Goal: Task Accomplishment & Management: Manage account settings

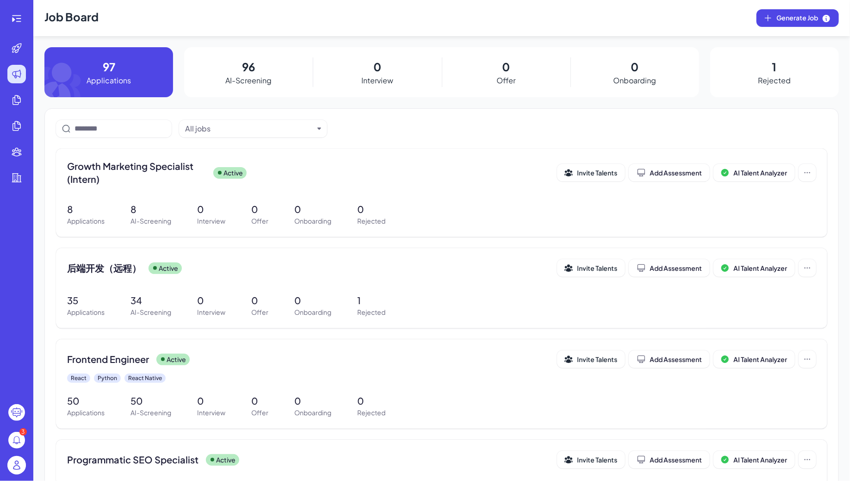
click at [18, 466] on img at bounding box center [16, 465] width 19 height 19
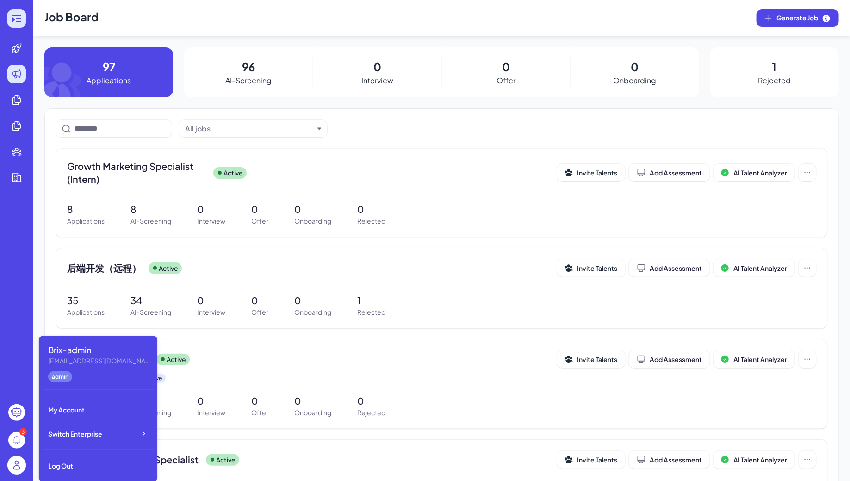
click at [19, 19] on icon at bounding box center [16, 18] width 11 height 11
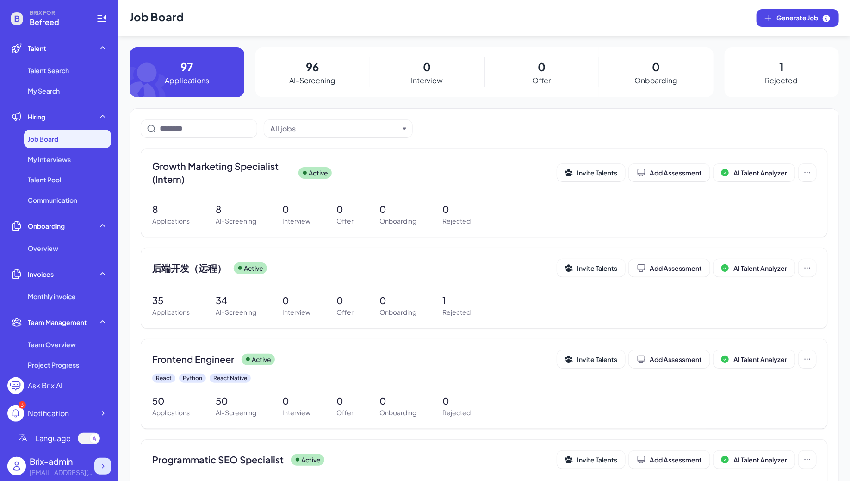
click at [104, 473] on div at bounding box center [102, 465] width 17 height 17
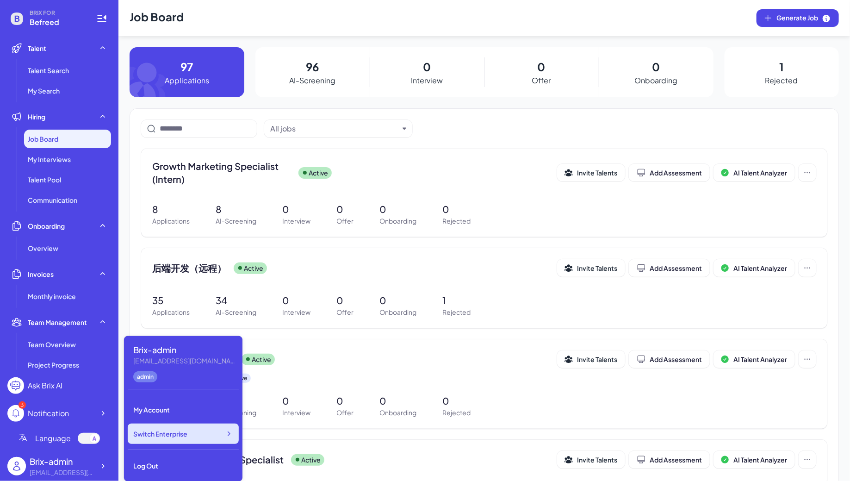
click at [188, 438] on div "Switch Enterprise" at bounding box center [183, 433] width 111 height 20
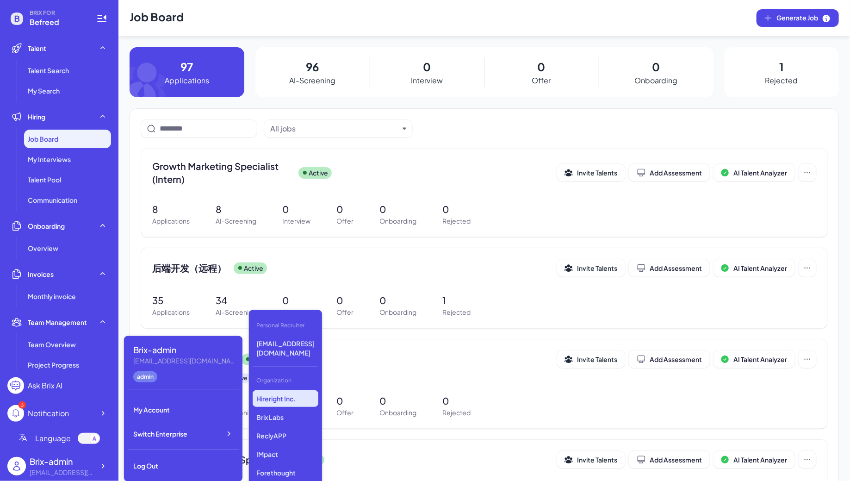
click at [287, 390] on p "Hireright Inc." at bounding box center [286, 398] width 66 height 17
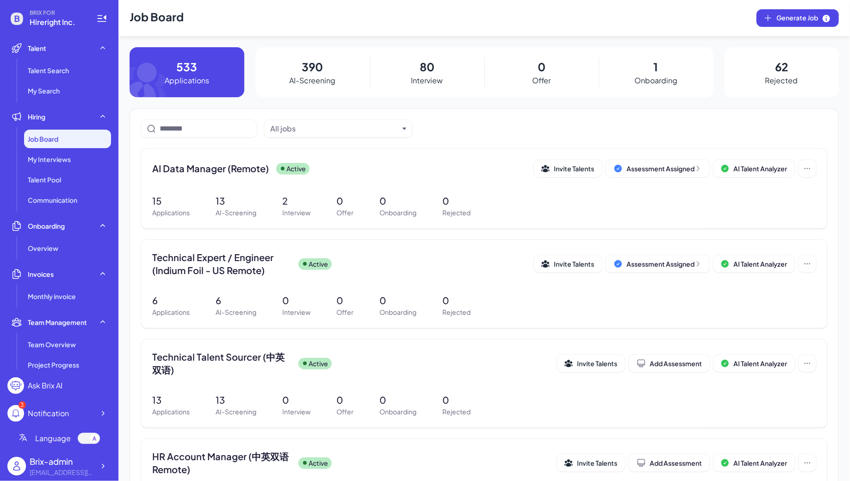
click at [462, 131] on div "All jobs" at bounding box center [484, 129] width 686 height 18
click at [103, 469] on icon at bounding box center [102, 465] width 9 height 9
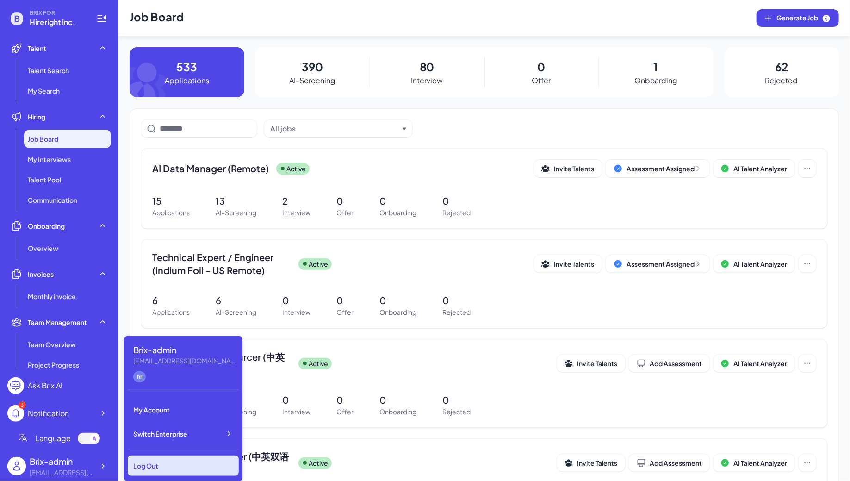
click at [154, 459] on div "Log Out" at bounding box center [183, 465] width 111 height 20
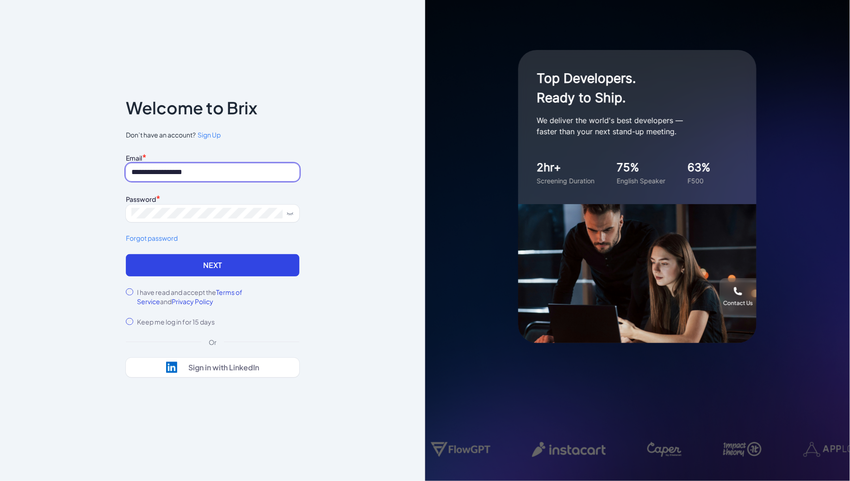
click at [173, 172] on input "**********" at bounding box center [212, 172] width 173 height 18
click at [245, 165] on input "**********" at bounding box center [212, 172] width 173 height 18
click at [212, 177] on input "**********" at bounding box center [212, 172] width 173 height 18
click at [234, 179] on input "**********" at bounding box center [212, 172] width 173 height 18
type input "**********"
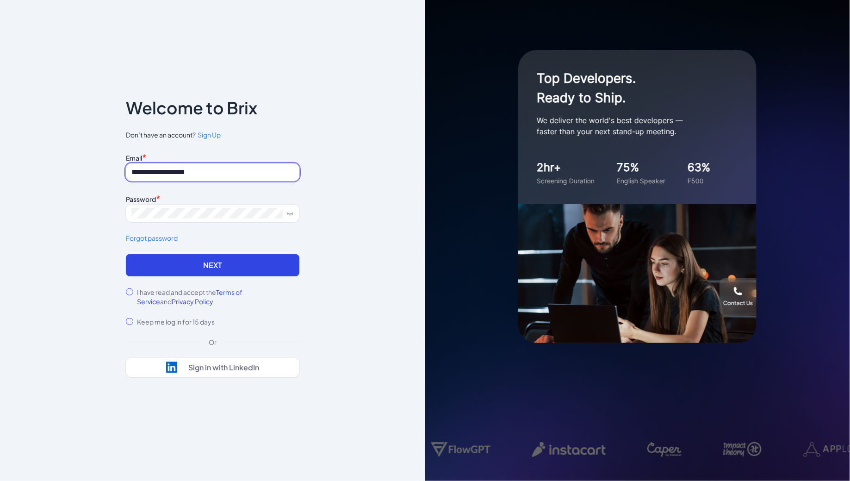
click at [225, 174] on input "**********" at bounding box center [212, 172] width 173 height 18
drag, startPoint x: 225, startPoint y: 174, endPoint x: 119, endPoint y: 173, distance: 105.5
click at [119, 173] on div "**********" at bounding box center [212, 240] width 203 height 339
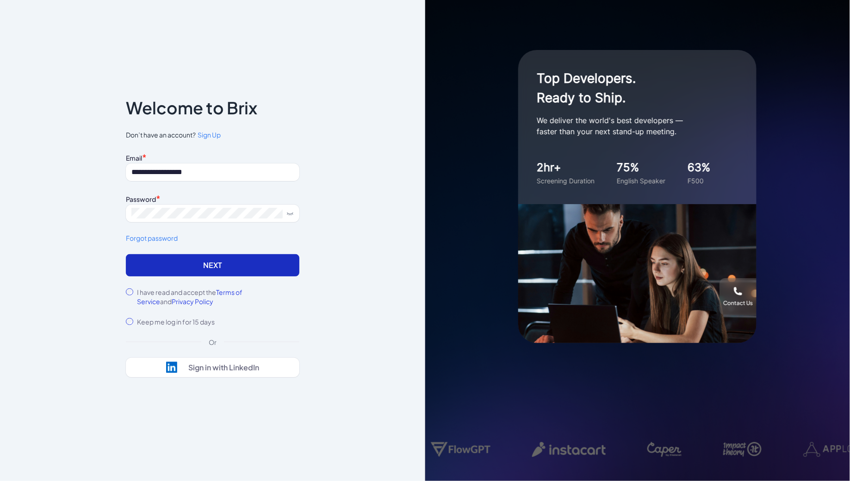
click at [186, 268] on button "Next" at bounding box center [212, 265] width 173 height 22
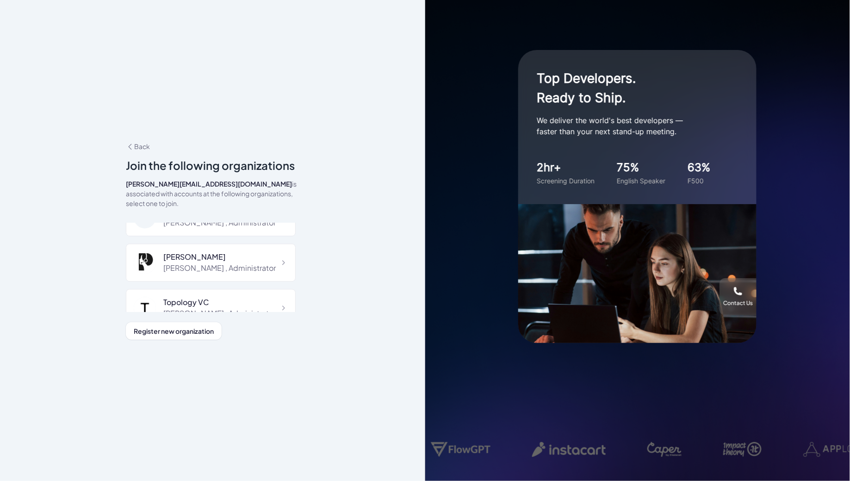
scroll to position [1050, 0]
click at [132, 151] on icon at bounding box center [130, 146] width 8 height 8
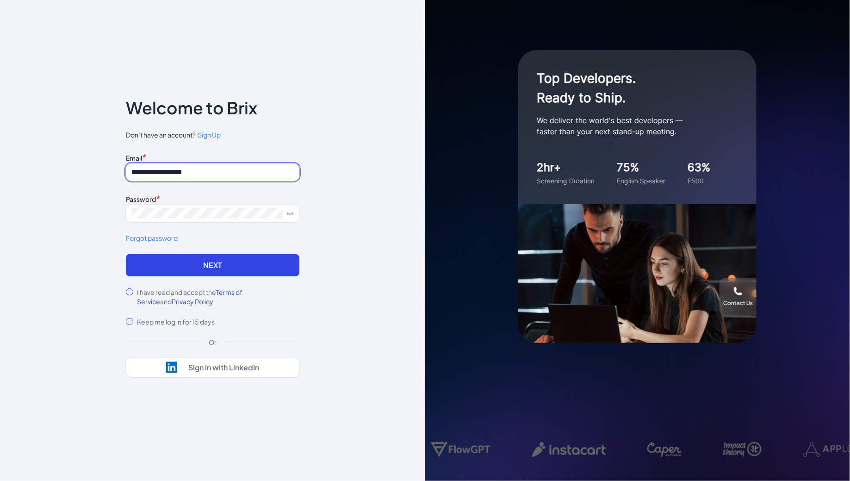
click at [184, 169] on input "**********" at bounding box center [212, 172] width 173 height 18
drag, startPoint x: 148, startPoint y: 173, endPoint x: 117, endPoint y: 172, distance: 31.0
click at [117, 172] on div "**********" at bounding box center [212, 240] width 203 height 339
type input "**********"
click at [87, 208] on div "**********" at bounding box center [212, 240] width 425 height 481
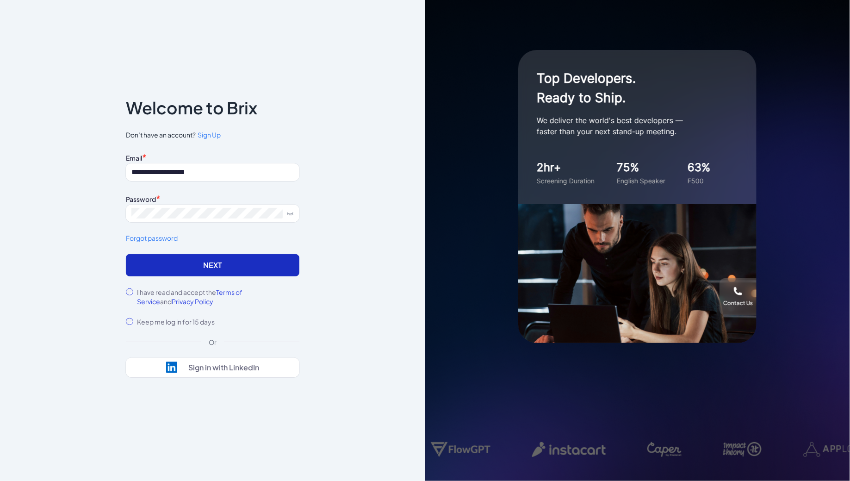
click at [157, 270] on button "Next" at bounding box center [212, 265] width 173 height 22
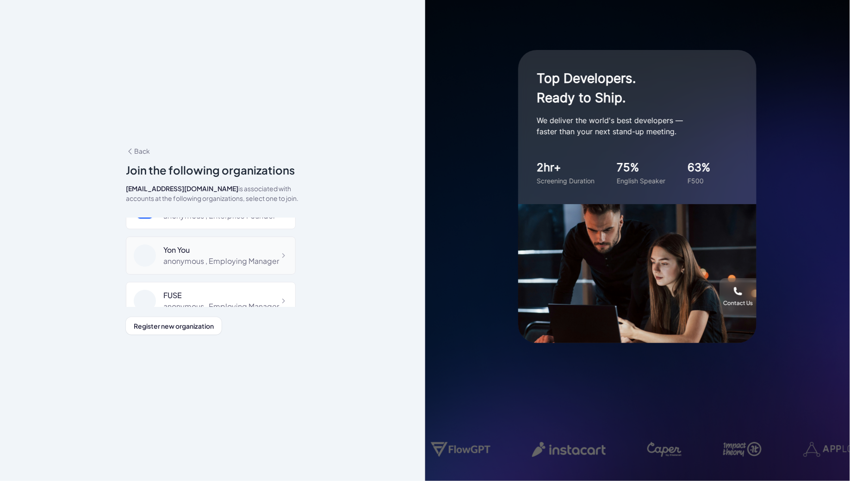
scroll to position [83, 0]
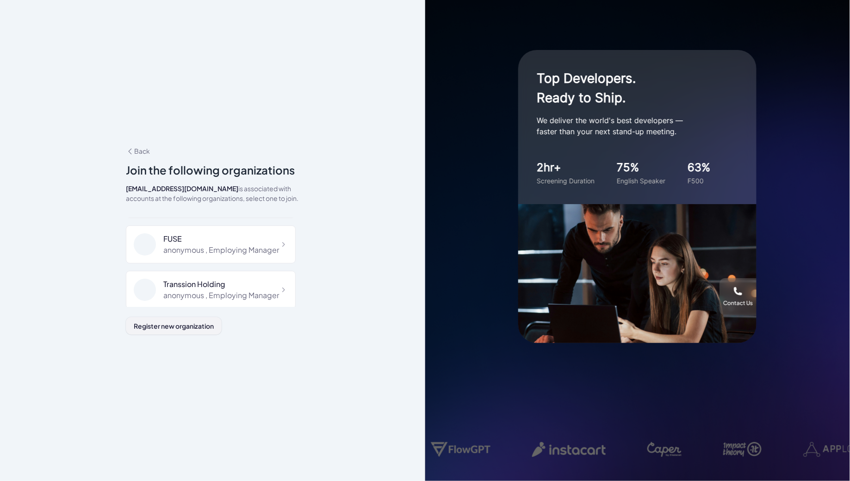
click at [191, 325] on span "Register new organization" at bounding box center [174, 325] width 80 height 8
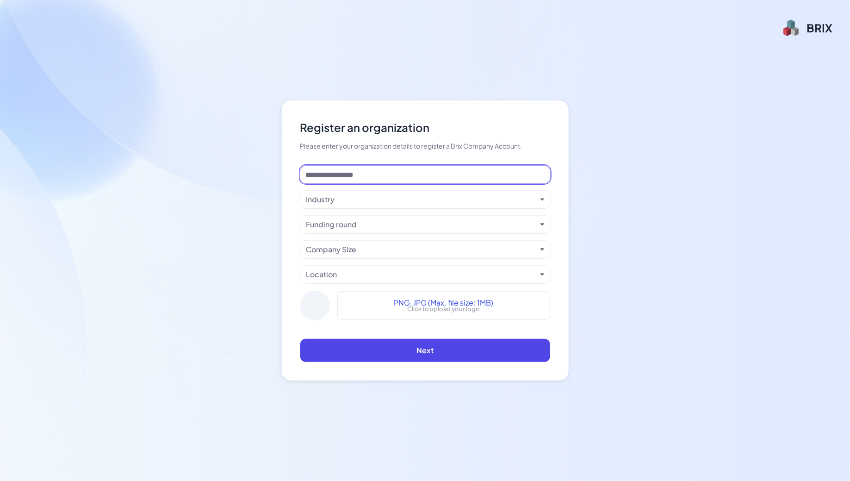
click at [358, 174] on input at bounding box center [425, 175] width 250 height 18
click at [215, 262] on div "Register an organization Please enter your organization details to register a B…" at bounding box center [425, 240] width 850 height 481
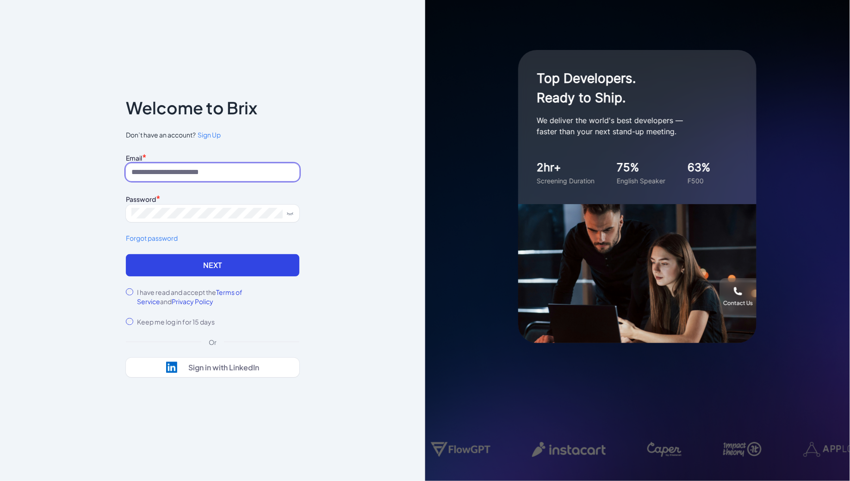
type input "**********"
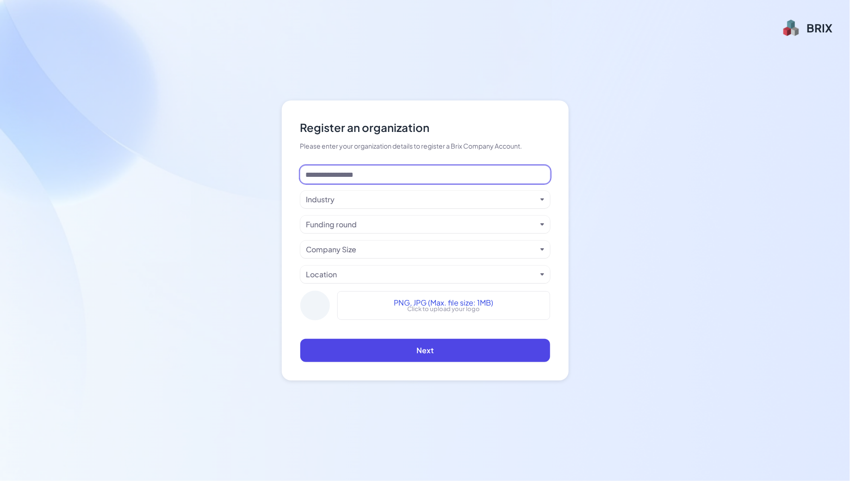
click at [361, 173] on input at bounding box center [425, 175] width 250 height 18
paste input "********"
type input "********"
click at [359, 199] on div "Industry" at bounding box center [421, 199] width 230 height 11
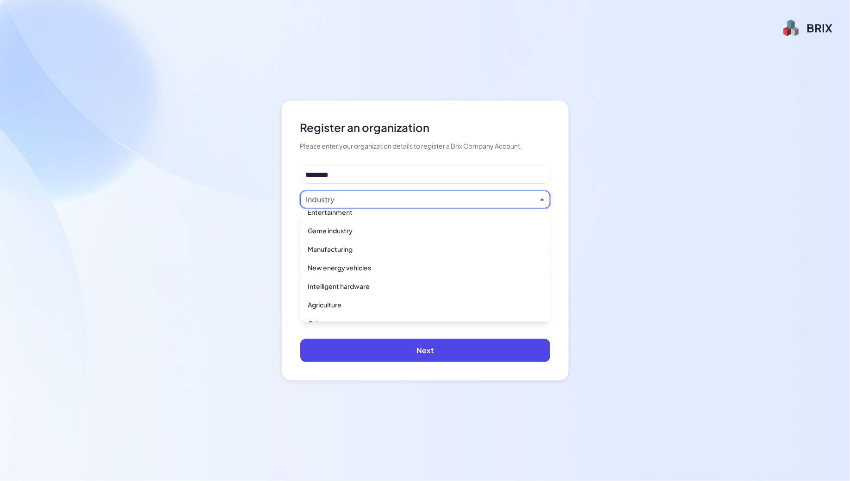
scroll to position [671, 0]
click at [358, 311] on div "Other" at bounding box center [425, 310] width 242 height 17
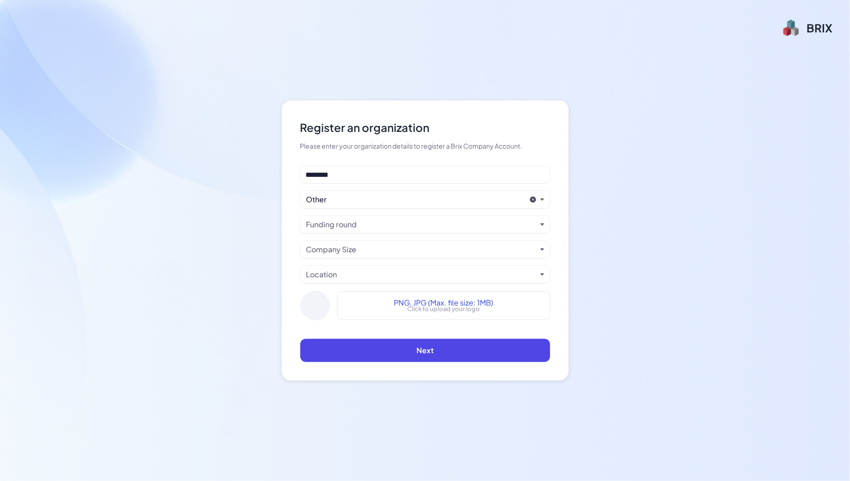
click at [339, 221] on div "Funding round" at bounding box center [331, 224] width 51 height 11
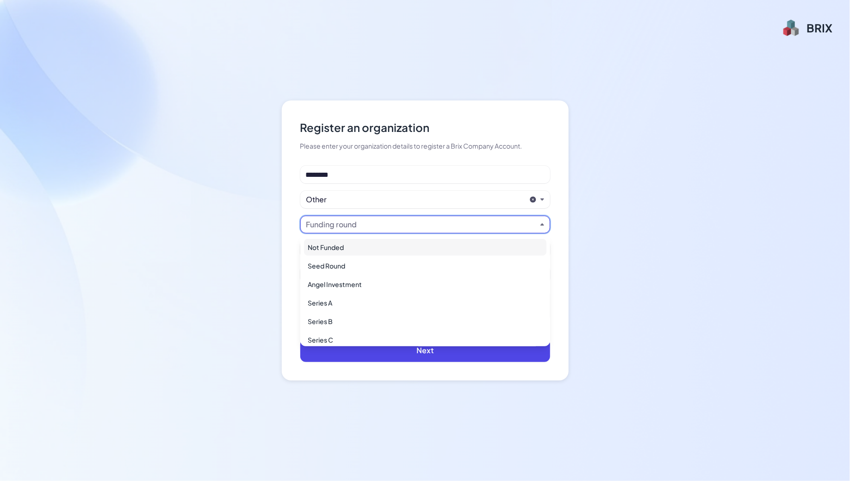
click at [345, 245] on div "Not Funded" at bounding box center [425, 247] width 242 height 17
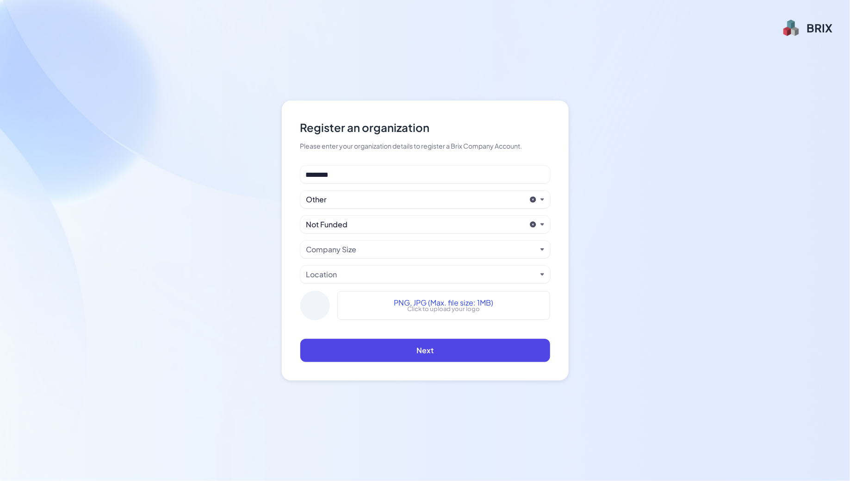
click at [333, 249] on div "Company Size" at bounding box center [331, 249] width 50 height 11
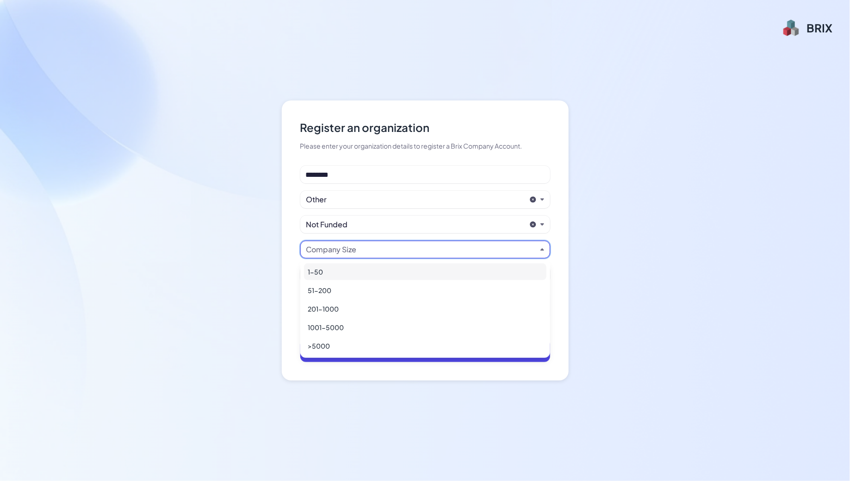
click at [337, 276] on div "1-50" at bounding box center [425, 271] width 242 height 17
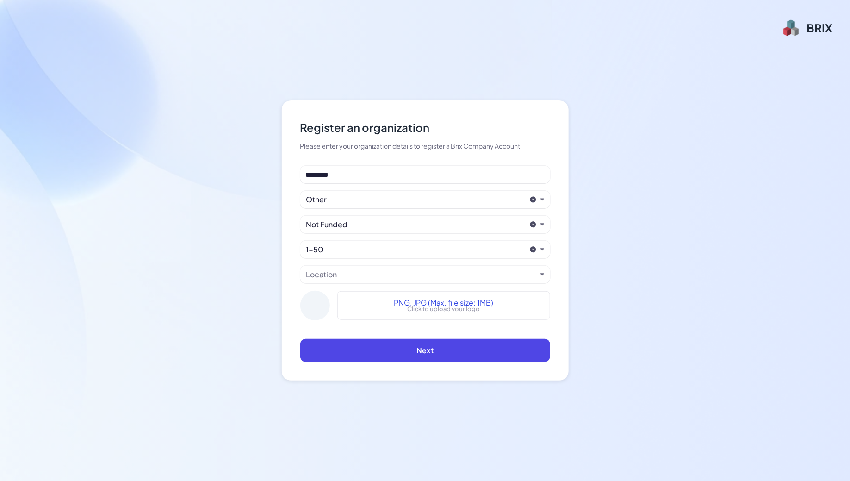
click at [347, 275] on div "Location" at bounding box center [421, 274] width 230 height 11
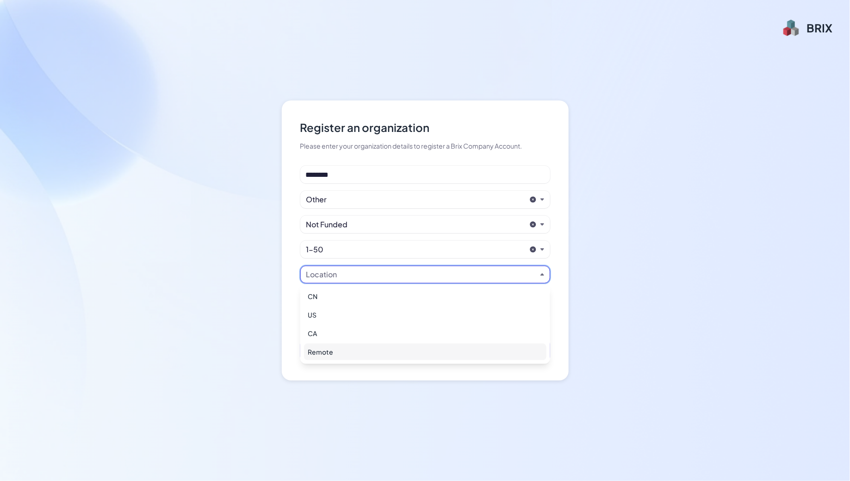
click at [346, 353] on div "Remote" at bounding box center [425, 351] width 242 height 17
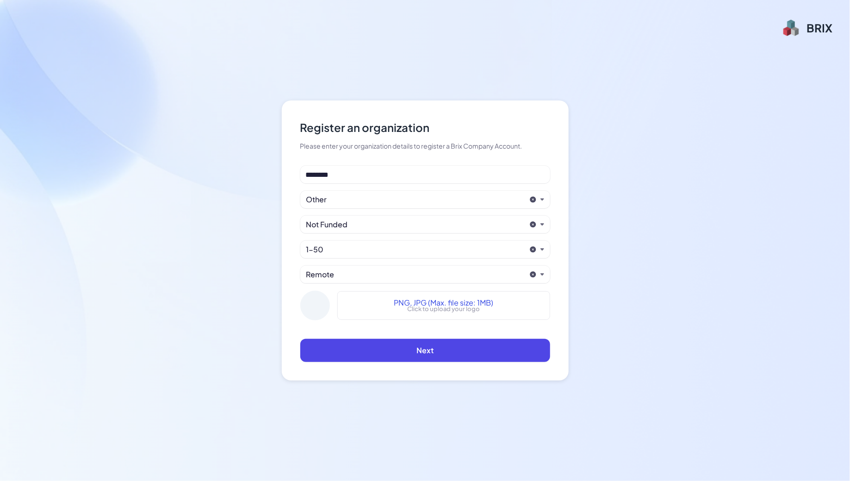
click at [341, 274] on div "Remote" at bounding box center [415, 274] width 219 height 11
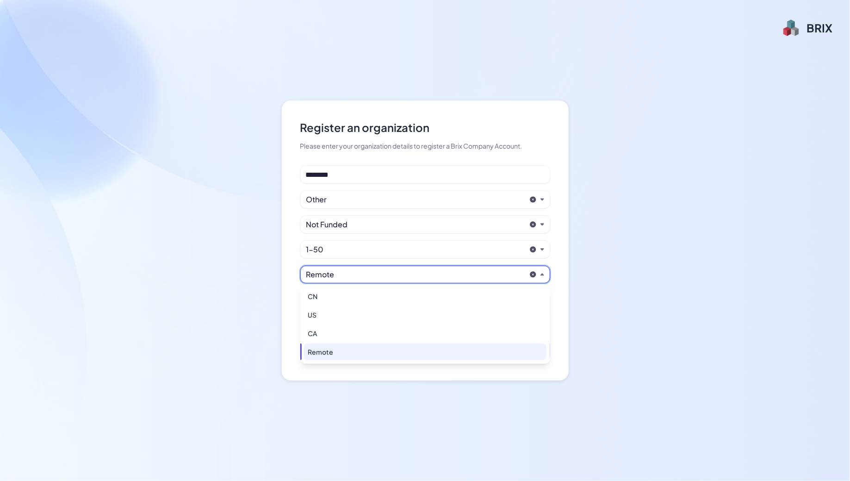
click at [281, 278] on div "Register an organization Please enter your organization details to register a B…" at bounding box center [425, 240] width 850 height 481
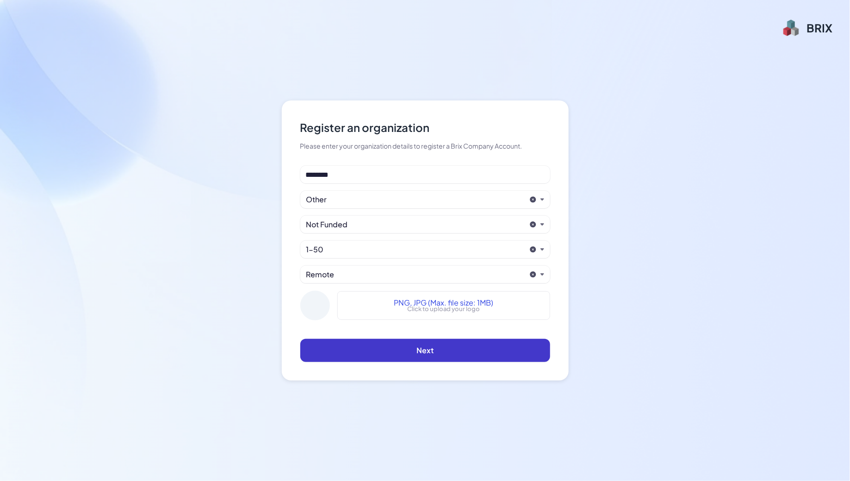
click at [412, 352] on button "Next" at bounding box center [425, 350] width 250 height 23
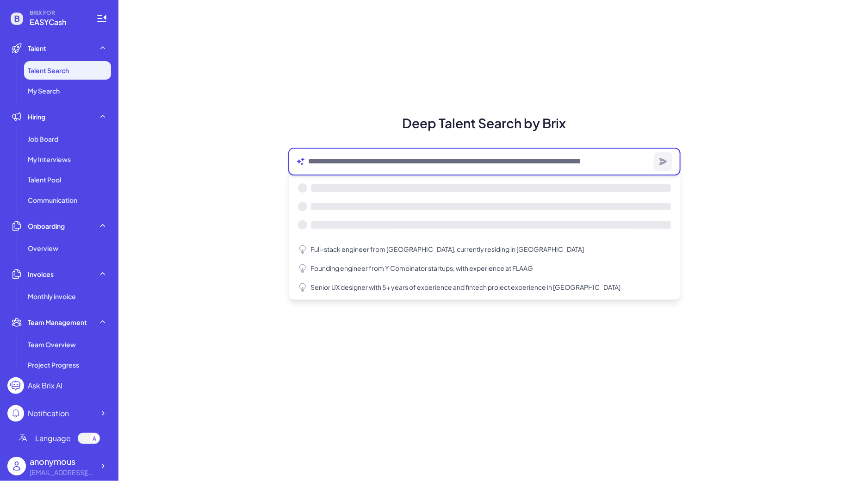
click at [324, 166] on textarea at bounding box center [478, 161] width 341 height 11
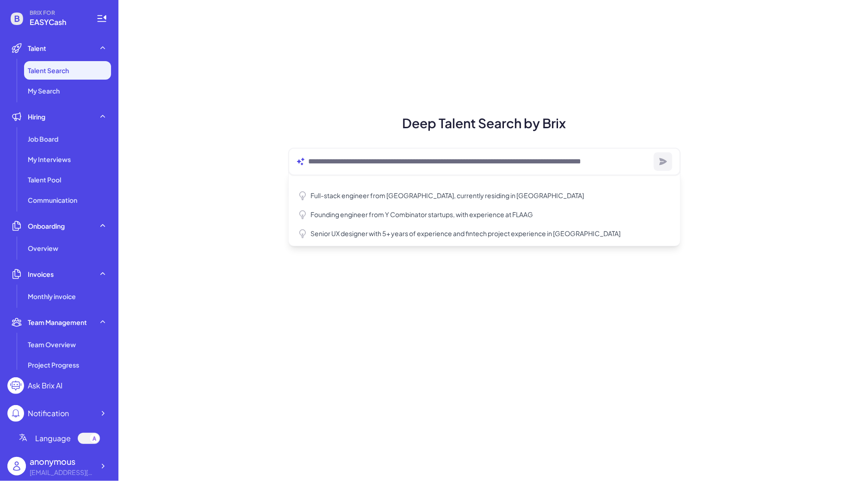
click at [245, 175] on div "Deep Talent Search by Brix Full-stack engineer from Waterloo, currently residin…" at bounding box center [483, 240] width 731 height 481
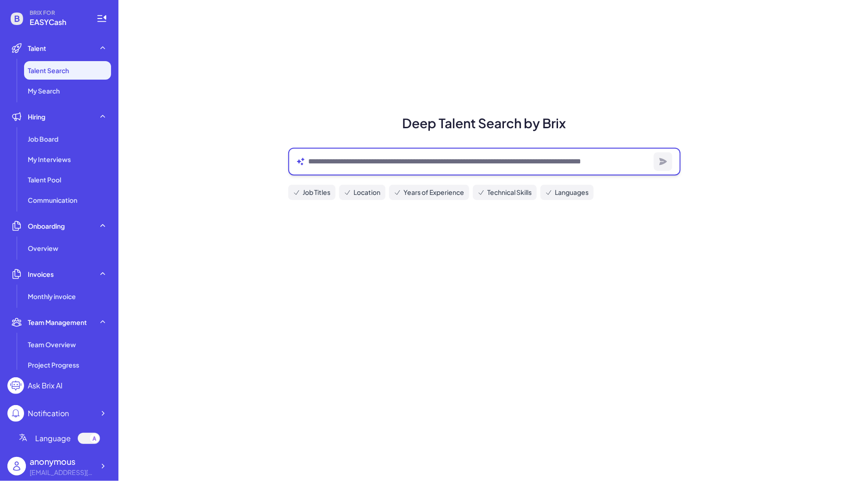
click at [347, 165] on textarea at bounding box center [478, 161] width 341 height 11
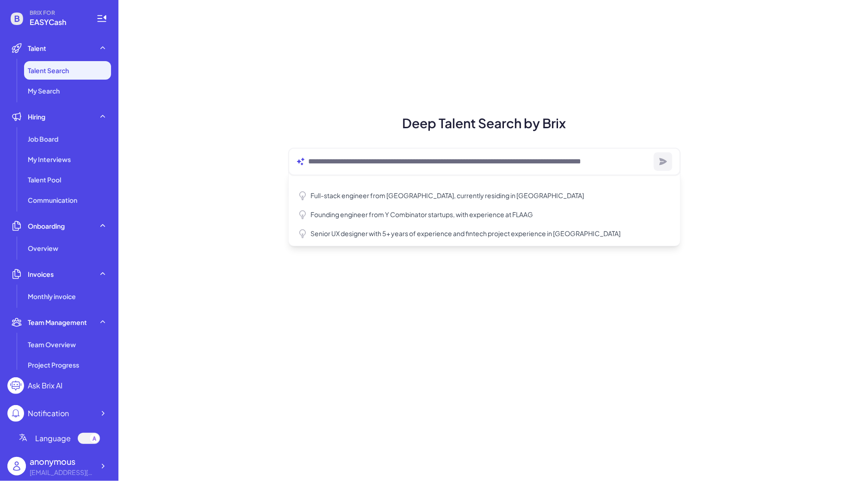
click at [206, 229] on div "Deep Talent Search by Brix Full-stack engineer from Waterloo, currently residin…" at bounding box center [483, 240] width 731 height 481
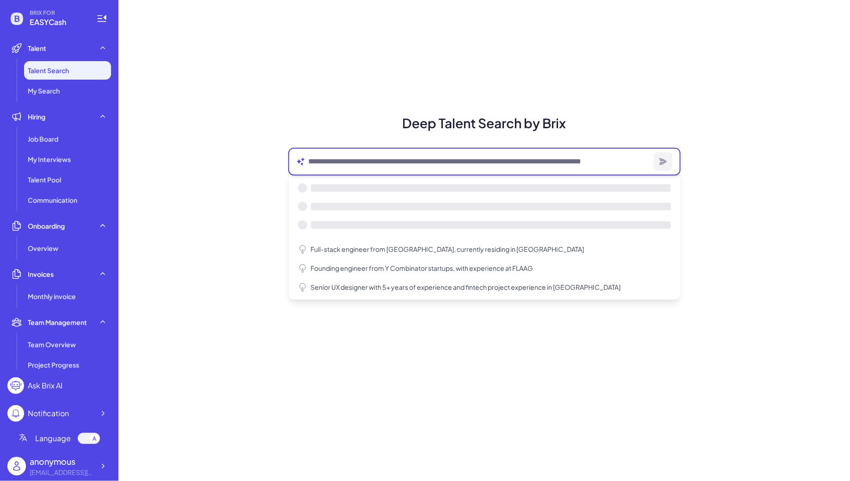
click at [339, 163] on textarea at bounding box center [478, 161] width 341 height 11
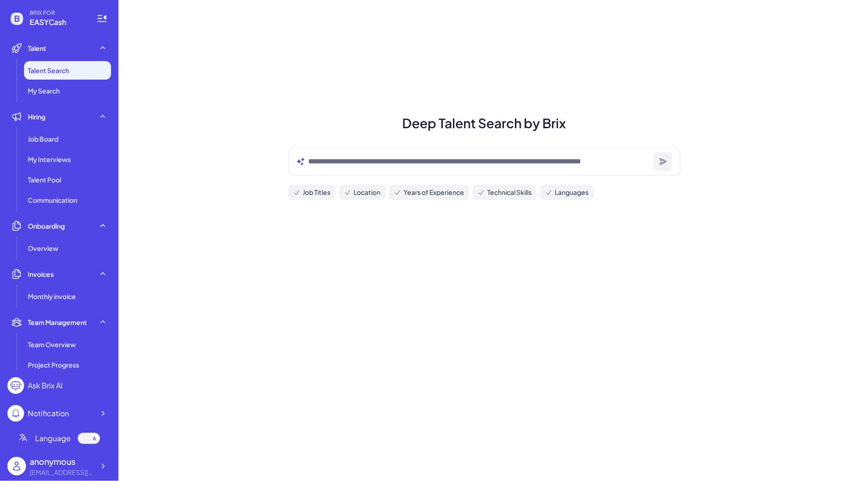
click at [372, 142] on div "Job Titles Location Years of Experience Technical Skills Languages" at bounding box center [484, 173] width 414 height 67
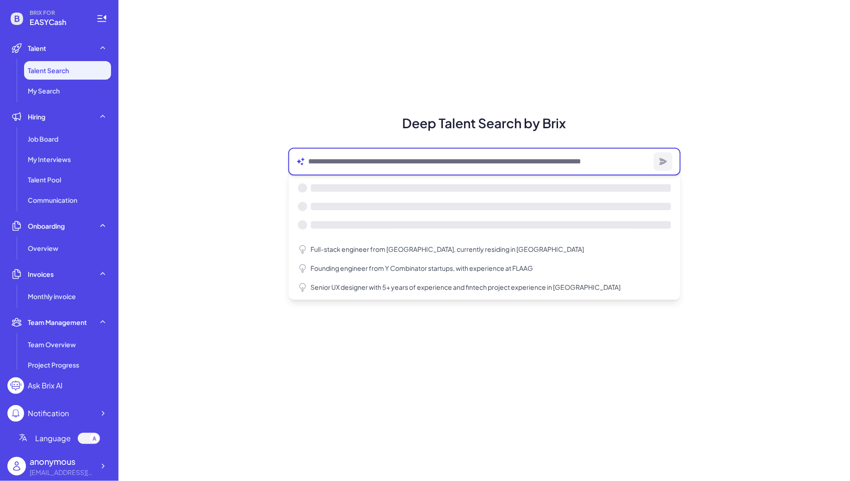
click at [374, 163] on textarea at bounding box center [478, 161] width 341 height 11
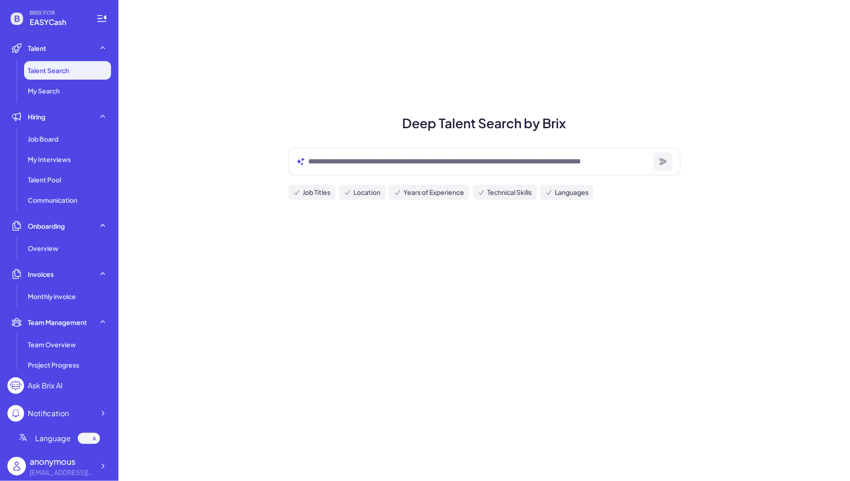
click at [324, 137] on div "Deep Talent Search by Brix Job Titles Location Years of Experience Technical Sk…" at bounding box center [484, 160] width 414 height 94
click at [370, 193] on span "Location" at bounding box center [367, 192] width 27 height 10
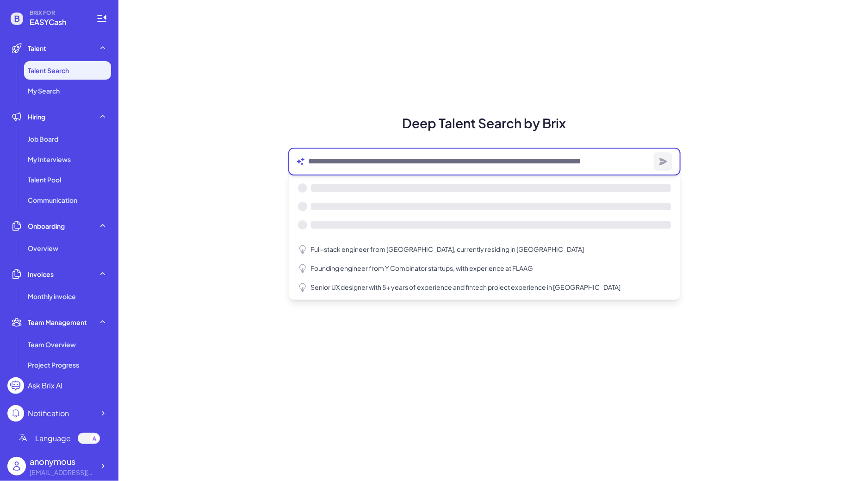
click at [344, 167] on textarea at bounding box center [478, 161] width 341 height 11
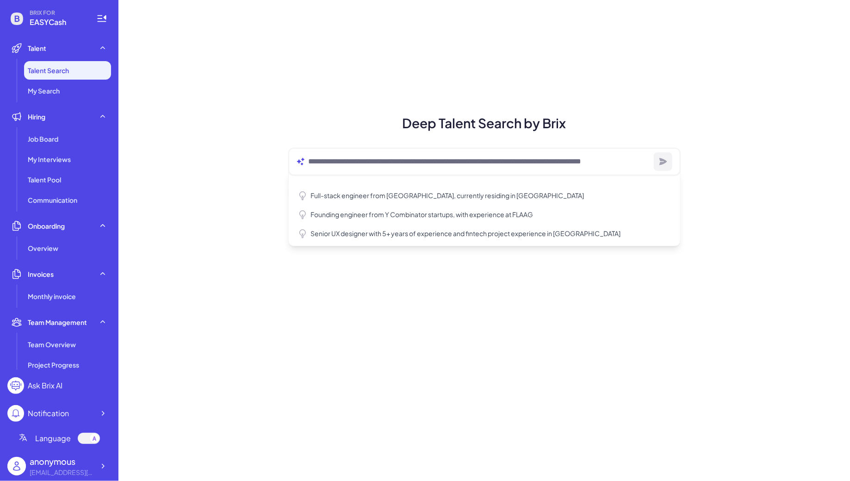
click at [302, 136] on div "Deep Talent Search by Brix Full-stack engineer from Waterloo, currently residin…" at bounding box center [484, 160] width 414 height 94
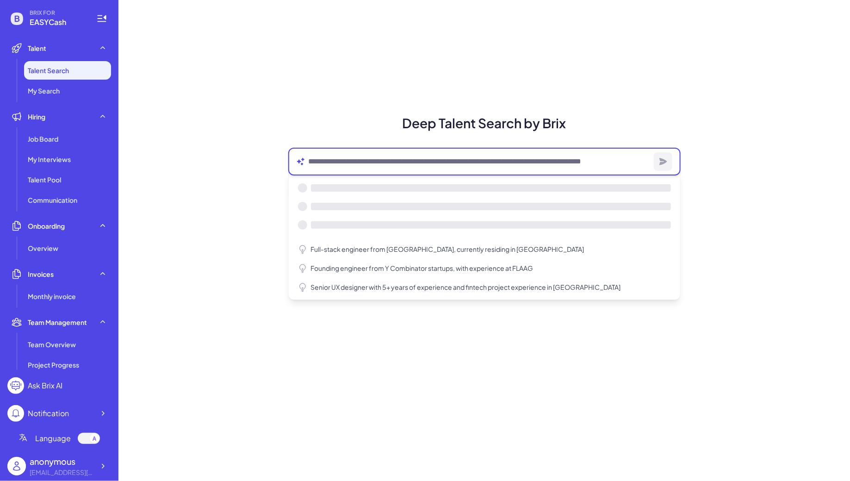
click at [345, 157] on textarea at bounding box center [478, 161] width 341 height 11
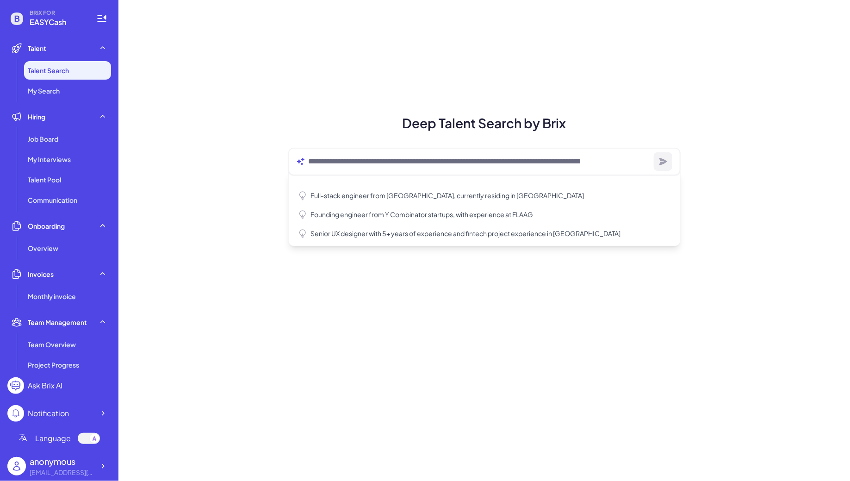
click at [310, 143] on div "Full-stack engineer from Waterloo, currently residing in San Francisco Founding…" at bounding box center [484, 173] width 414 height 67
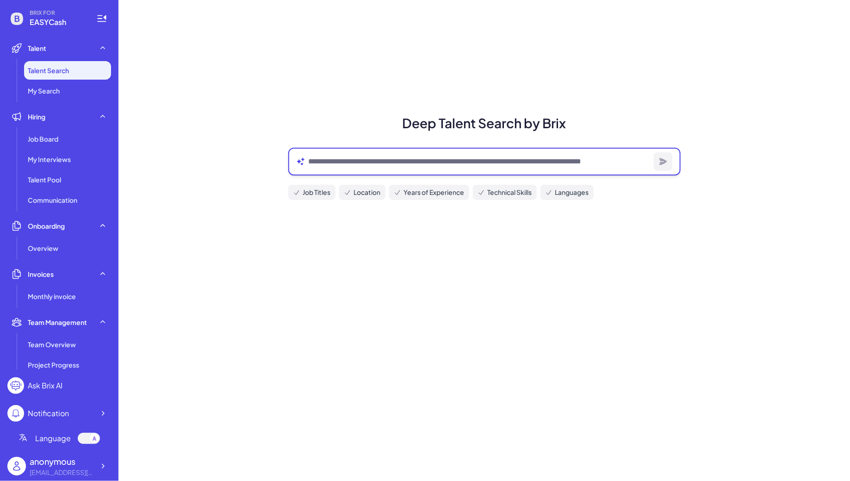
click at [348, 164] on textarea at bounding box center [478, 161] width 341 height 11
type textarea "*******"
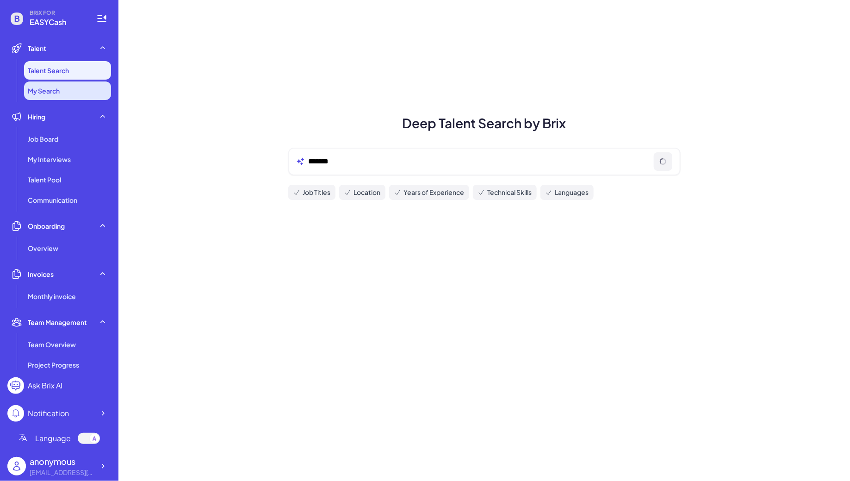
click at [75, 95] on li "My Search" at bounding box center [67, 90] width 87 height 19
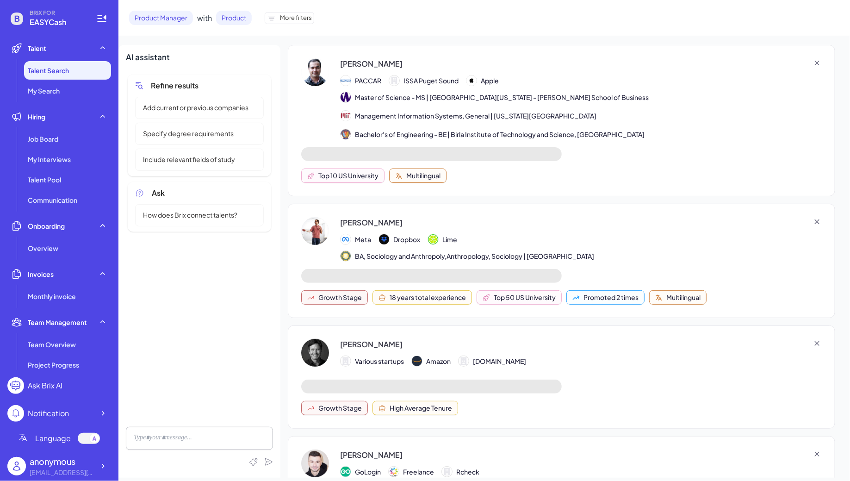
click at [293, 19] on span "More filters" at bounding box center [296, 17] width 32 height 9
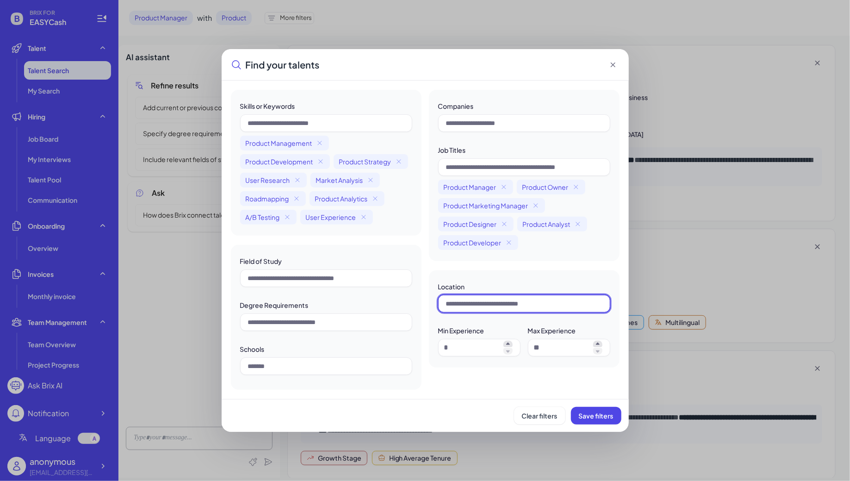
click at [476, 302] on input "text" at bounding box center [524, 304] width 172 height 18
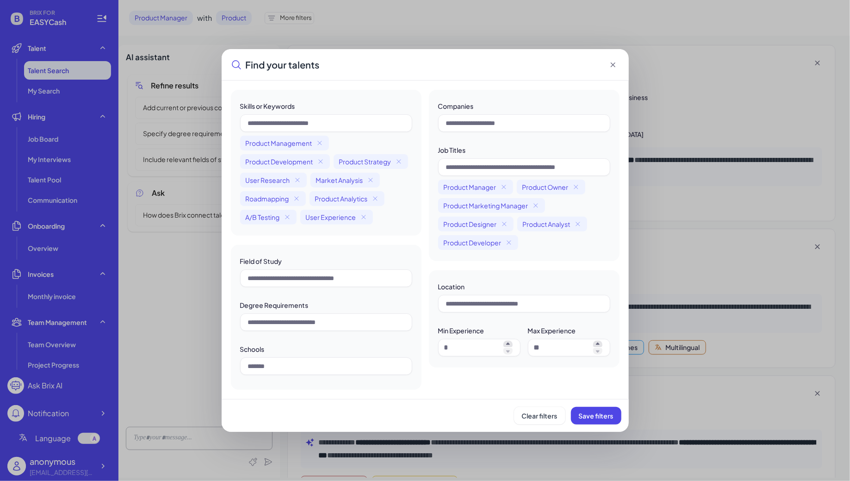
click at [615, 63] on icon at bounding box center [612, 64] width 9 height 9
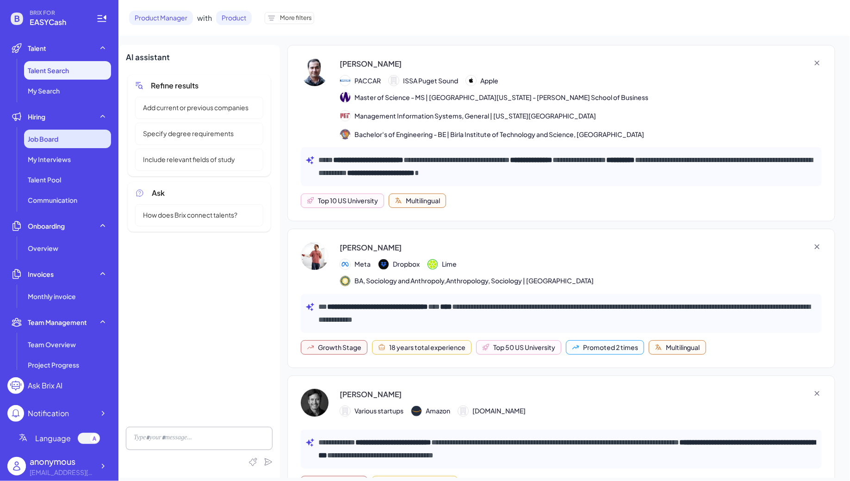
click at [63, 141] on div "Job Board" at bounding box center [67, 139] width 87 height 19
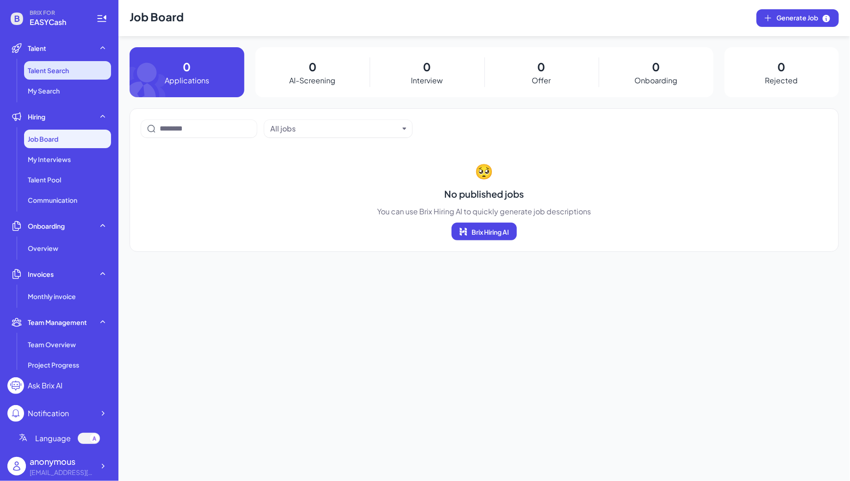
click at [49, 72] on span "Talent Search" at bounding box center [48, 70] width 41 height 9
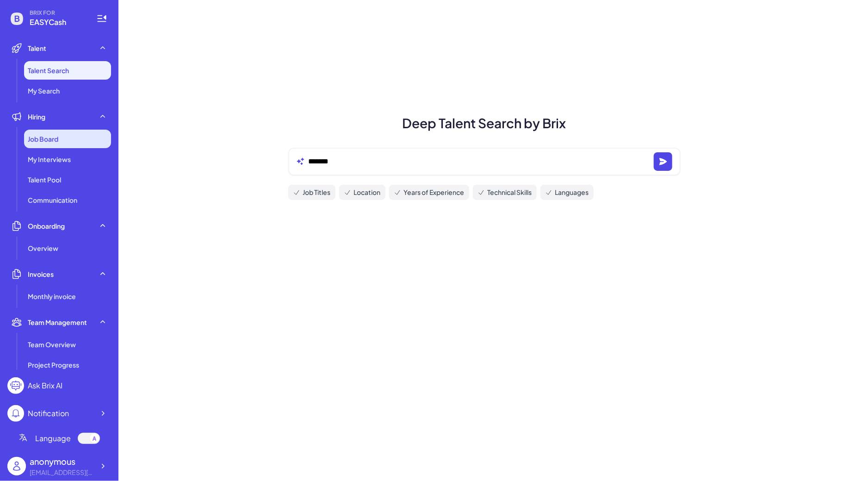
click at [79, 135] on div "Job Board" at bounding box center [67, 139] width 87 height 19
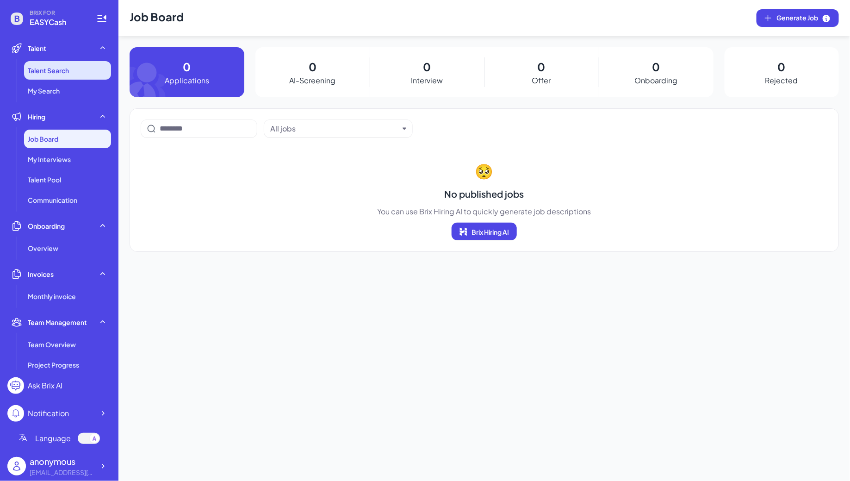
click at [68, 74] on span "Talent Search" at bounding box center [48, 70] width 41 height 9
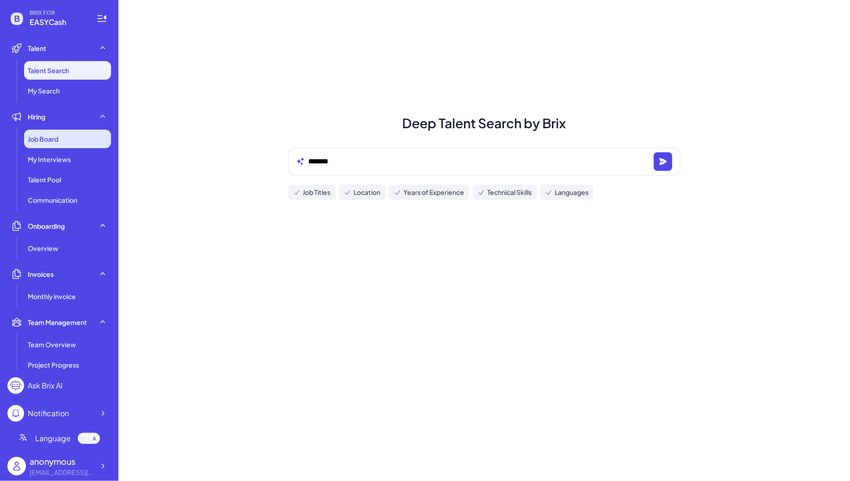
click at [65, 137] on div "Job Board" at bounding box center [67, 139] width 87 height 19
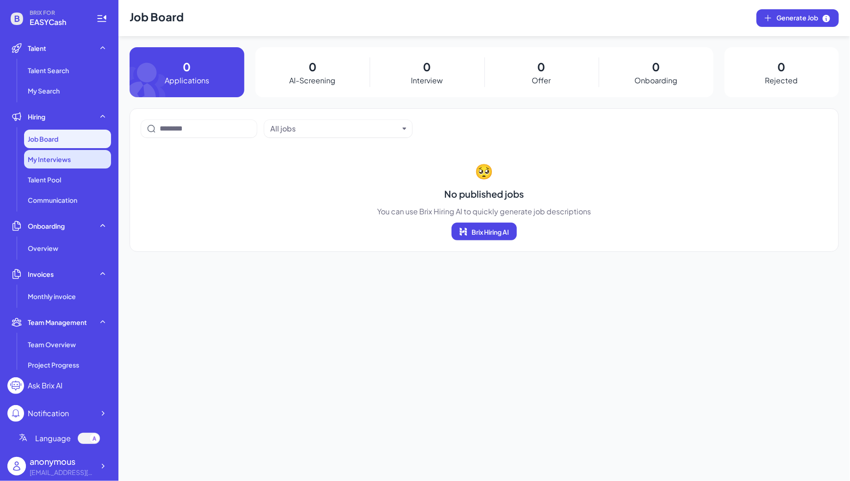
click at [69, 155] on span "My Interviews" at bounding box center [49, 158] width 43 height 9
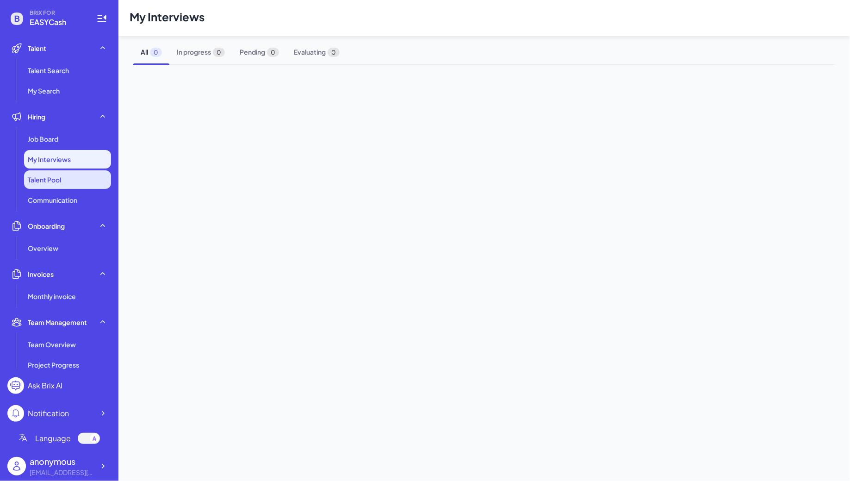
click at [71, 176] on li "Talent Pool" at bounding box center [67, 179] width 87 height 19
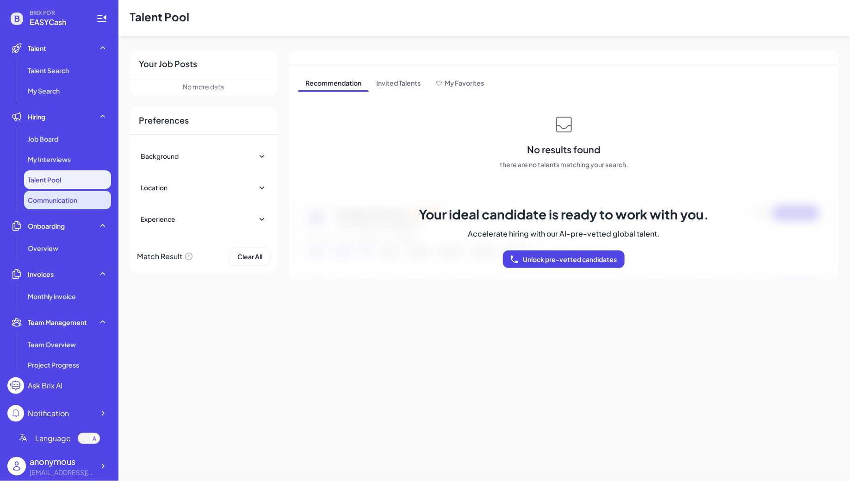
click at [76, 198] on span "Communication" at bounding box center [52, 199] width 49 height 9
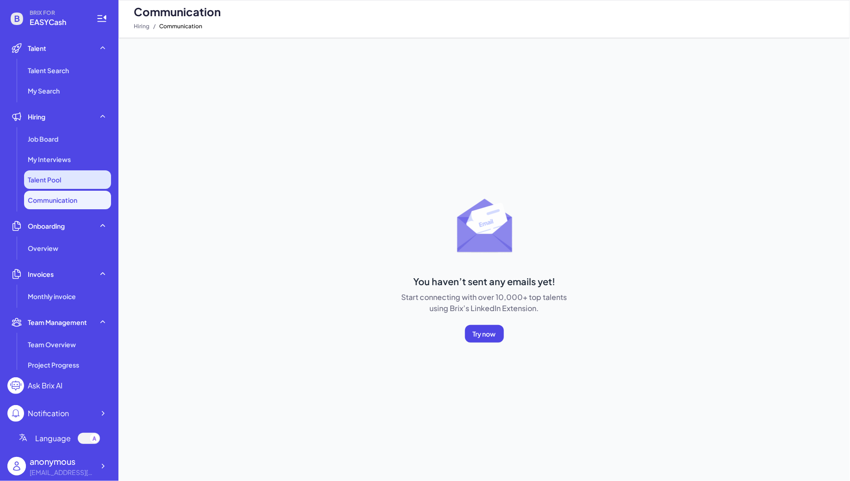
click at [62, 180] on li "Talent Pool" at bounding box center [67, 179] width 87 height 19
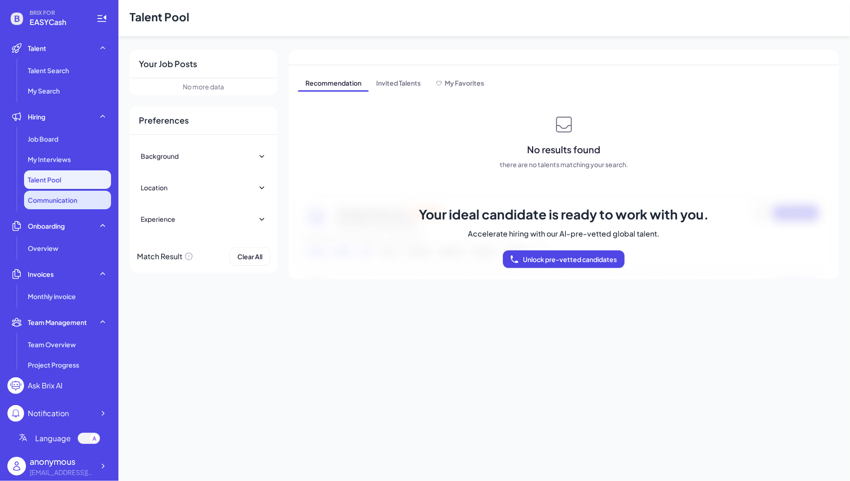
click at [87, 197] on li "Communication" at bounding box center [67, 200] width 87 height 19
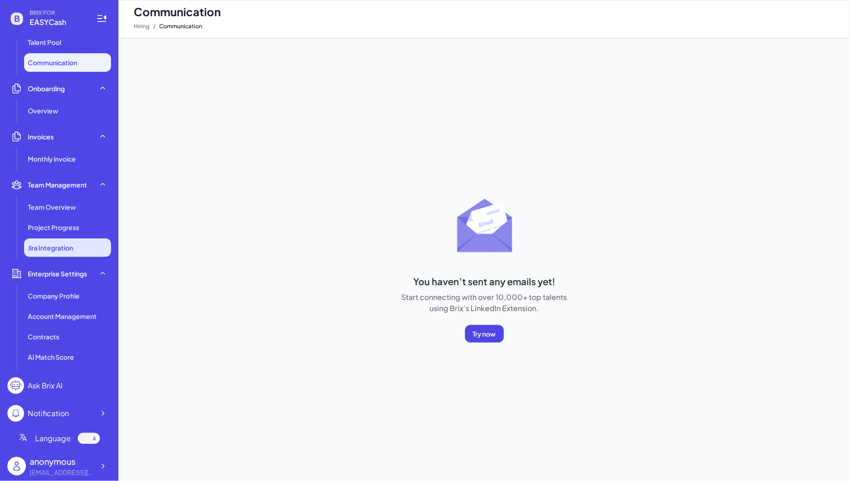
scroll to position [119, 0]
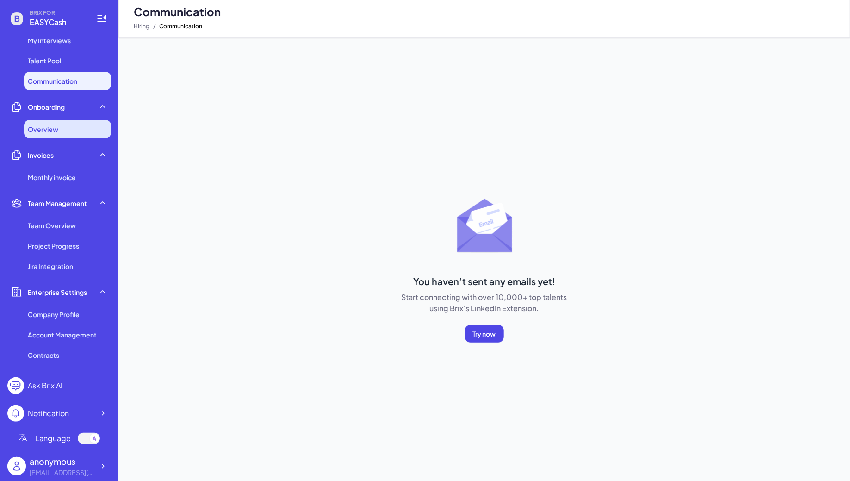
click at [66, 124] on div "Overview" at bounding box center [67, 129] width 87 height 19
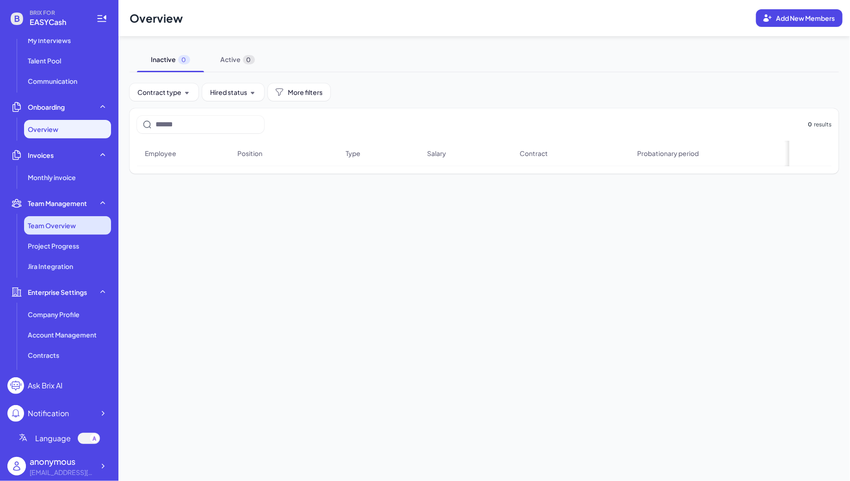
click at [47, 230] on li "Team Overview" at bounding box center [67, 225] width 87 height 19
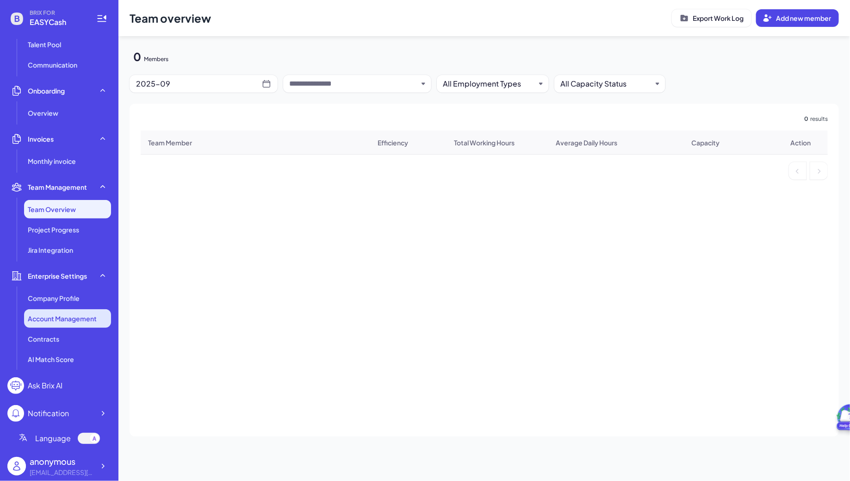
scroll to position [156, 0]
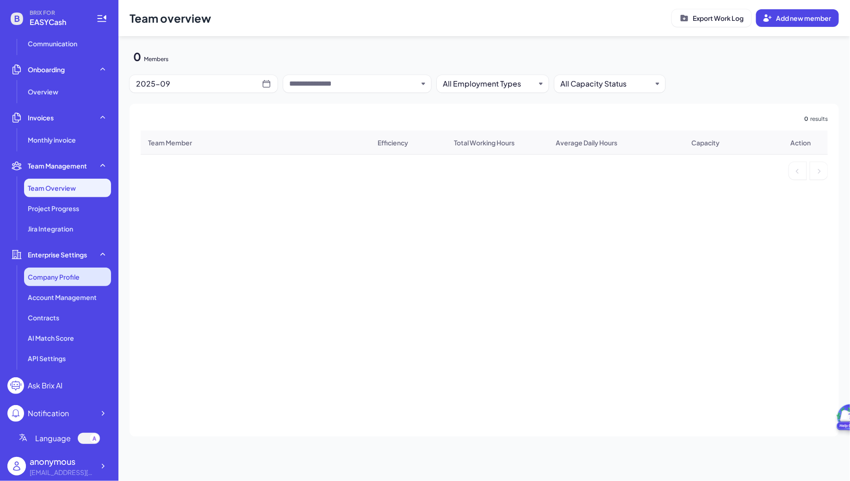
click at [48, 278] on span "Company Profile" at bounding box center [54, 276] width 52 height 9
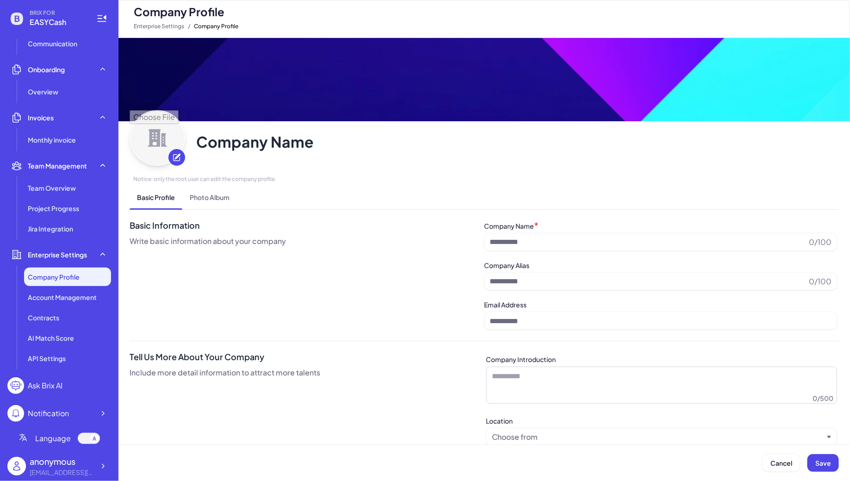
type input "********"
type input "**********"
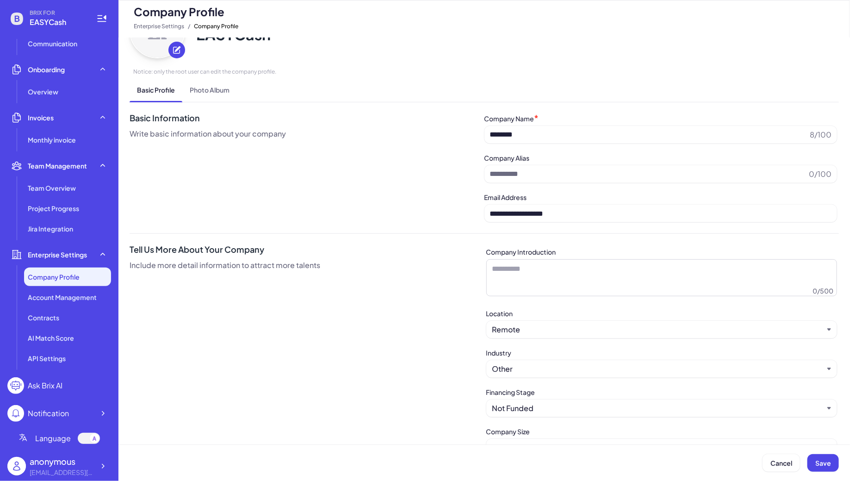
scroll to position [127, 0]
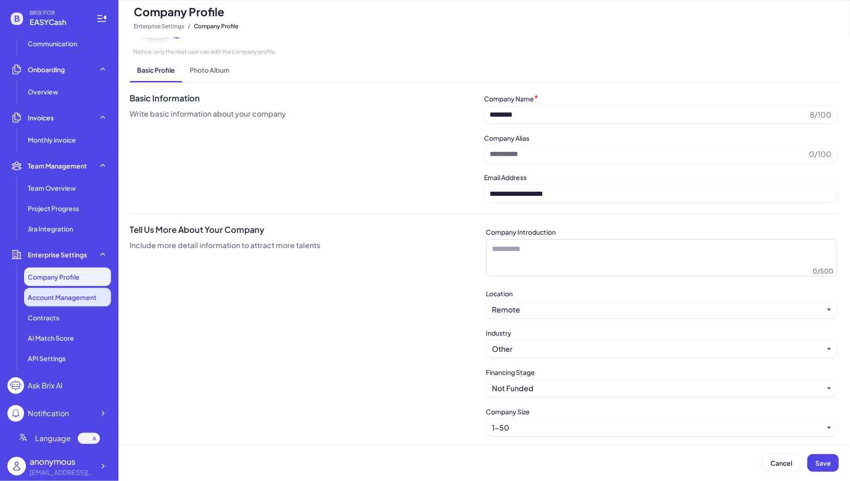
click at [62, 302] on li "Account Management" at bounding box center [67, 297] width 87 height 19
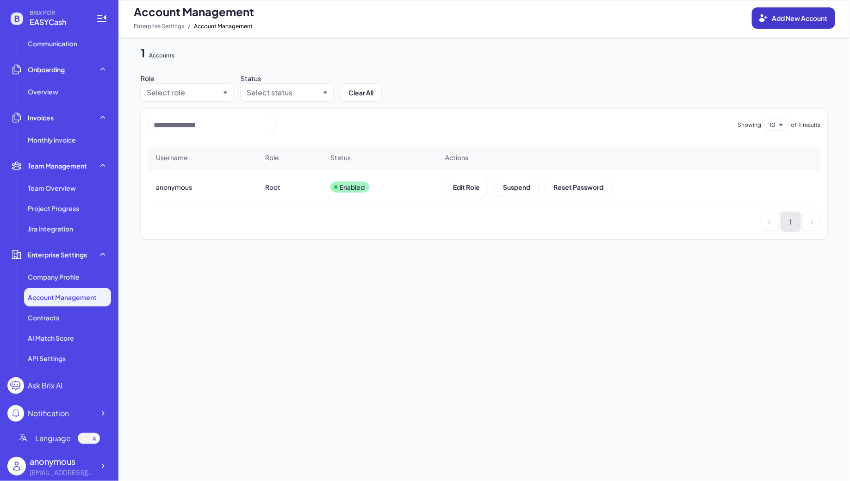
click at [768, 22] on button "Add New Account" at bounding box center [793, 17] width 83 height 21
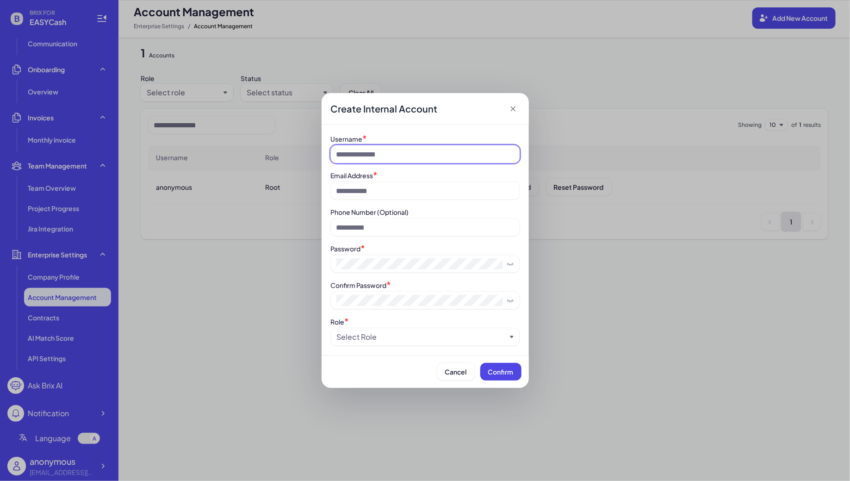
click at [349, 155] on input at bounding box center [425, 154] width 189 height 18
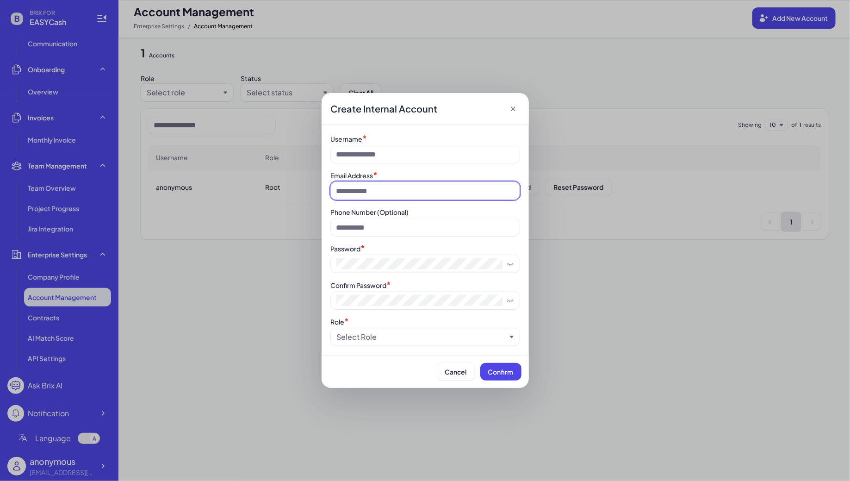
click at [357, 188] on input at bounding box center [425, 191] width 189 height 18
click at [516, 107] on icon at bounding box center [512, 108] width 9 height 9
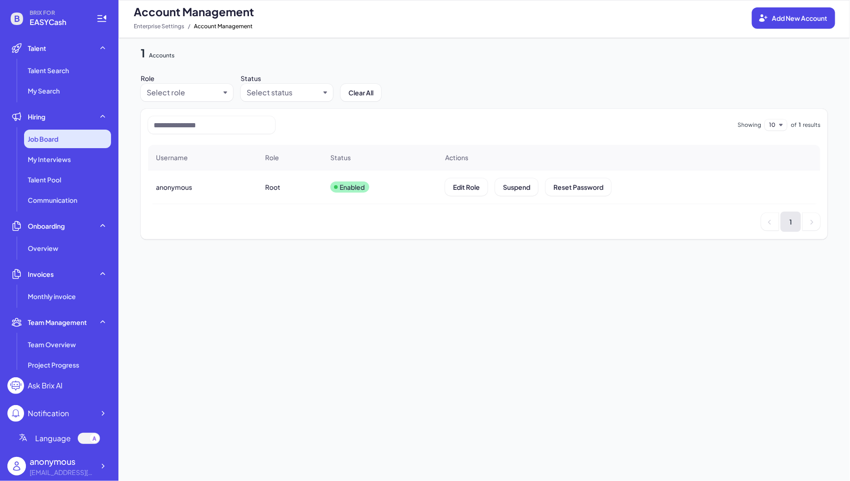
click at [41, 143] on span "Job Board" at bounding box center [43, 138] width 31 height 9
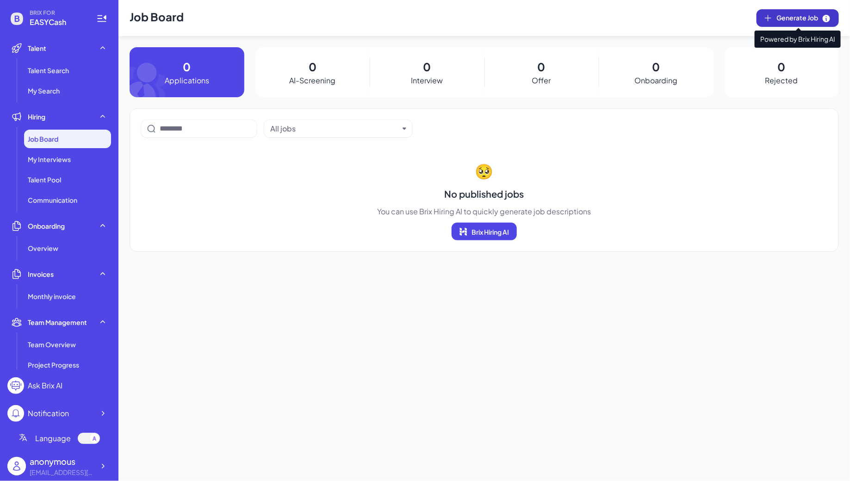
click at [775, 21] on button "Generate Job" at bounding box center [797, 18] width 82 height 18
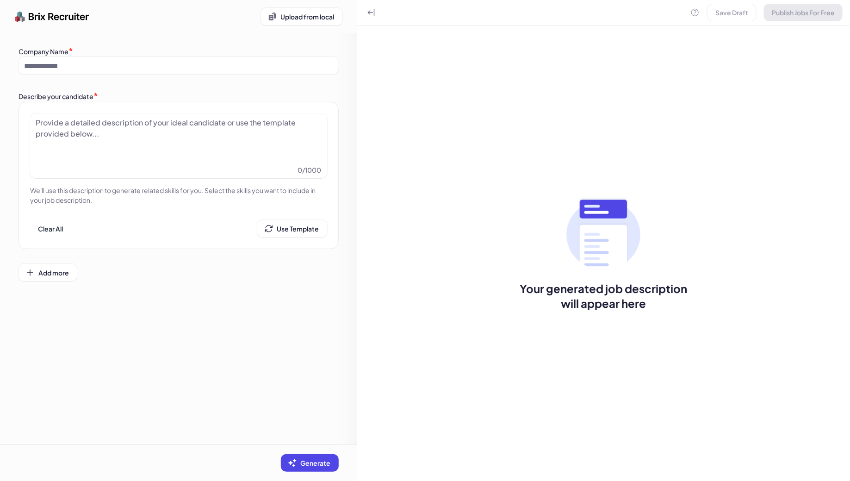
type input "********"
click at [242, 125] on div at bounding box center [179, 140] width 286 height 46
click at [103, 126] on div at bounding box center [179, 140] width 286 height 46
paste div
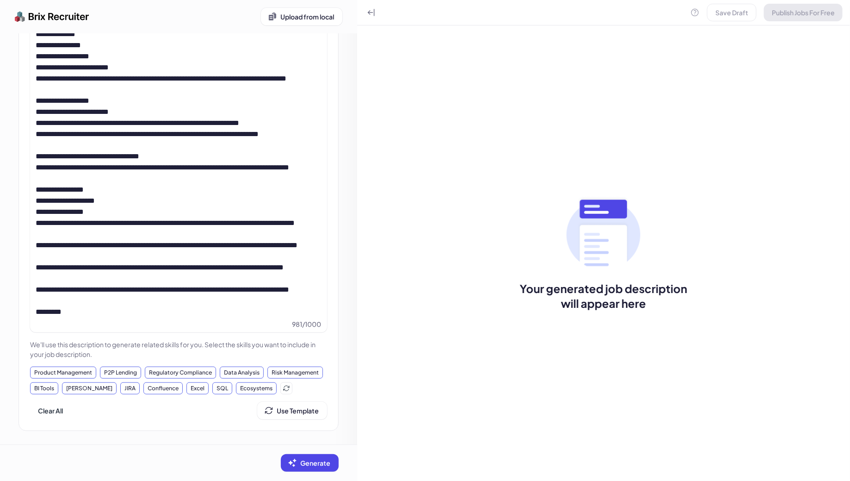
scroll to position [92, 0]
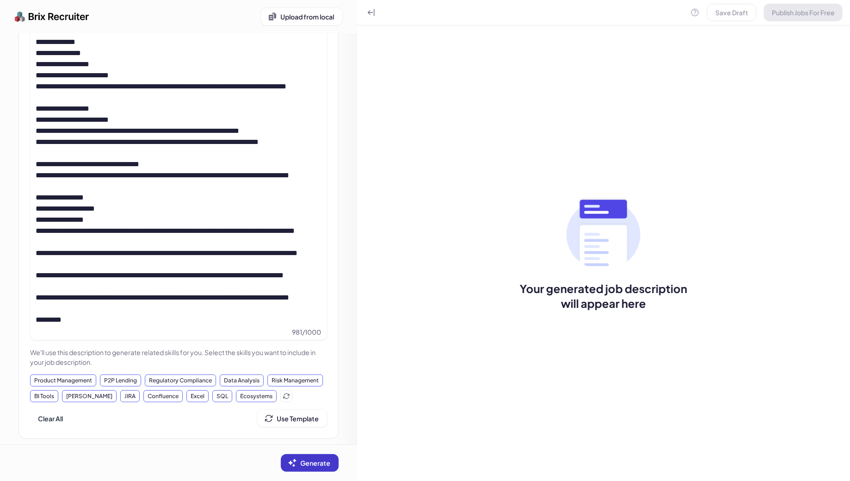
click at [319, 456] on button "Generate" at bounding box center [310, 463] width 58 height 18
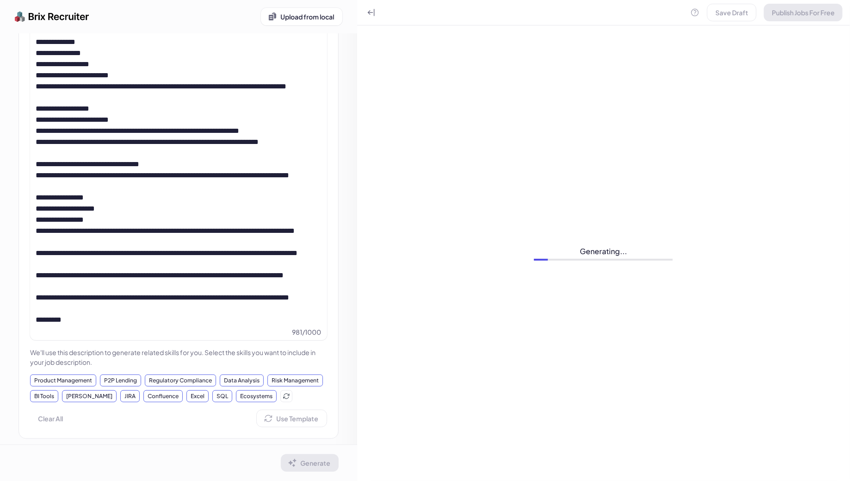
scroll to position [0, 0]
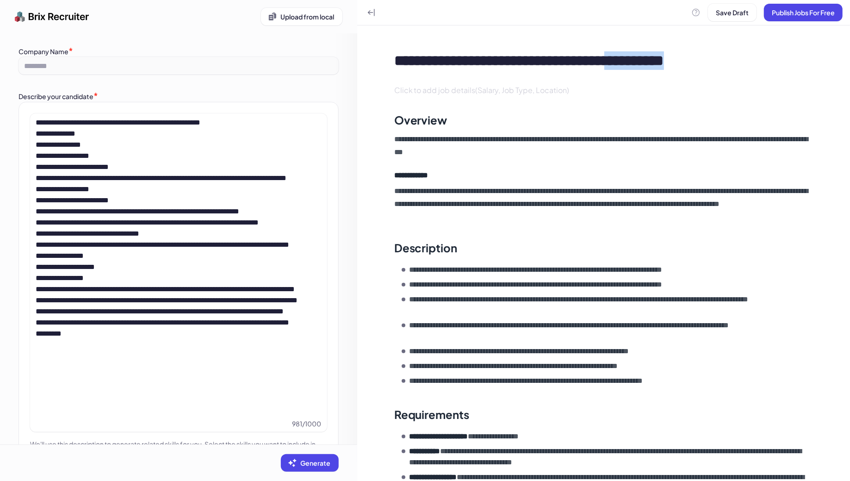
drag, startPoint x: 665, startPoint y: 60, endPoint x: 760, endPoint y: 61, distance: 95.3
click at [760, 61] on div "**********" at bounding box center [611, 60] width 434 height 19
drag, startPoint x: 683, startPoint y: 59, endPoint x: 781, endPoint y: 59, distance: 98.5
click at [781, 59] on div "**********" at bounding box center [611, 60] width 434 height 19
copy div "*******"
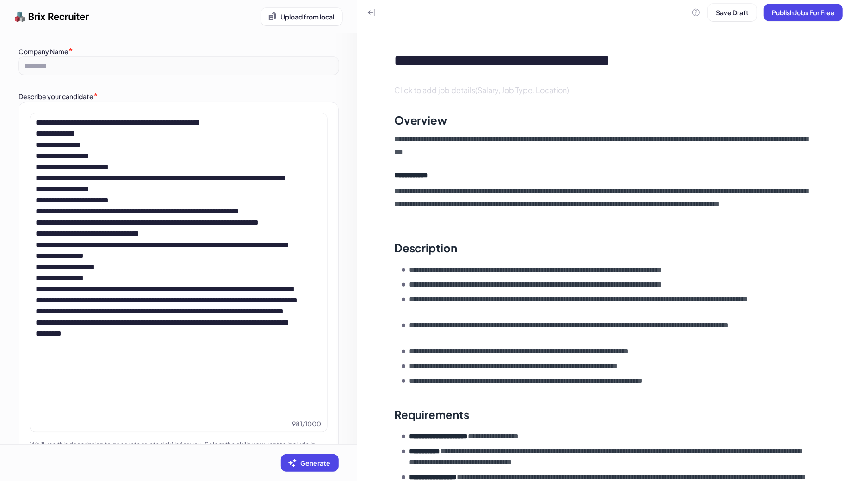
click at [686, 61] on div "**********" at bounding box center [611, 60] width 434 height 19
click at [524, 62] on div "**********" at bounding box center [611, 60] width 434 height 19
drag, startPoint x: 647, startPoint y: 63, endPoint x: 774, endPoint y: 63, distance: 127.7
click at [774, 63] on div "**********" at bounding box center [611, 60] width 434 height 19
click at [672, 88] on div "Click to add job details(Salary, Job Type, Location)" at bounding box center [603, 90] width 433 height 26
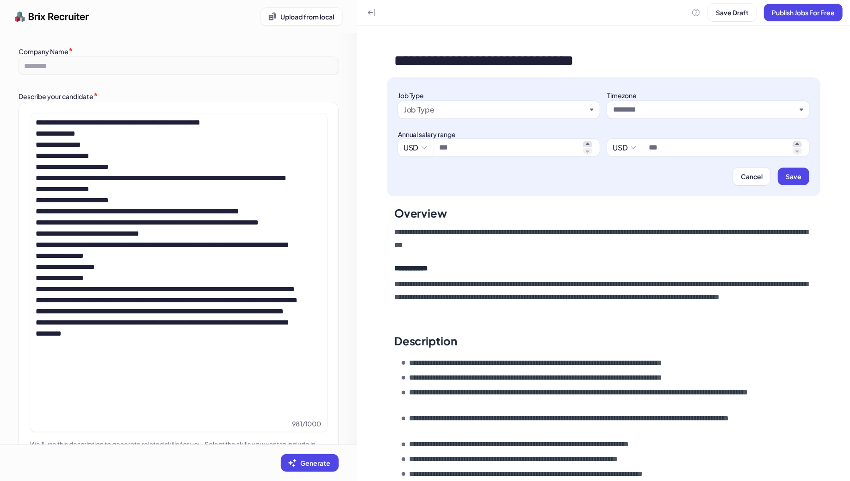
click at [453, 106] on div "Job Type" at bounding box center [495, 109] width 183 height 11
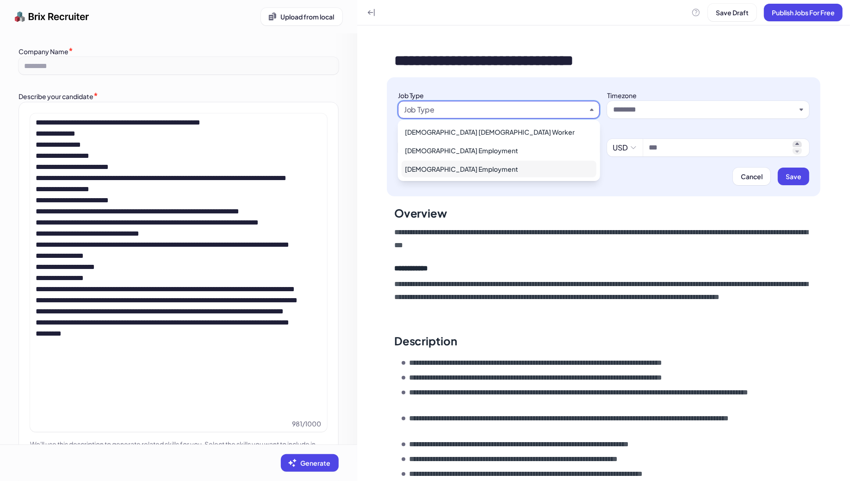
click at [461, 171] on div "Full Time Employment" at bounding box center [498, 168] width 195 height 17
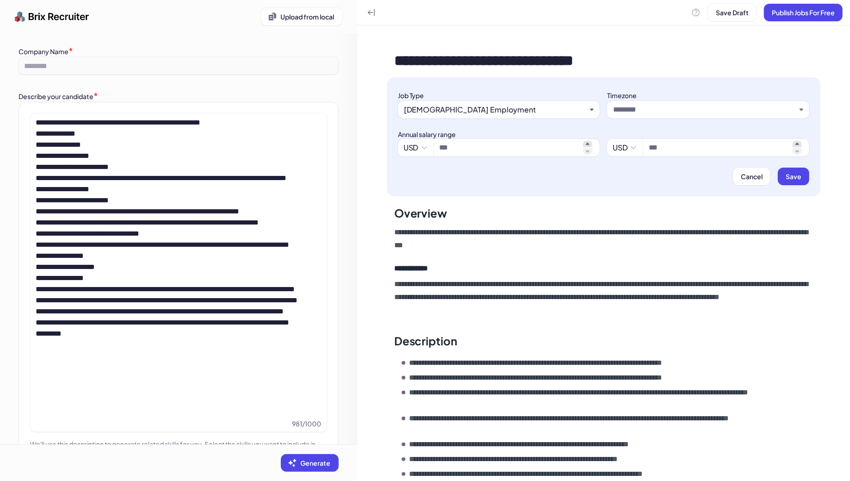
click at [648, 106] on input "text" at bounding box center [704, 109] width 183 height 11
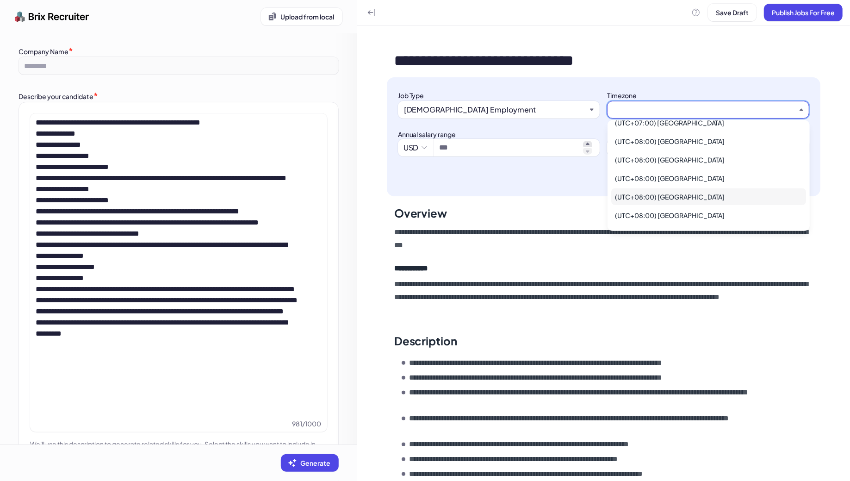
scroll to position [2017, 0]
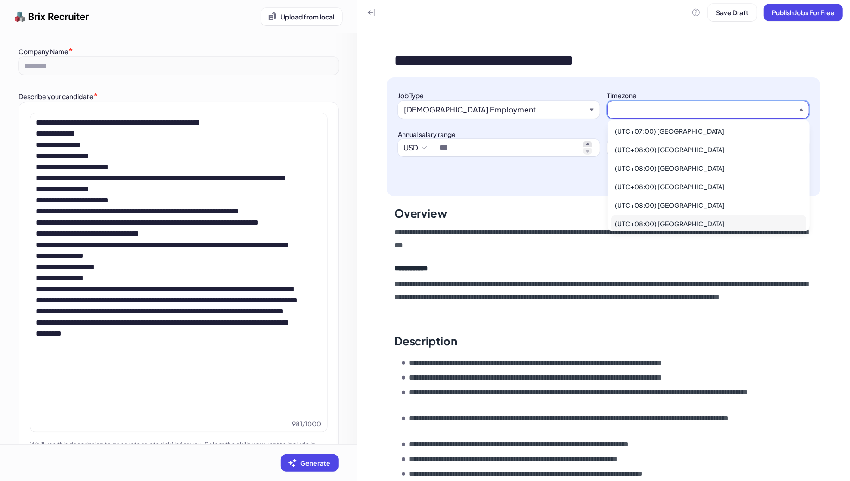
click at [680, 215] on div "(UTC+08:00) Kuala Lumpur" at bounding box center [708, 223] width 195 height 17
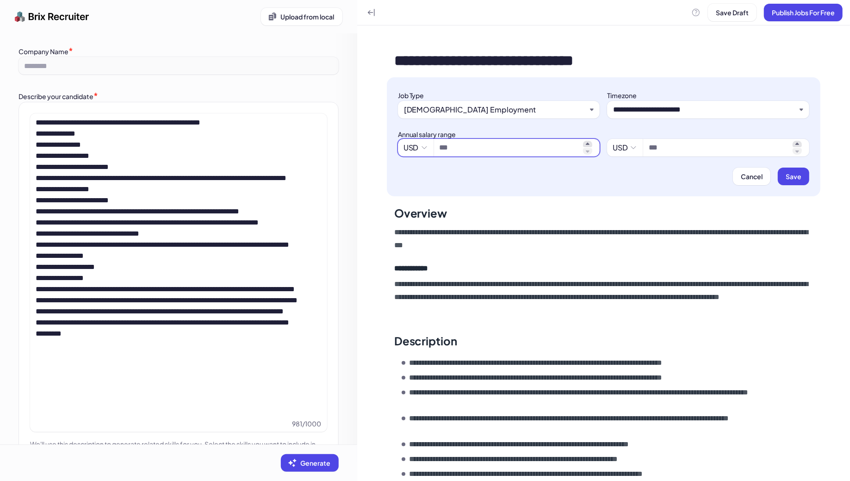
click at [416, 148] on div "USD" at bounding box center [415, 147] width 25 height 11
click at [464, 182] on div "Cancel Save" at bounding box center [603, 176] width 411 height 18
click at [412, 148] on div "USD" at bounding box center [415, 147] width 25 height 11
click at [475, 188] on div "**********" at bounding box center [603, 136] width 433 height 119
click at [408, 148] on div "USD" at bounding box center [415, 147] width 25 height 11
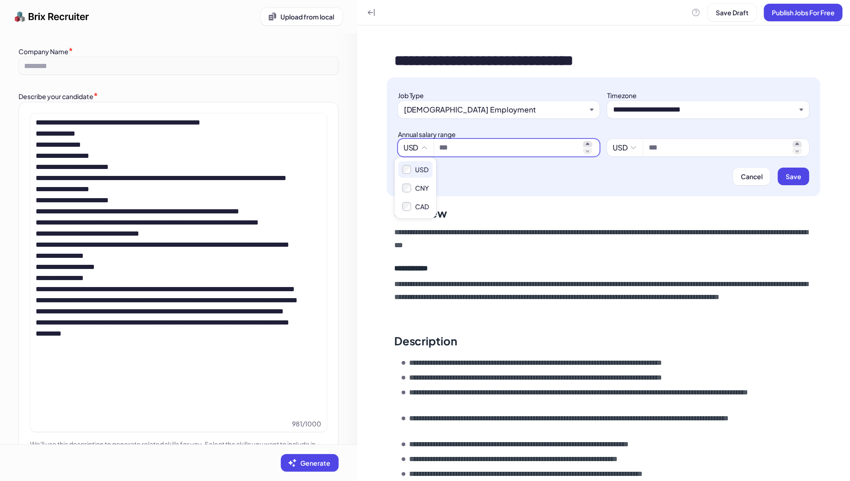
click at [411, 143] on div "USD" at bounding box center [415, 147] width 25 height 11
click at [423, 144] on icon at bounding box center [423, 147] width 7 height 7
click at [415, 145] on div "USD" at bounding box center [415, 147] width 25 height 11
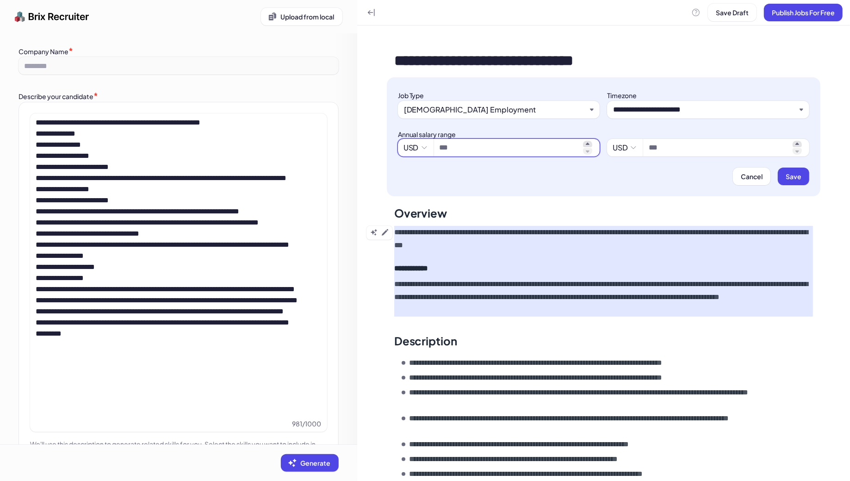
scroll to position [73, 0]
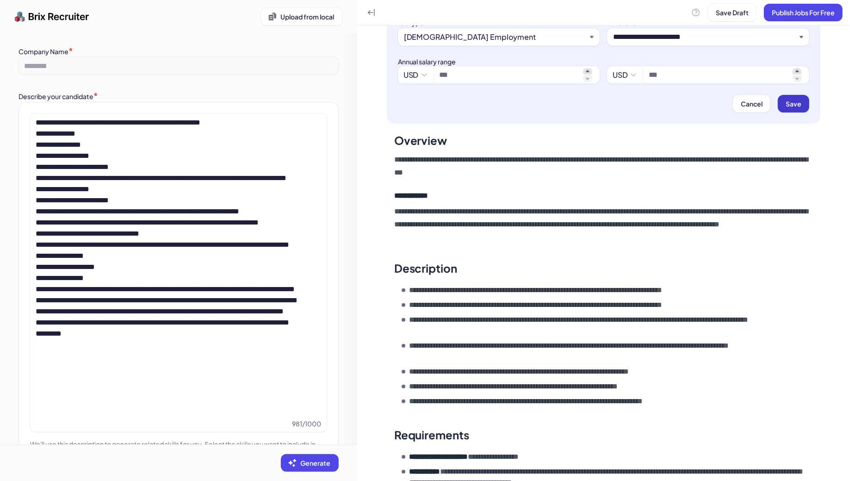
click at [800, 97] on button "Save" at bounding box center [792, 104] width 31 height 18
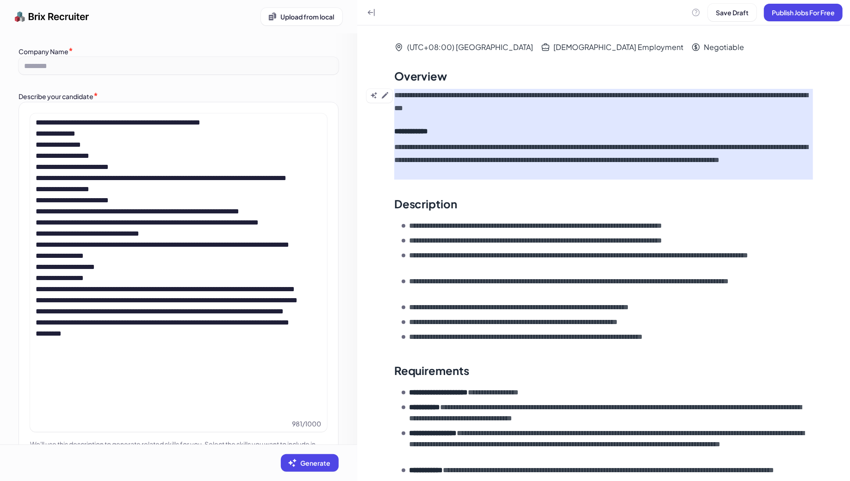
scroll to position [35, 0]
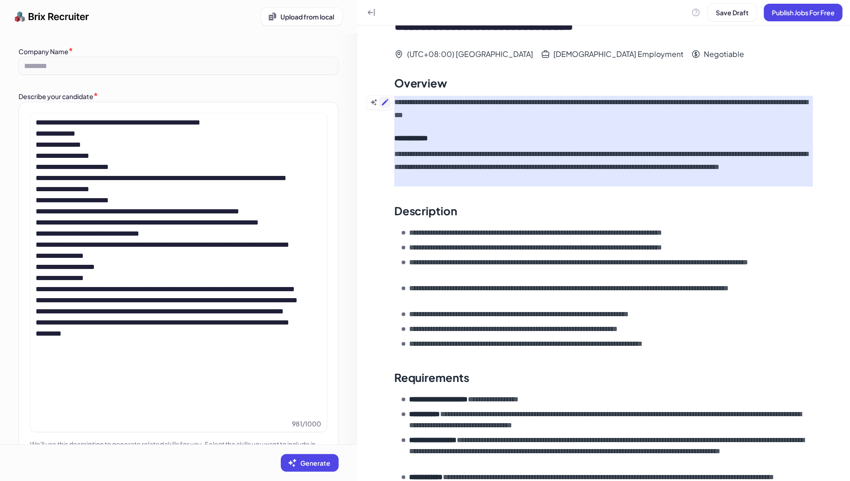
click at [386, 103] on icon at bounding box center [384, 102] width 7 height 7
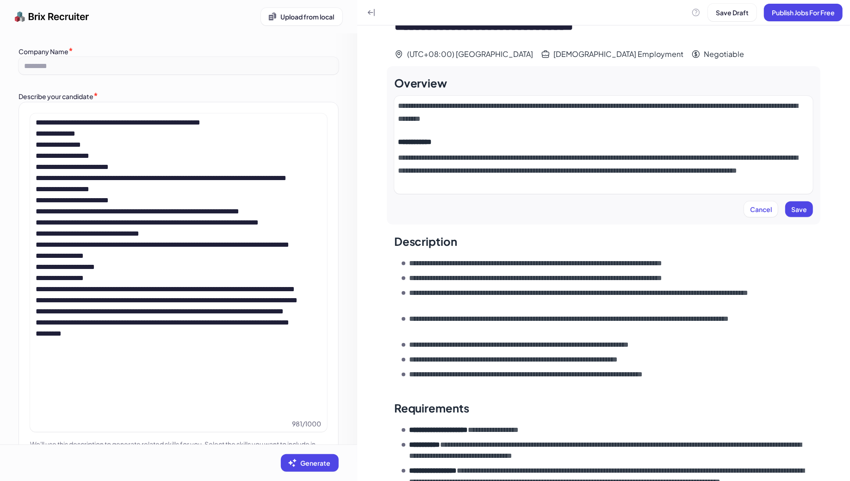
scroll to position [68, 0]
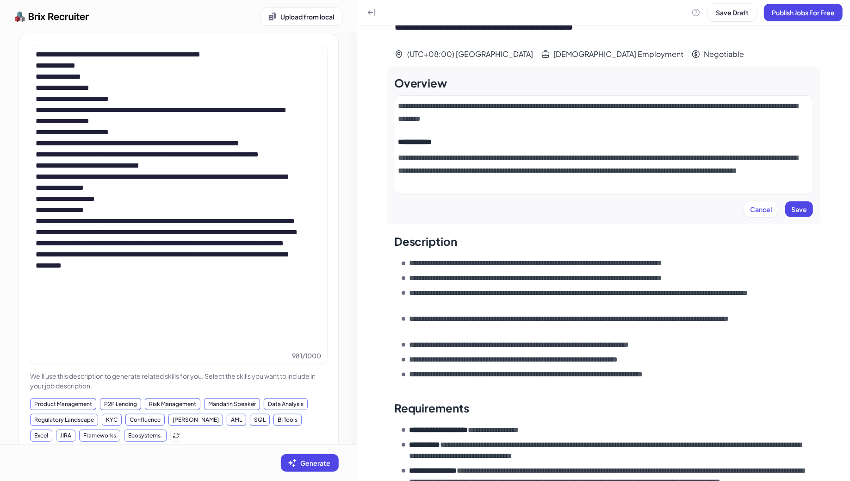
click at [549, 183] on p "**********" at bounding box center [604, 170] width 412 height 39
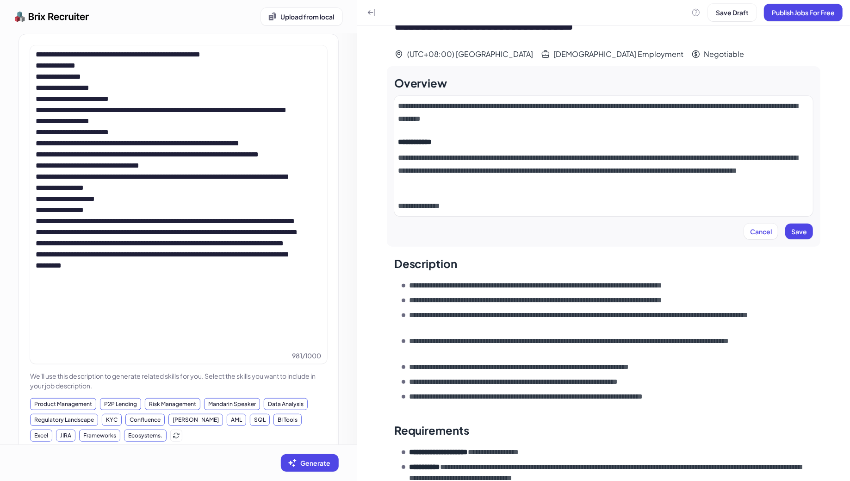
click at [427, 204] on p "**********" at bounding box center [604, 205] width 412 height 13
click at [426, 203] on p "**********" at bounding box center [604, 205] width 412 height 13
click at [492, 206] on p "**********" at bounding box center [604, 205] width 412 height 13
drag, startPoint x: 398, startPoint y: 204, endPoint x: 514, endPoint y: 204, distance: 116.1
click at [514, 204] on p "**********" at bounding box center [604, 205] width 412 height 13
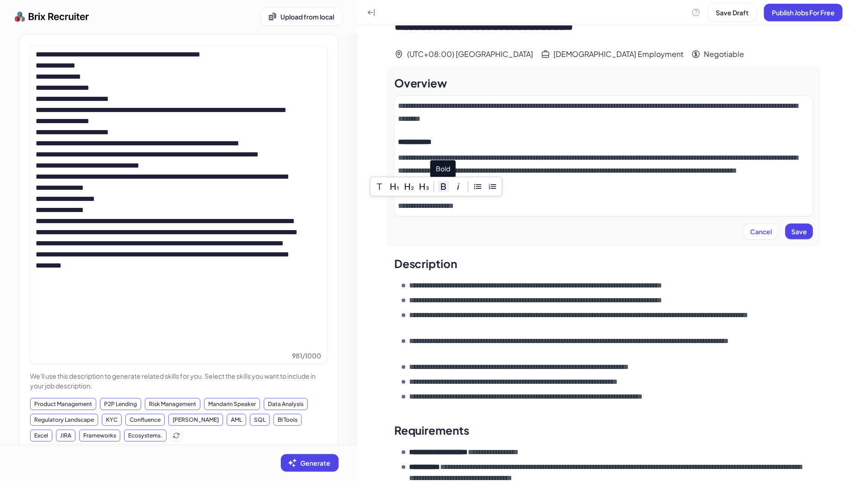
click at [441, 185] on icon at bounding box center [443, 186] width 5 height 6
click at [488, 220] on div "**********" at bounding box center [603, 156] width 433 height 180
click at [810, 230] on button "Save" at bounding box center [799, 231] width 28 height 16
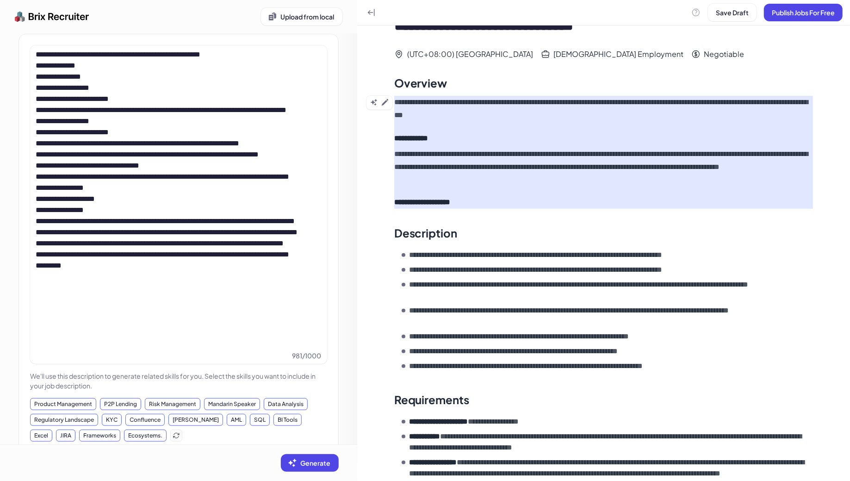
scroll to position [0, 0]
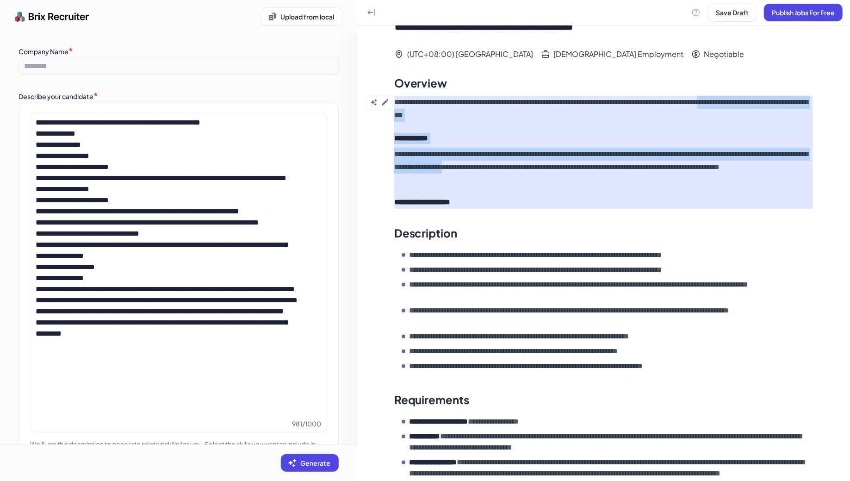
drag, startPoint x: 398, startPoint y: 111, endPoint x: 577, endPoint y: 162, distance: 185.9
click at [578, 165] on div "**********" at bounding box center [603, 152] width 419 height 113
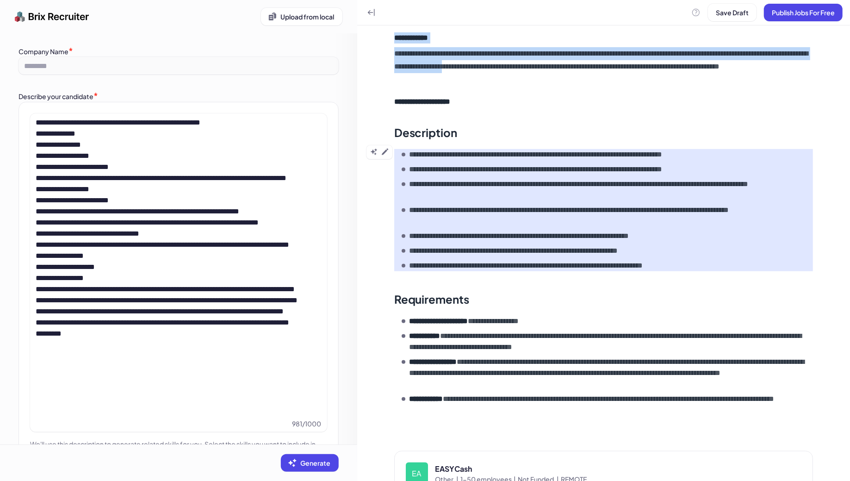
scroll to position [161, 0]
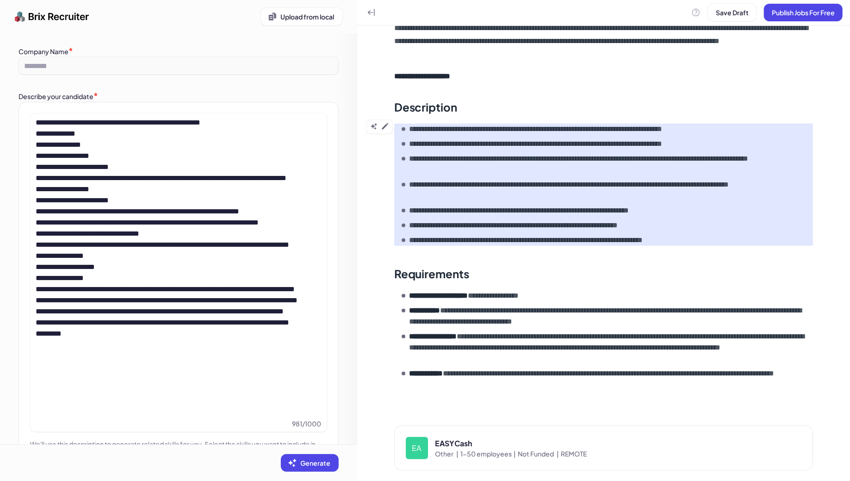
drag, startPoint x: 406, startPoint y: 128, endPoint x: 608, endPoint y: 189, distance: 211.3
click at [608, 189] on ul "**********" at bounding box center [606, 184] width 411 height 122
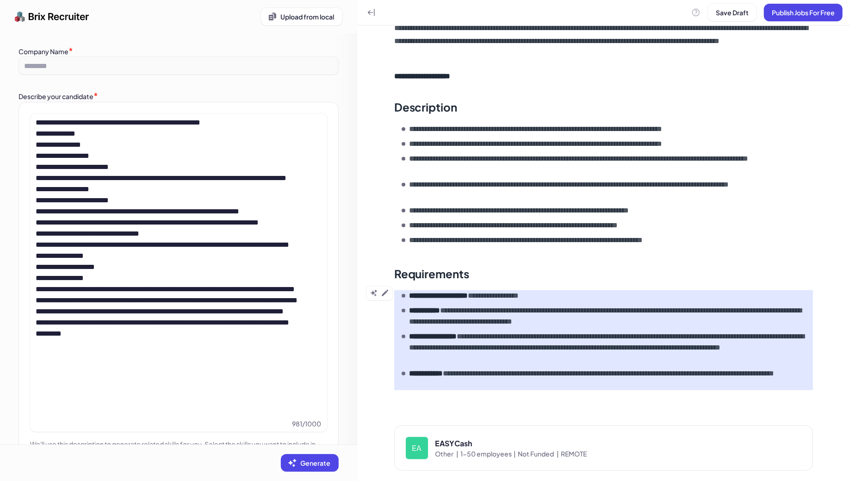
scroll to position [165, 0]
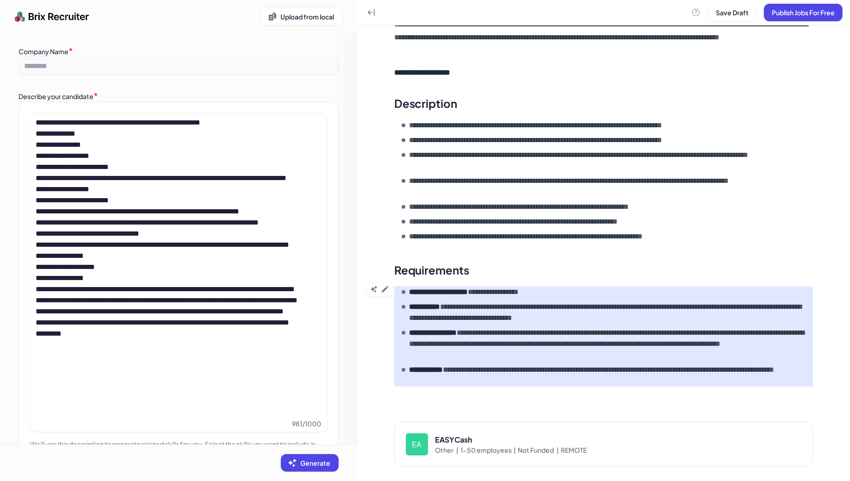
drag, startPoint x: 505, startPoint y: 311, endPoint x: 689, endPoint y: 353, distance: 188.9
click at [690, 354] on ul "**********" at bounding box center [606, 336] width 411 height 100
click at [386, 285] on icon at bounding box center [384, 288] width 7 height 7
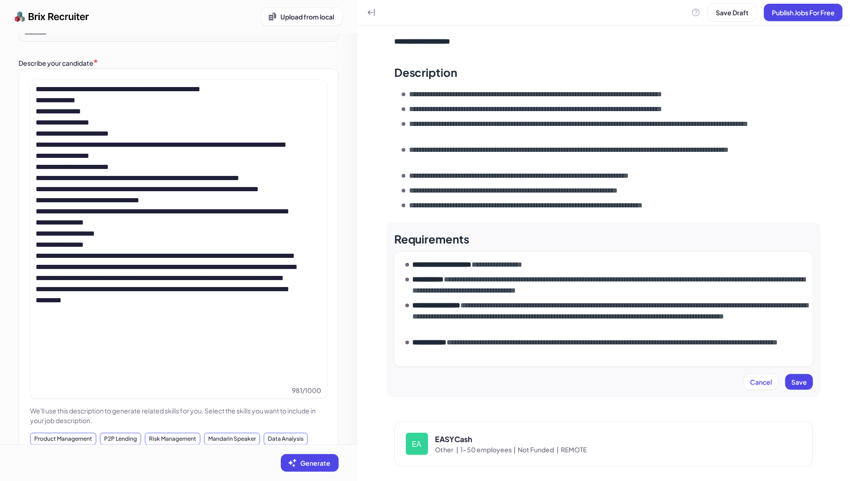
scroll to position [21, 0]
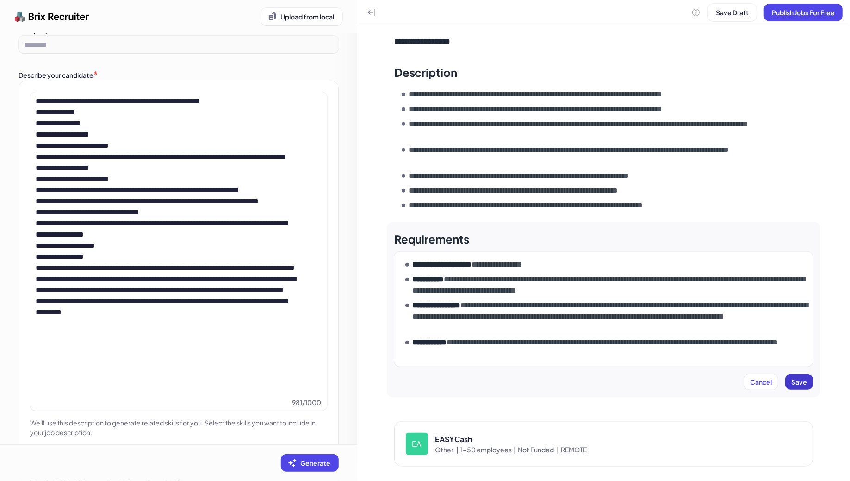
click at [799, 380] on span "Save" at bounding box center [799, 381] width 16 height 8
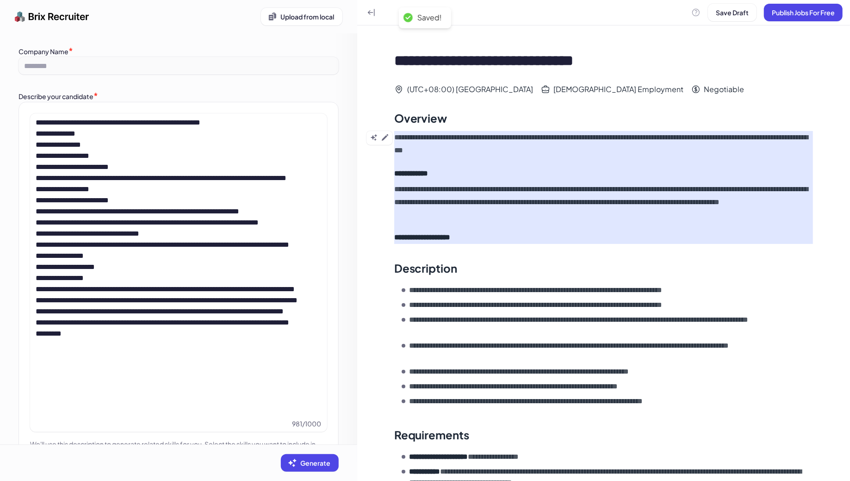
scroll to position [165, 0]
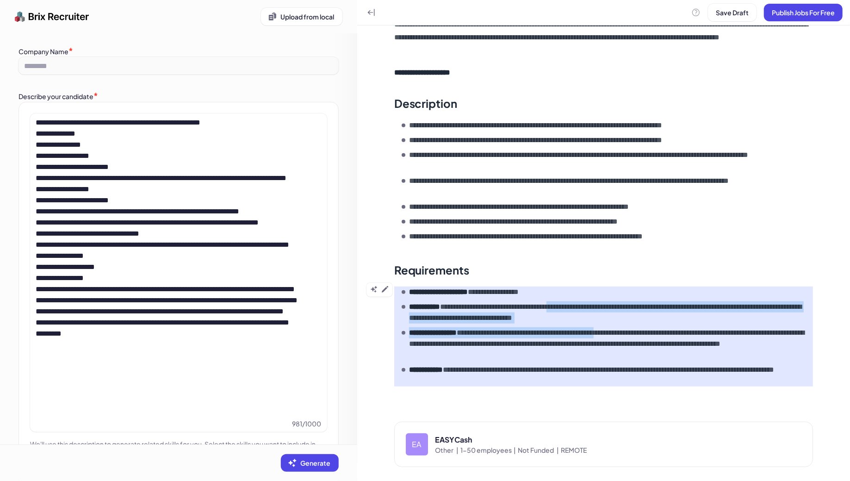
drag, startPoint x: 580, startPoint y: 305, endPoint x: 632, endPoint y: 328, distance: 56.7
click at [633, 329] on ul "**********" at bounding box center [606, 336] width 411 height 100
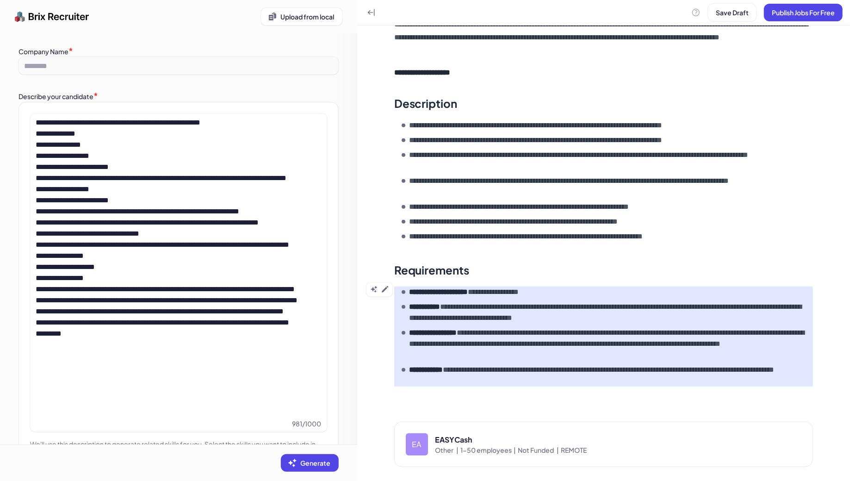
click at [637, 351] on p "**********" at bounding box center [611, 343] width 404 height 33
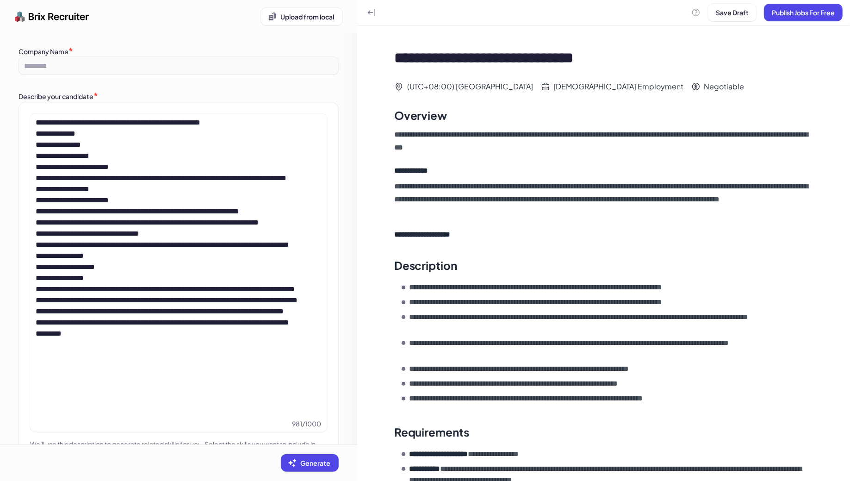
scroll to position [0, 0]
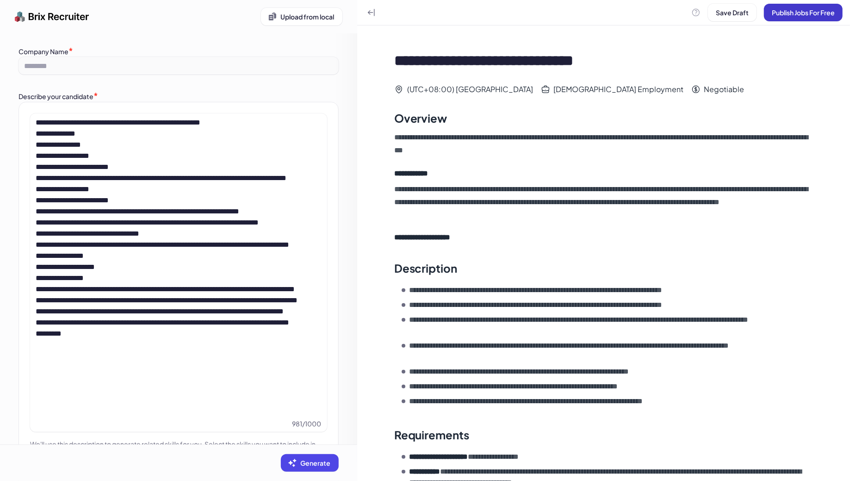
click at [806, 12] on span "Publish Jobs For Free" at bounding box center [802, 12] width 63 height 8
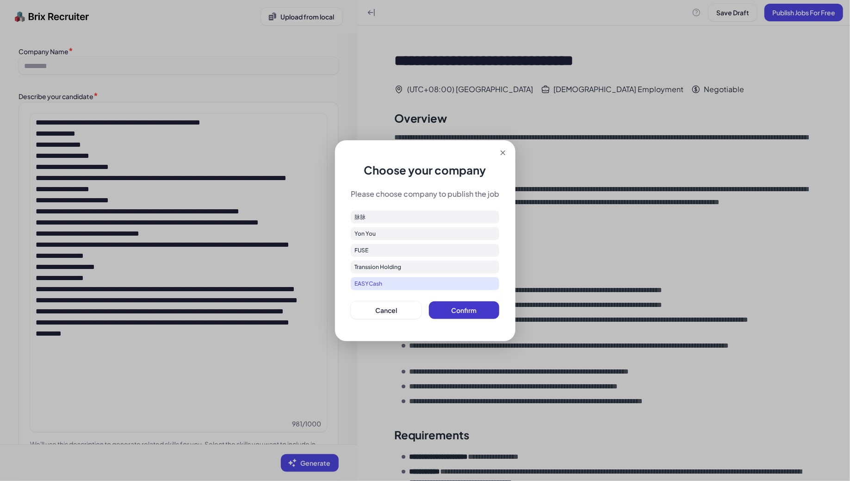
click at [452, 311] on span "Confirm" at bounding box center [463, 310] width 25 height 8
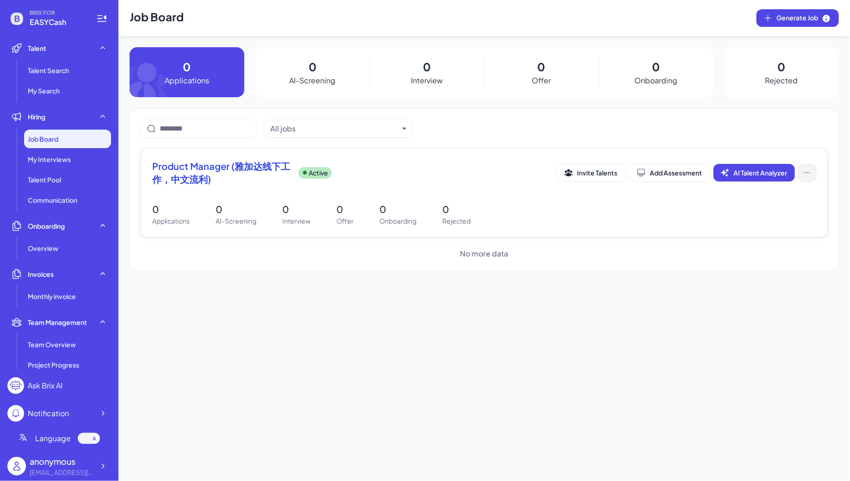
click at [813, 177] on button at bounding box center [807, 173] width 18 height 18
click at [561, 186] on div "Product Manager (雅加达线下工作，中文流利) Active Invite Talents Add Assessment AI Talent A…" at bounding box center [484, 175] width 664 height 31
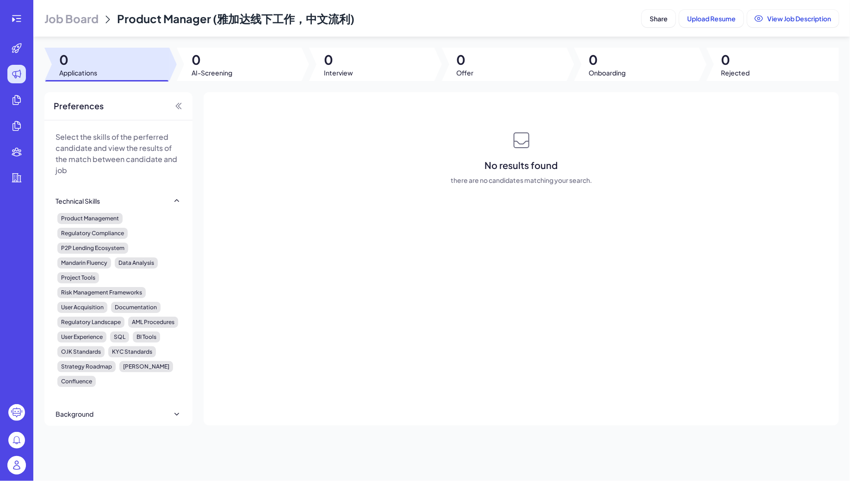
click at [81, 22] on span "Job Board" at bounding box center [71, 18] width 54 height 15
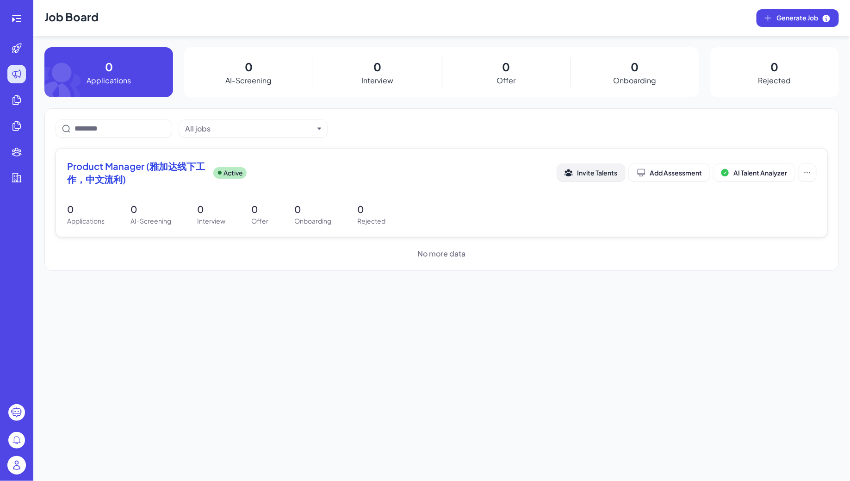
click at [592, 172] on span "Invite Talents" at bounding box center [597, 172] width 40 height 8
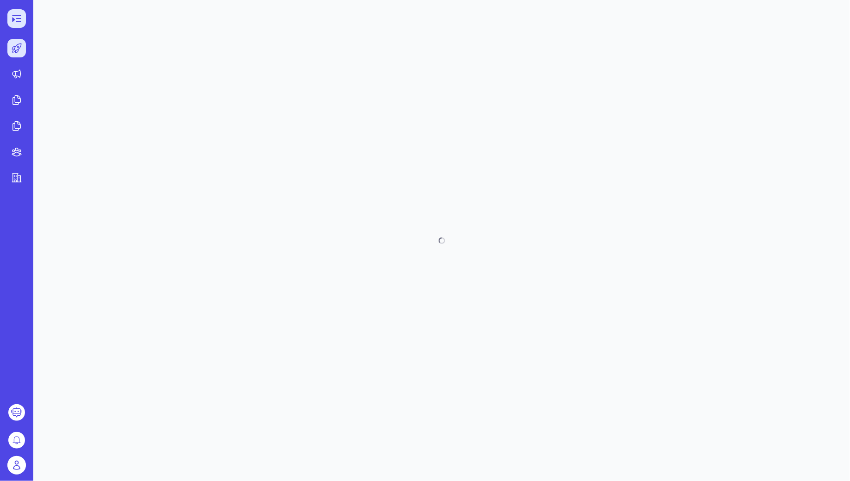
click at [7, 18] on div at bounding box center [16, 18] width 19 height 19
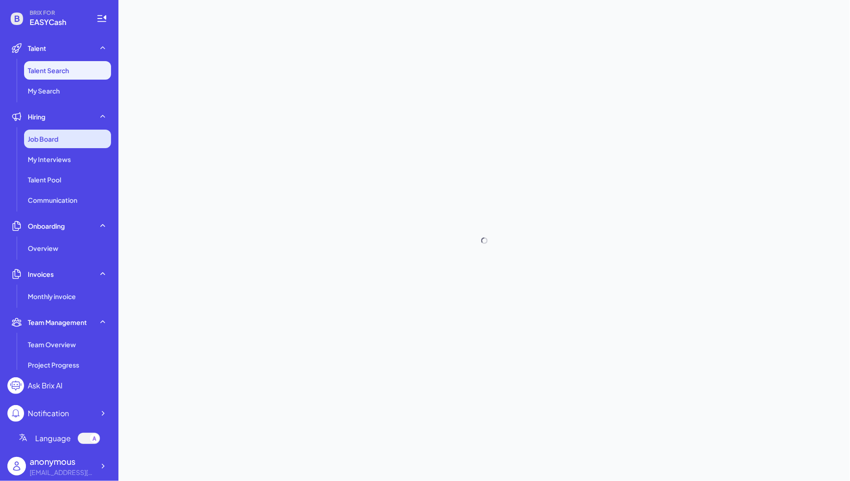
click at [71, 142] on div "Job Board" at bounding box center [67, 139] width 87 height 19
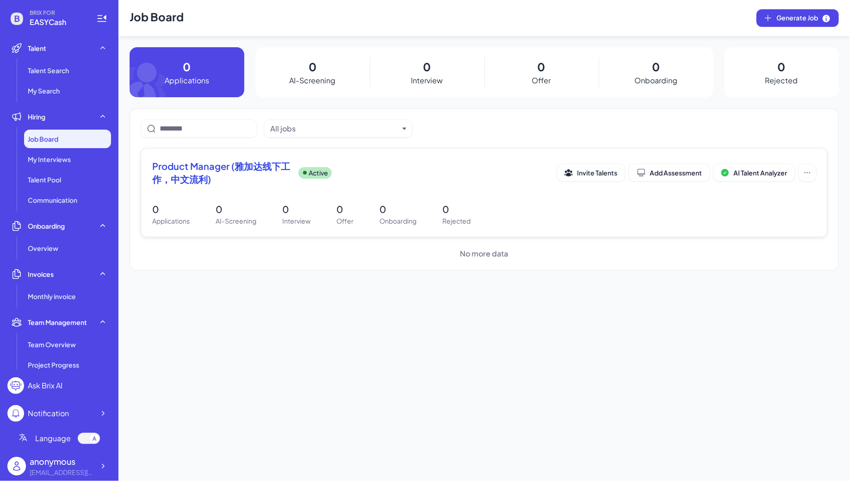
click at [452, 167] on div "Product Manager (雅加达线下工作，中文流利) Active" at bounding box center [354, 173] width 405 height 26
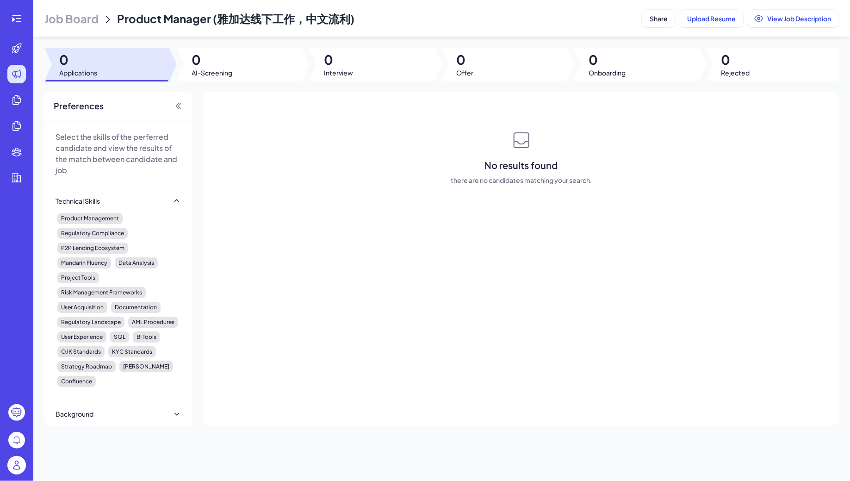
click at [79, 16] on span "Job Board" at bounding box center [71, 18] width 54 height 15
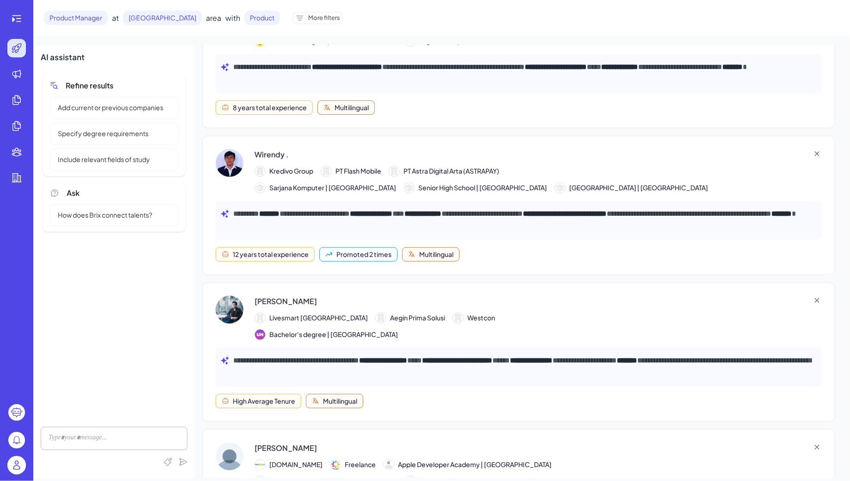
scroll to position [190, 0]
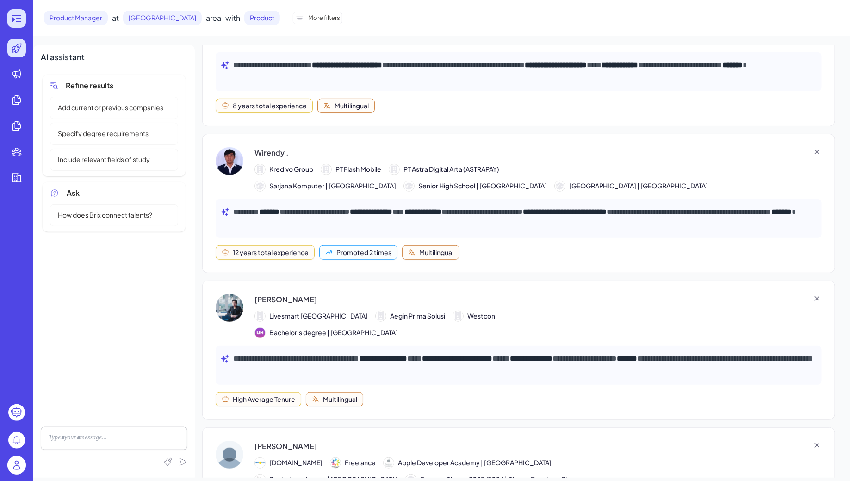
click at [9, 12] on div at bounding box center [16, 18] width 19 height 19
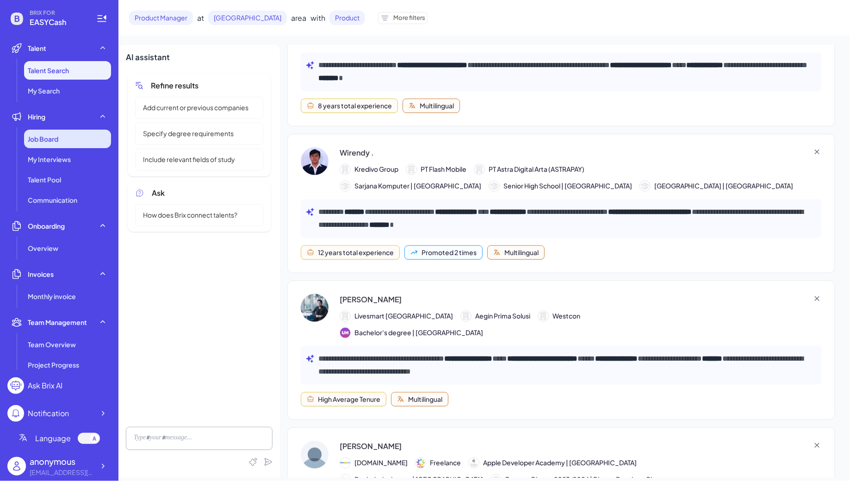
click at [68, 144] on div "Job Board" at bounding box center [67, 139] width 87 height 19
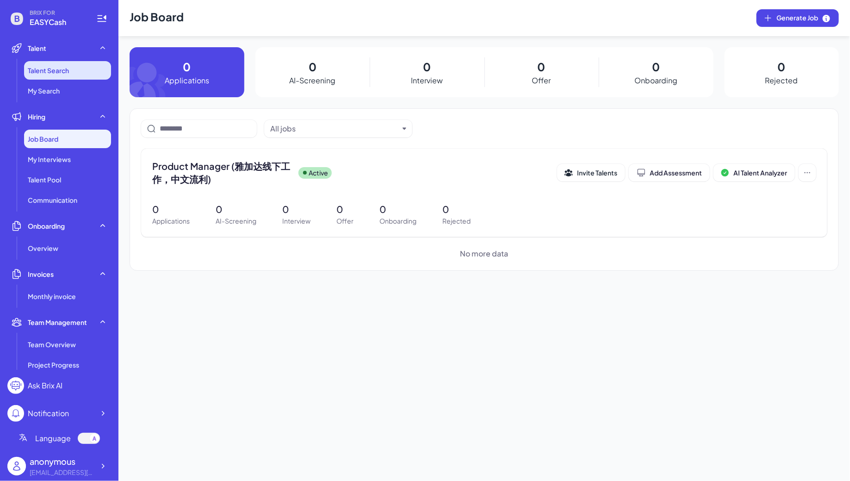
click at [60, 74] on span "Talent Search" at bounding box center [48, 70] width 41 height 9
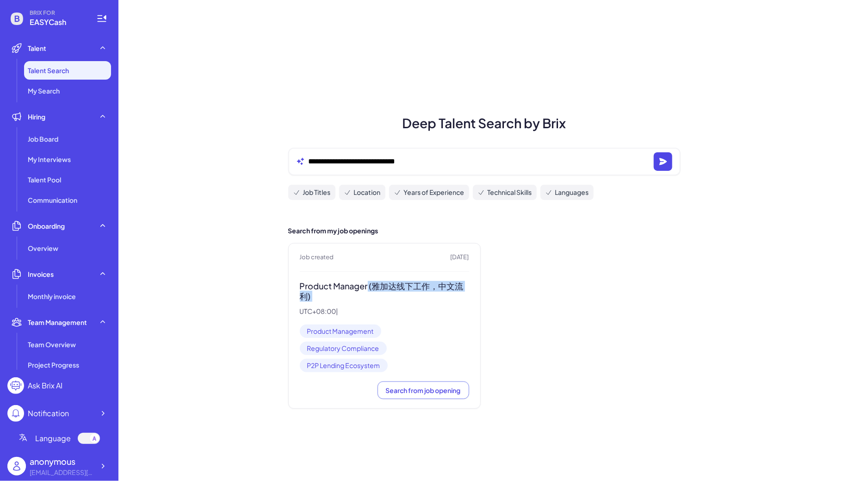
drag, startPoint x: 368, startPoint y: 285, endPoint x: 395, endPoint y: 302, distance: 32.4
click at [396, 302] on div "Product Manager (雅加达线下工作，中文流利) UTC+08:00 |" at bounding box center [384, 298] width 169 height 35
click at [395, 302] on div "Product Manager (雅加达线下工作，中文流利) UTC+08:00 |" at bounding box center [384, 298] width 169 height 35
drag, startPoint x: 369, startPoint y: 284, endPoint x: 405, endPoint y: 292, distance: 36.9
click at [406, 293] on h3 "Product Manager (雅加达线下工作，中文流利)" at bounding box center [384, 291] width 169 height 21
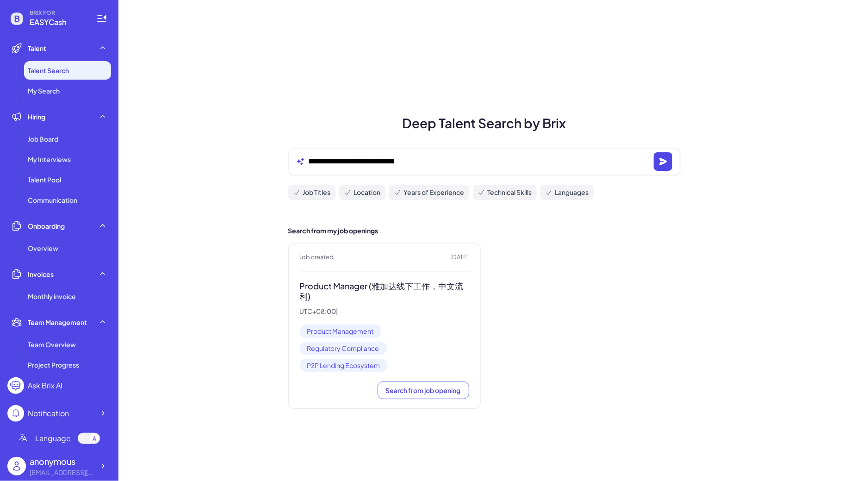
click at [405, 292] on h3 "Product Manager (雅加达线下工作，中文流利)" at bounding box center [384, 291] width 169 height 21
click at [57, 147] on div "Job Board" at bounding box center [67, 139] width 87 height 19
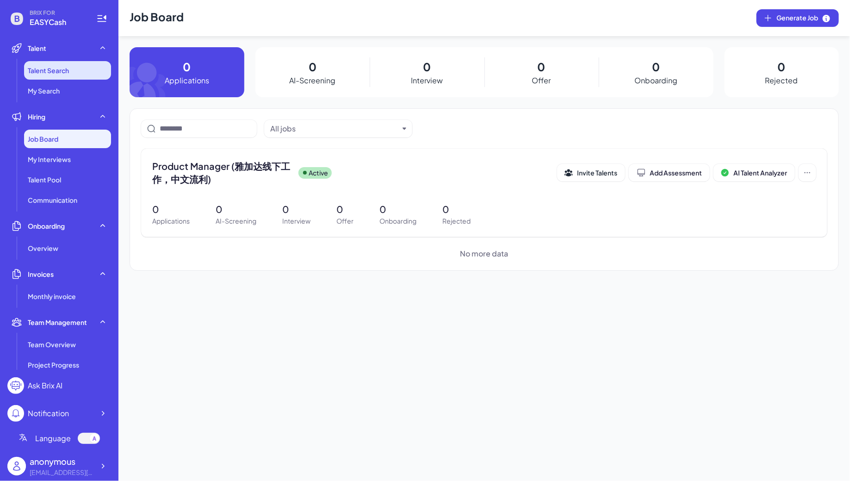
click at [59, 64] on li "Talent Search" at bounding box center [67, 70] width 87 height 19
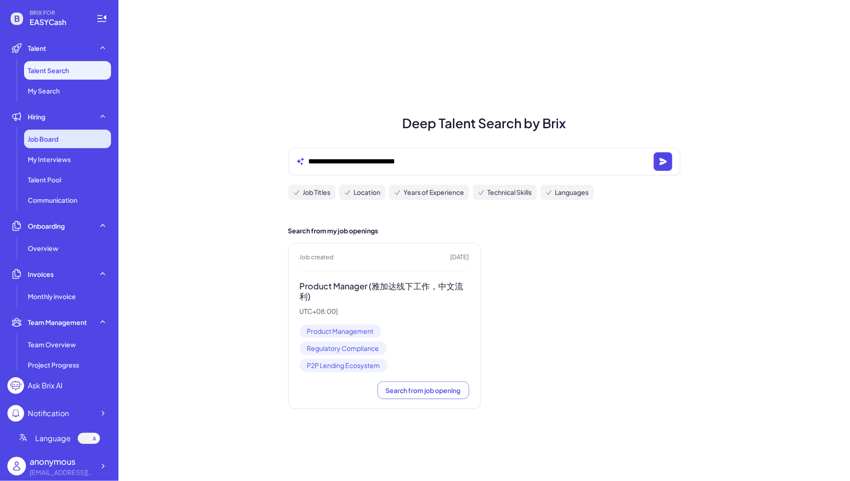
click at [76, 136] on div "Job Board" at bounding box center [67, 139] width 87 height 19
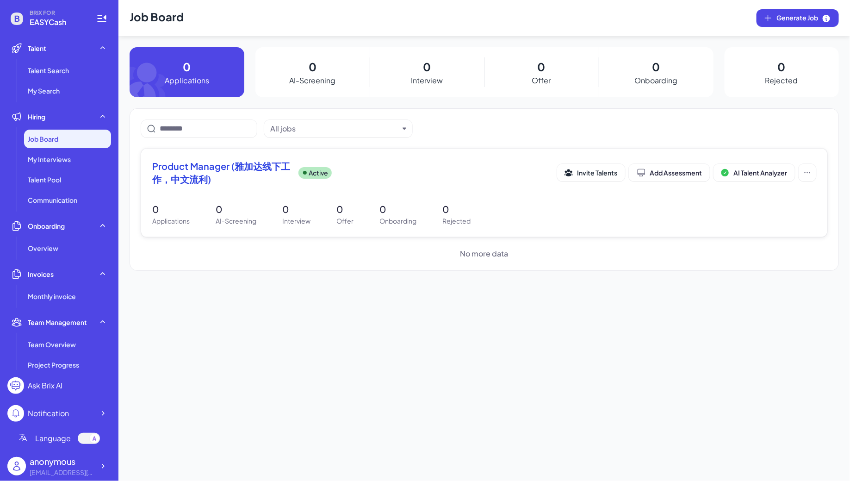
click at [344, 182] on div "Product Manager (雅加达线下工作，中文流利) Active" at bounding box center [354, 173] width 405 height 26
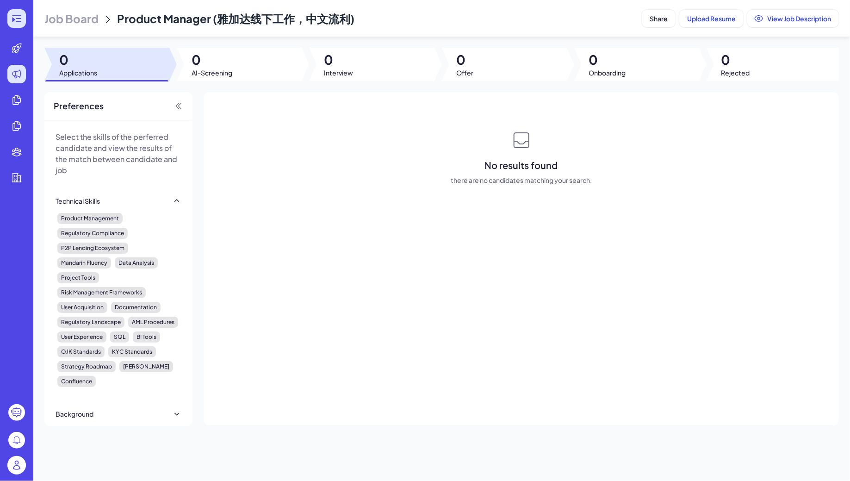
click at [15, 16] on icon at bounding box center [16, 18] width 9 height 6
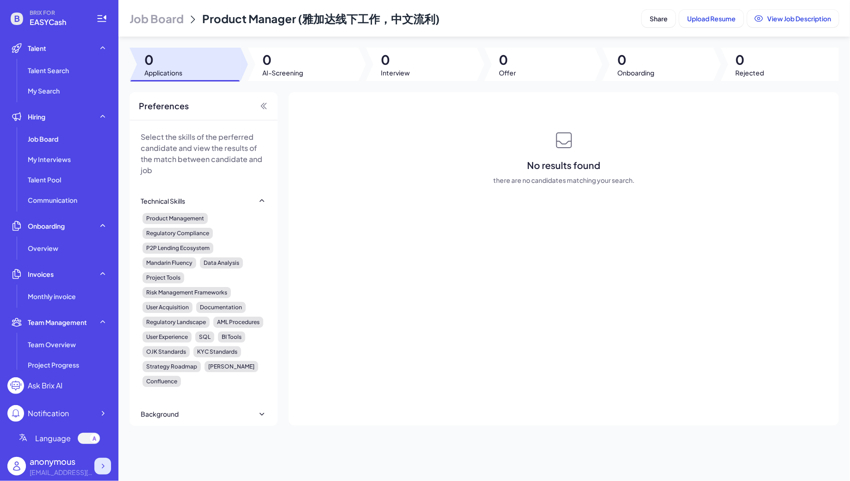
click at [103, 463] on icon at bounding box center [102, 465] width 9 height 9
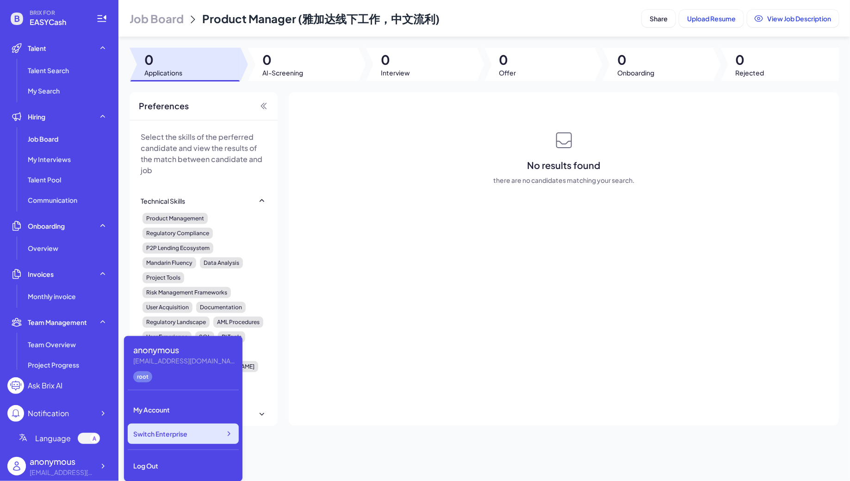
click at [198, 427] on div "Switch Enterprise" at bounding box center [183, 433] width 111 height 20
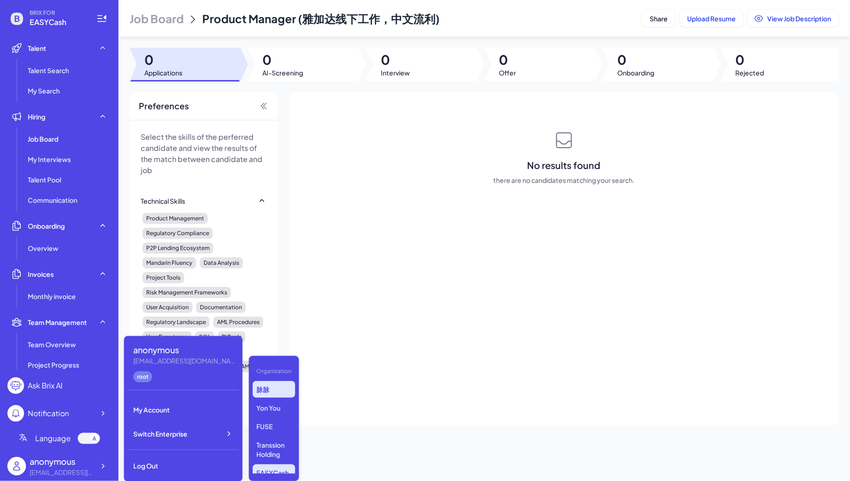
click at [271, 391] on p "脉脉" at bounding box center [274, 389] width 43 height 17
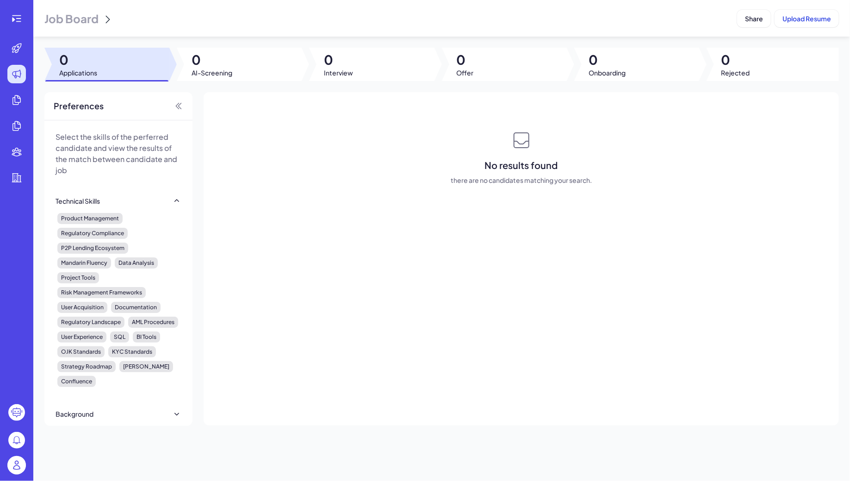
click at [55, 17] on span "Job Board" at bounding box center [71, 18] width 54 height 15
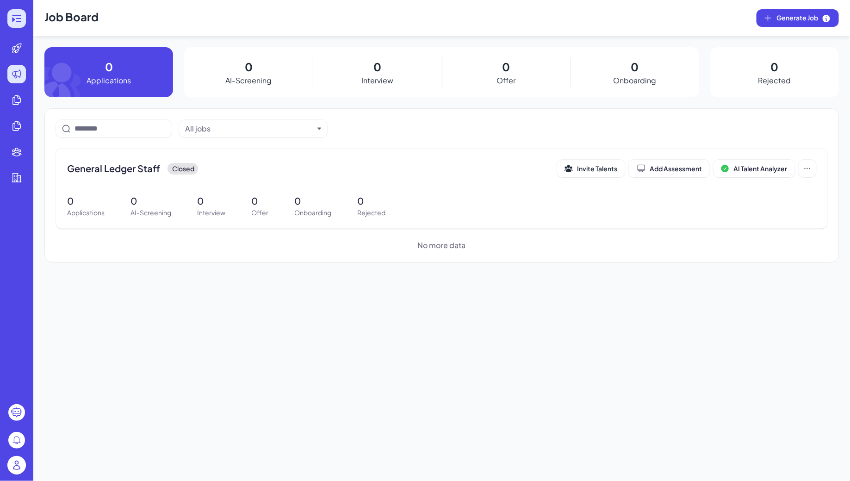
click at [11, 23] on div at bounding box center [16, 18] width 19 height 19
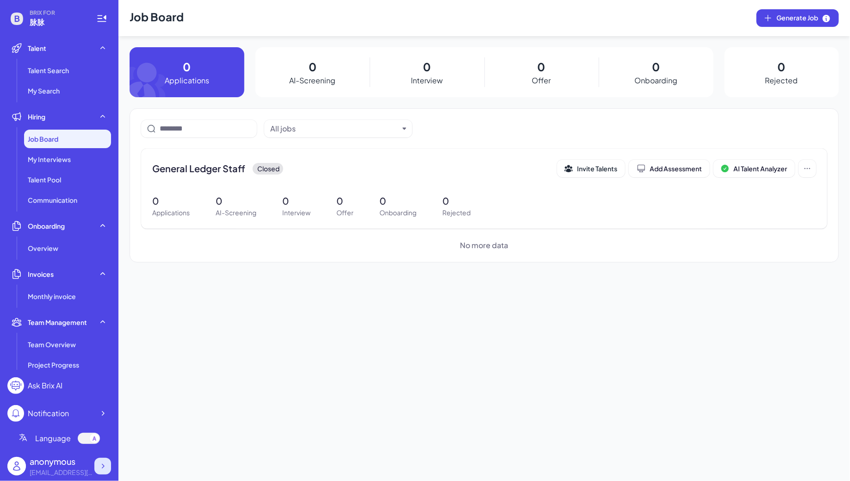
click at [106, 463] on icon at bounding box center [102, 465] width 9 height 9
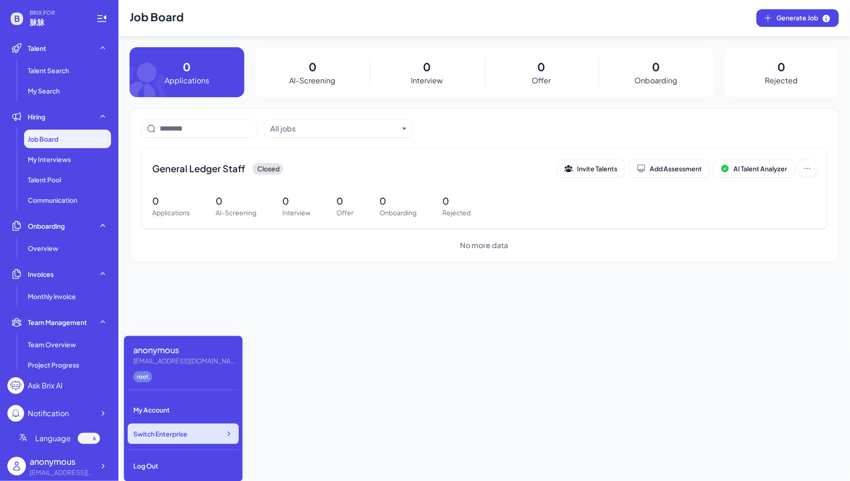
click at [185, 436] on span "Switch Enterprise" at bounding box center [160, 433] width 54 height 9
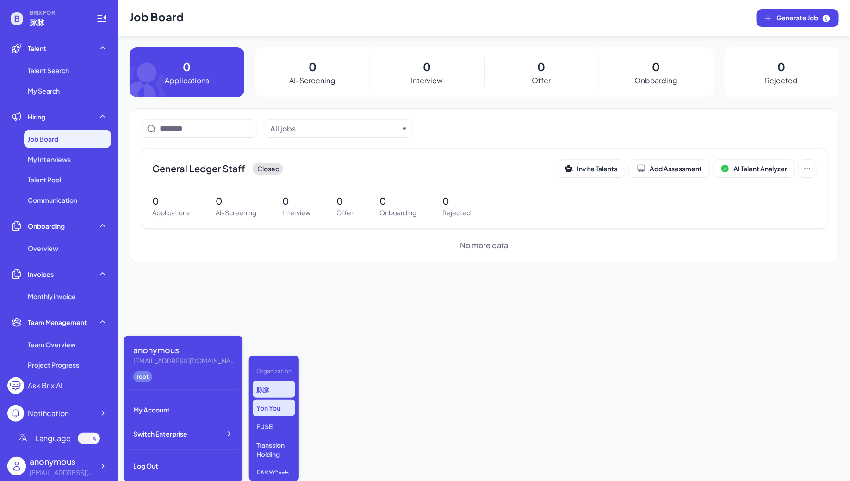
click at [271, 408] on p "Yon You" at bounding box center [274, 407] width 43 height 17
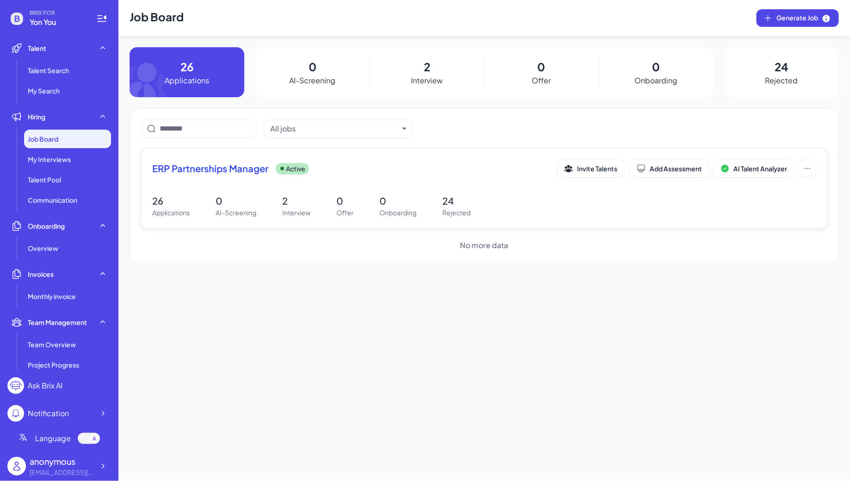
click at [270, 188] on div "ERP Partnerships Manager Active Invite Talents Add Assessment AI Talent Analyze…" at bounding box center [484, 188] width 686 height 80
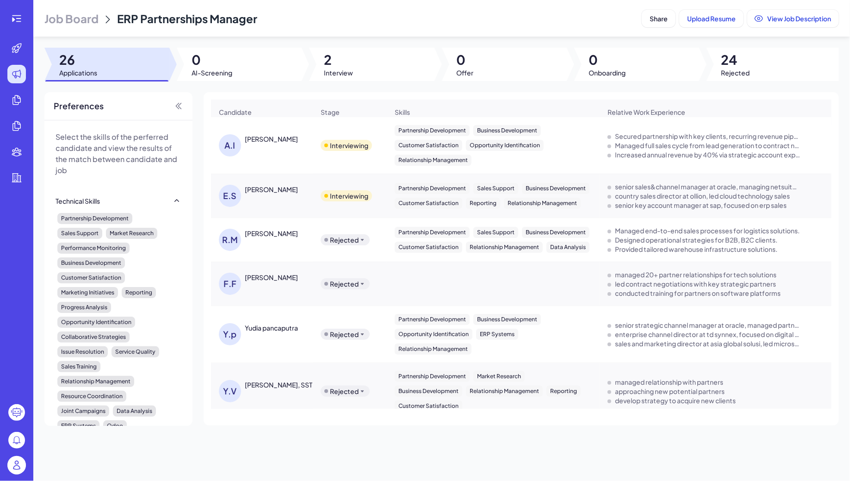
click at [260, 138] on div "[PERSON_NAME]" at bounding box center [271, 138] width 53 height 9
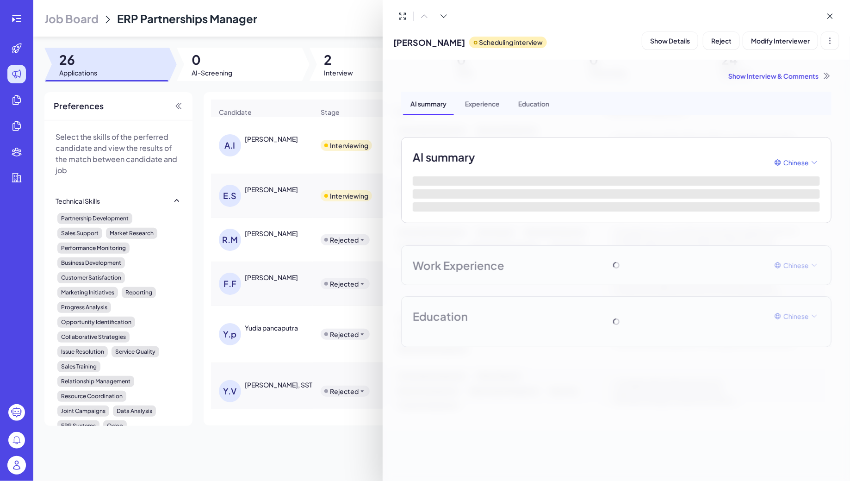
click at [270, 207] on div at bounding box center [425, 240] width 850 height 481
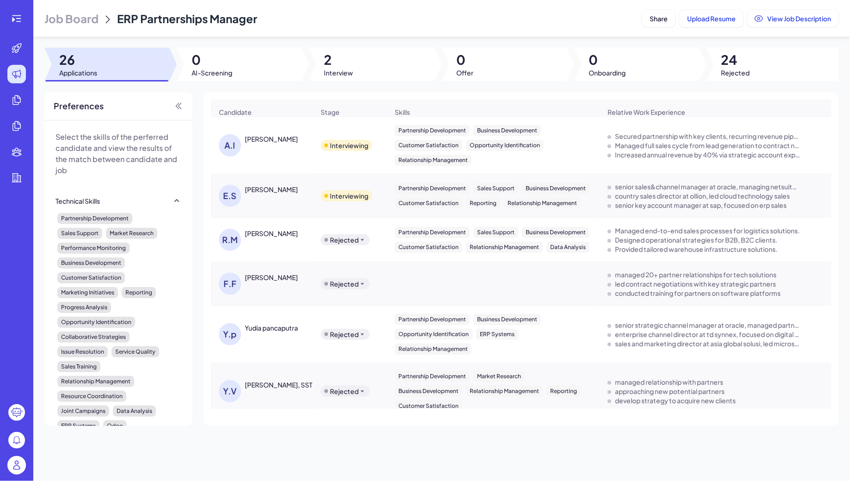
click at [257, 136] on div "[PERSON_NAME]" at bounding box center [271, 138] width 53 height 9
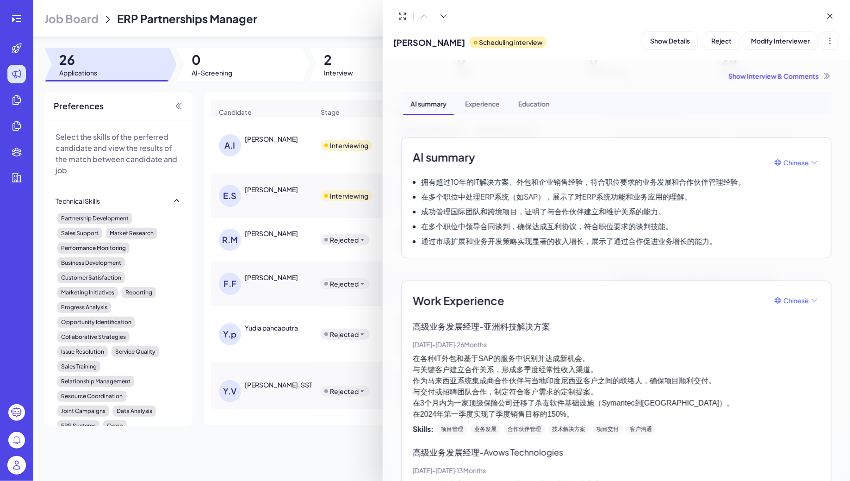
click at [756, 73] on div "Show Interview & Comments" at bounding box center [616, 75] width 430 height 9
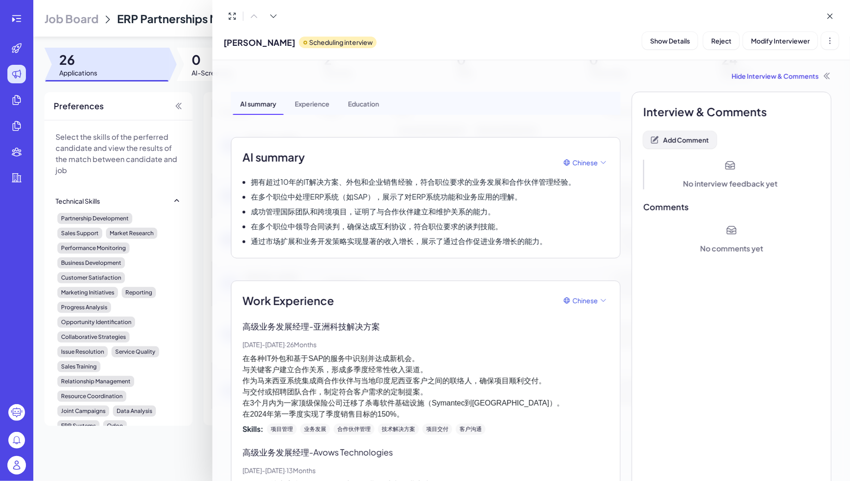
click at [690, 142] on span "Add Comment" at bounding box center [686, 140] width 46 height 8
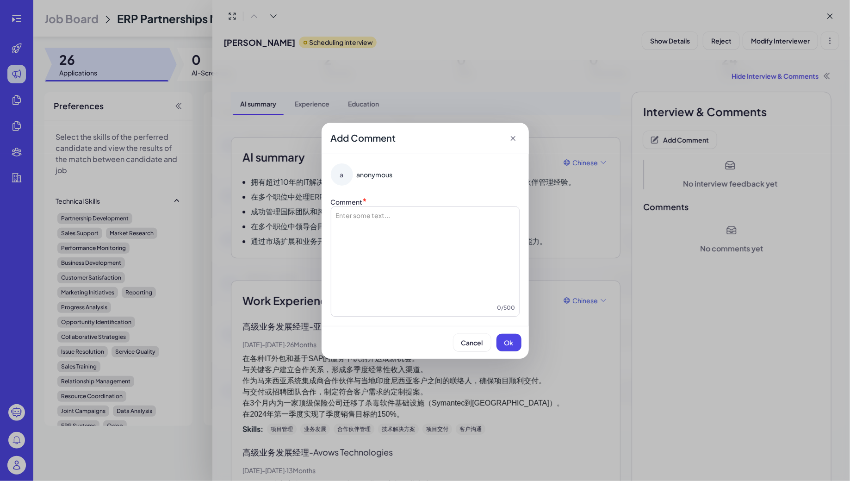
click at [370, 220] on div at bounding box center [425, 256] width 180 height 93
drag, startPoint x: 345, startPoint y: 216, endPoint x: 447, endPoint y: 254, distance: 109.2
click at [447, 257] on div at bounding box center [425, 256] width 180 height 93
click at [512, 143] on div "Add Comment" at bounding box center [424, 138] width 207 height 31
click at [512, 136] on icon at bounding box center [512, 138] width 5 height 5
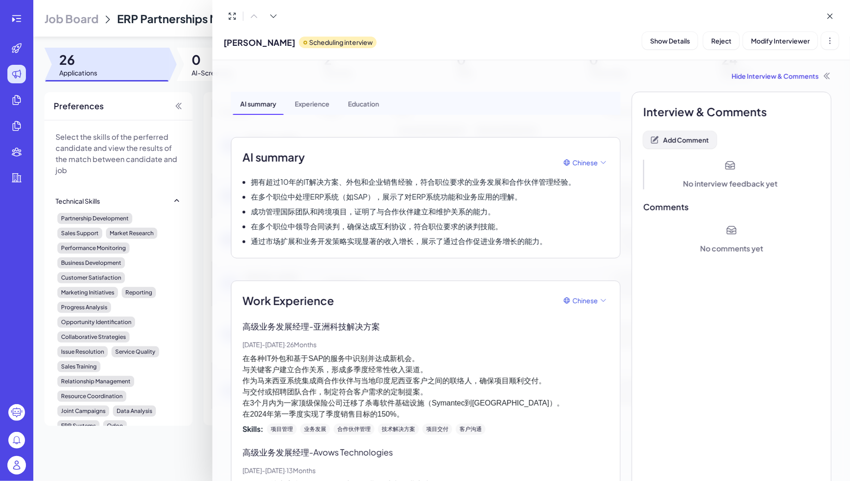
click at [691, 136] on span "Add Comment" at bounding box center [686, 140] width 46 height 8
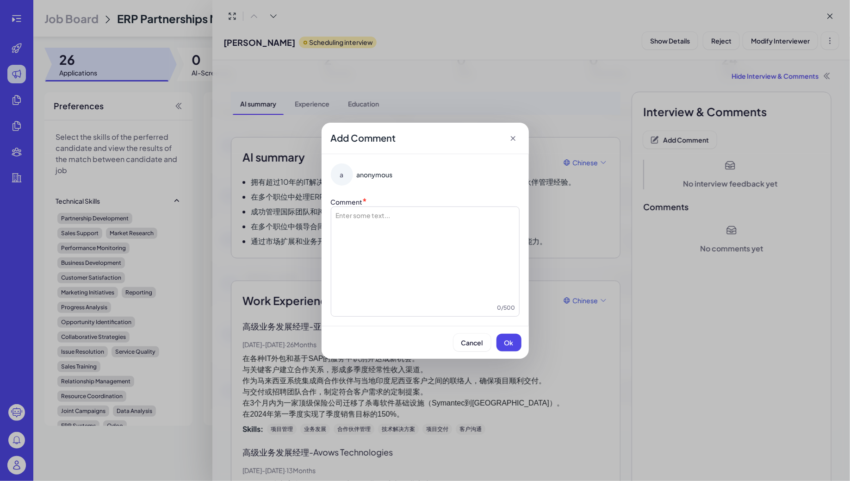
click at [410, 221] on div at bounding box center [425, 256] width 180 height 93
click at [514, 140] on icon at bounding box center [512, 138] width 9 height 9
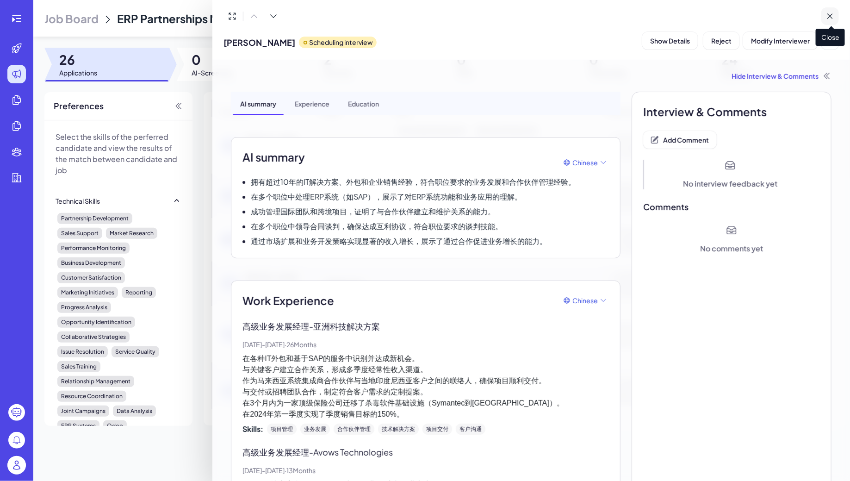
click at [827, 21] on button at bounding box center [830, 16] width 18 height 18
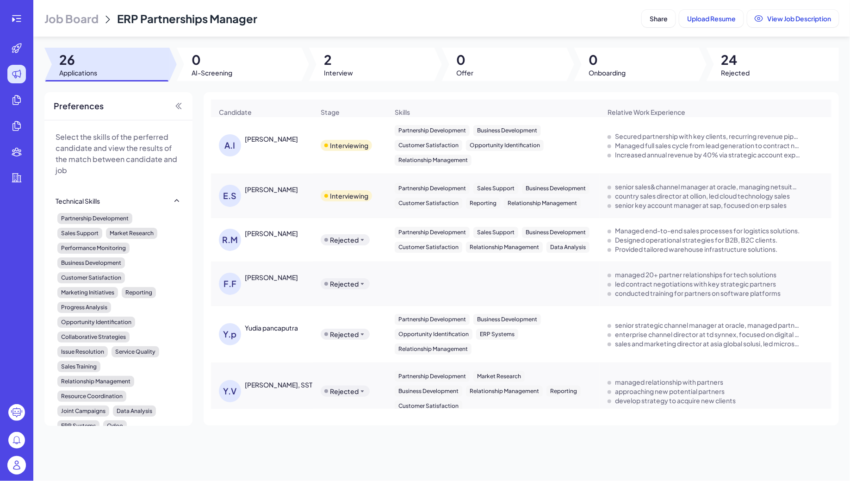
click at [258, 139] on div "[PERSON_NAME]" at bounding box center [271, 138] width 53 height 9
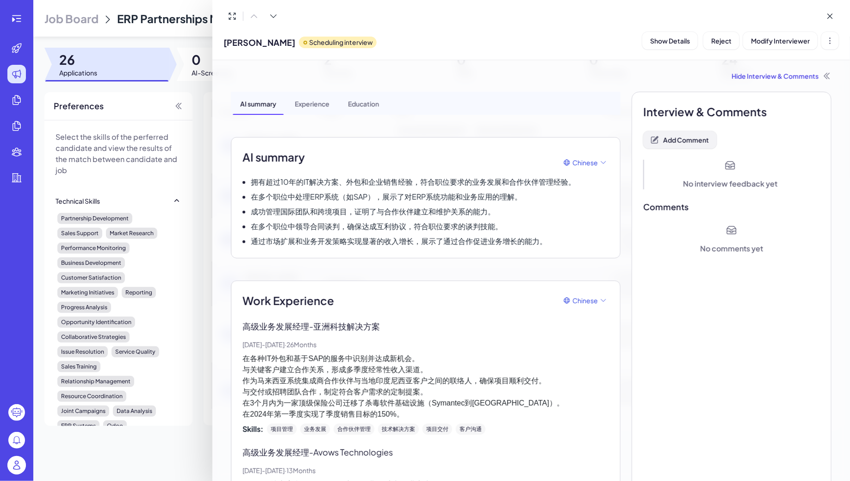
click at [682, 141] on span "Add Comment" at bounding box center [686, 140] width 46 height 8
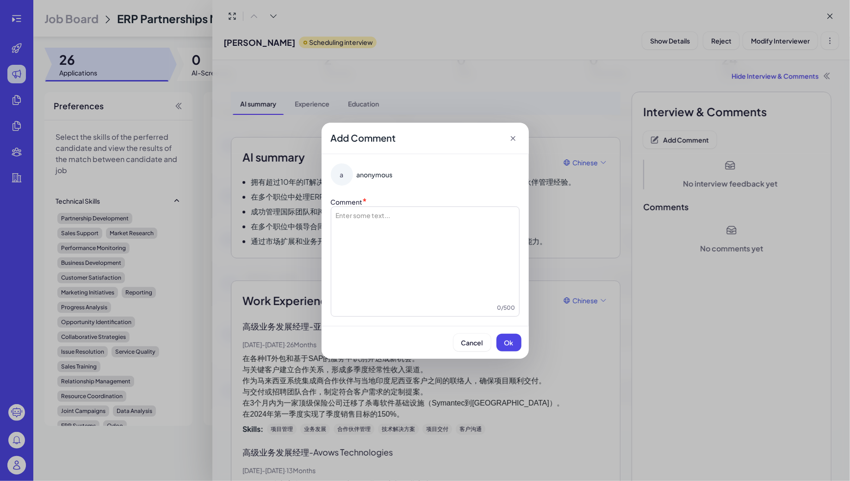
drag, startPoint x: 342, startPoint y: 210, endPoint x: 414, endPoint y: 210, distance: 71.7
click at [414, 211] on div at bounding box center [425, 256] width 180 height 93
click at [512, 135] on icon at bounding box center [512, 138] width 9 height 9
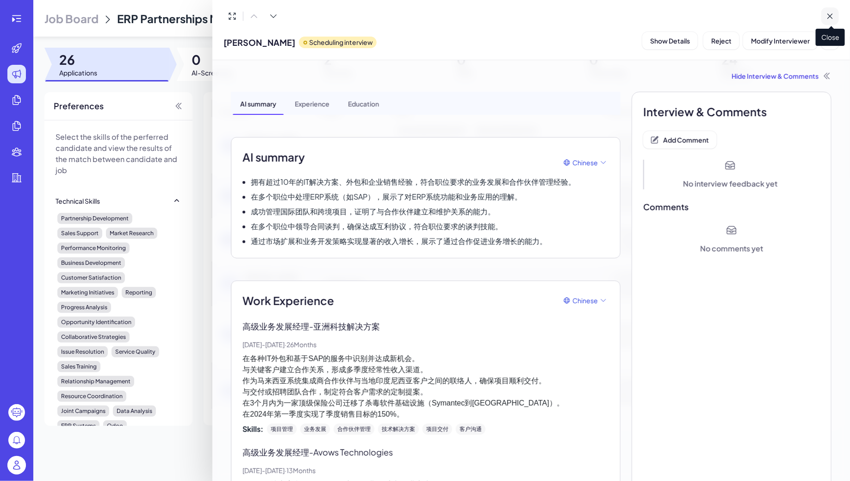
click at [829, 17] on icon at bounding box center [829, 16] width 5 height 5
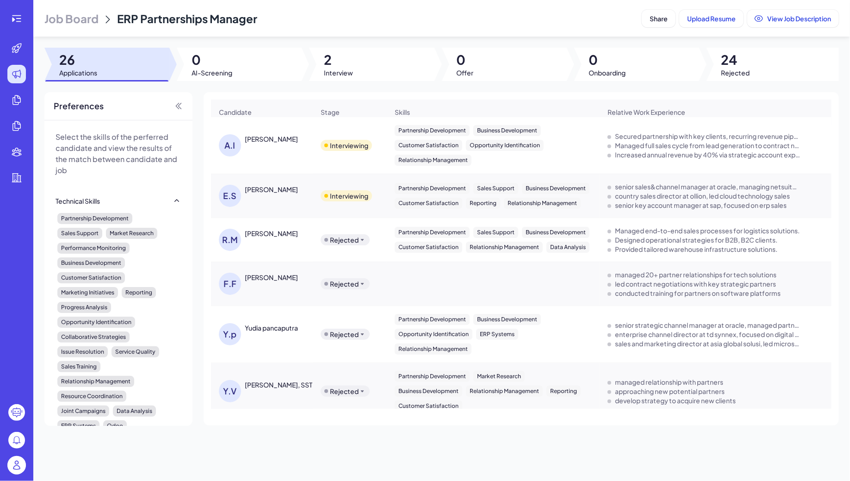
click at [85, 20] on span "Job Board" at bounding box center [71, 18] width 54 height 15
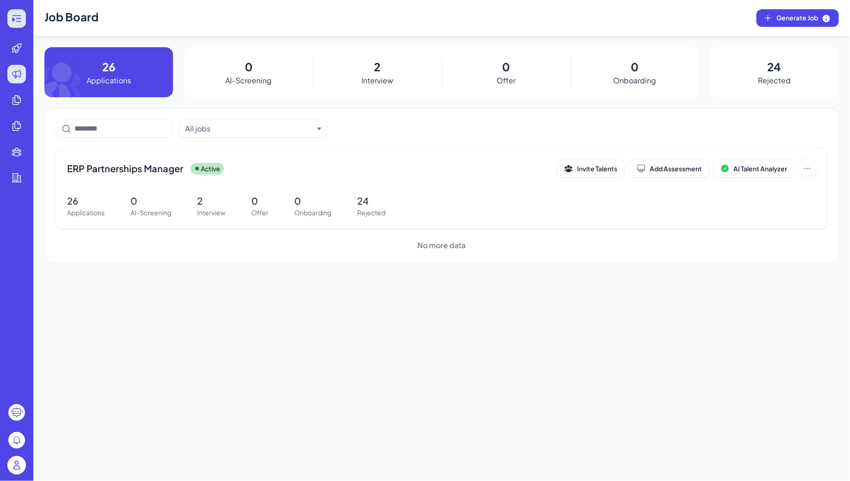
click at [16, 23] on icon at bounding box center [16, 18] width 11 height 11
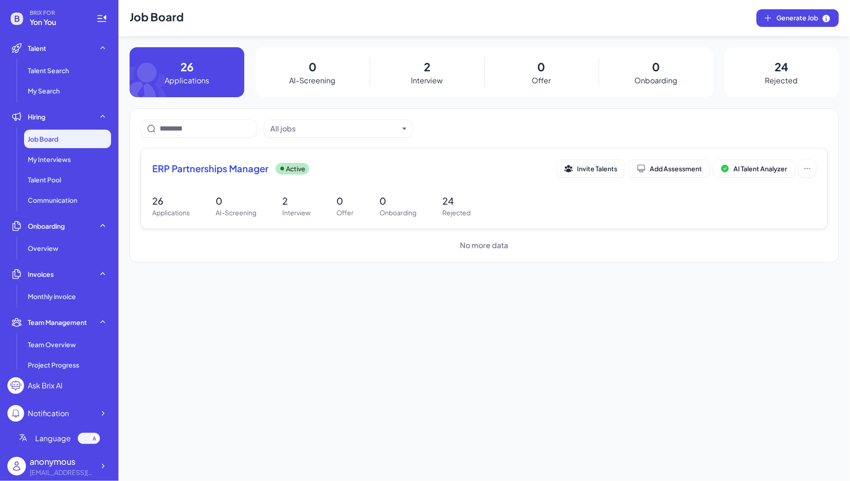
click at [267, 196] on div "26 Applications 0 AI-Screening 2 Interview 0 Offer 0 Onboarding 24 Rejected" at bounding box center [484, 206] width 664 height 24
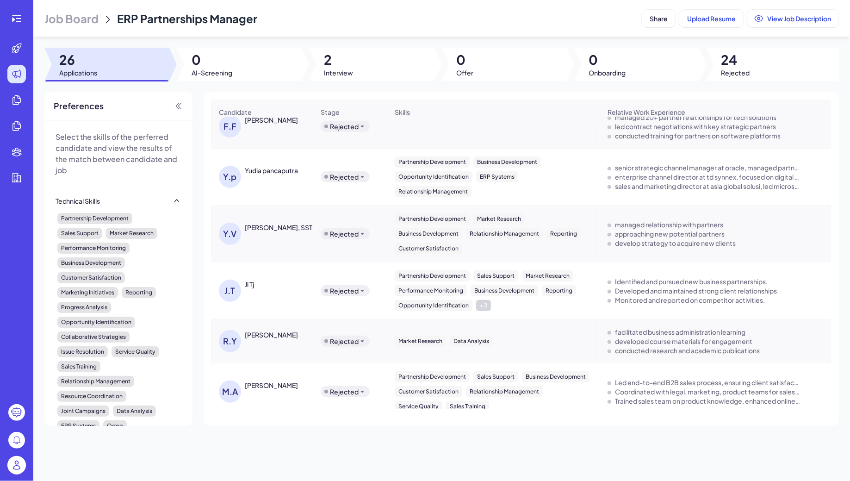
scroll to position [160, 0]
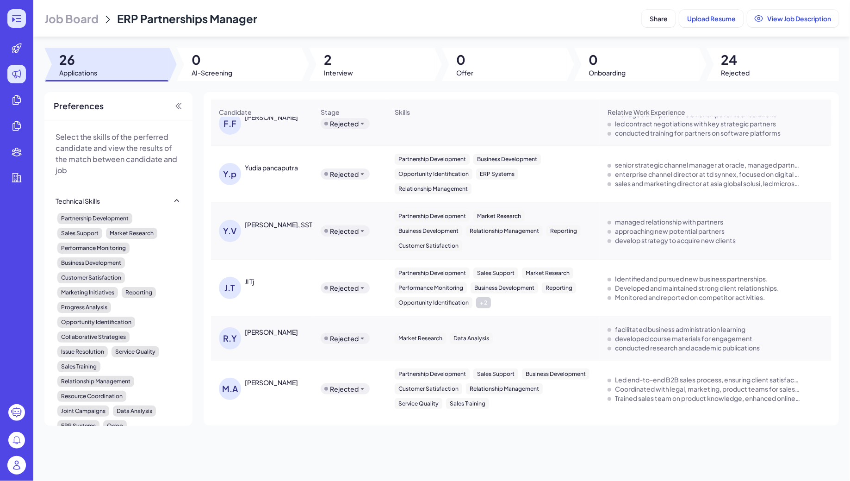
click at [9, 18] on div at bounding box center [16, 18] width 19 height 19
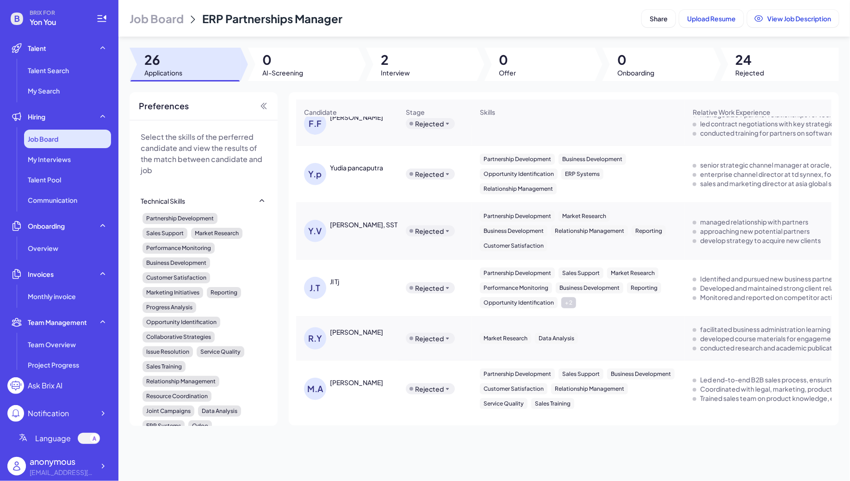
click at [41, 138] on span "Job Board" at bounding box center [43, 138] width 31 height 9
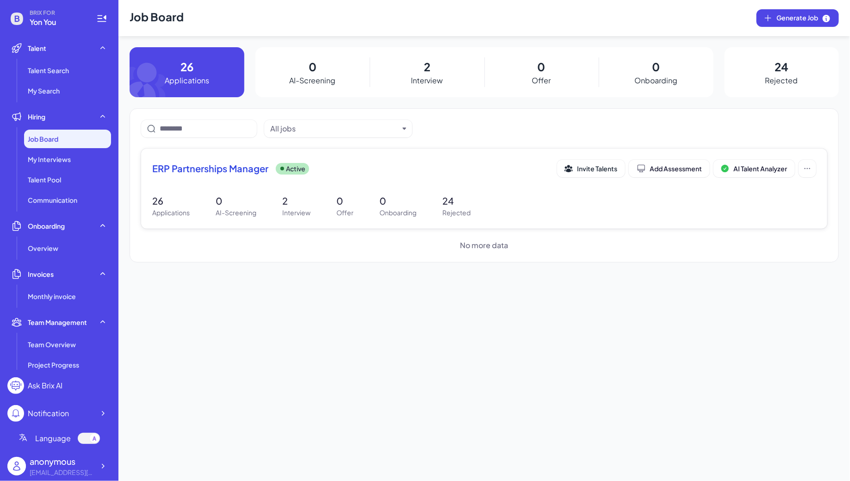
click at [228, 202] on p "0" at bounding box center [236, 201] width 41 height 14
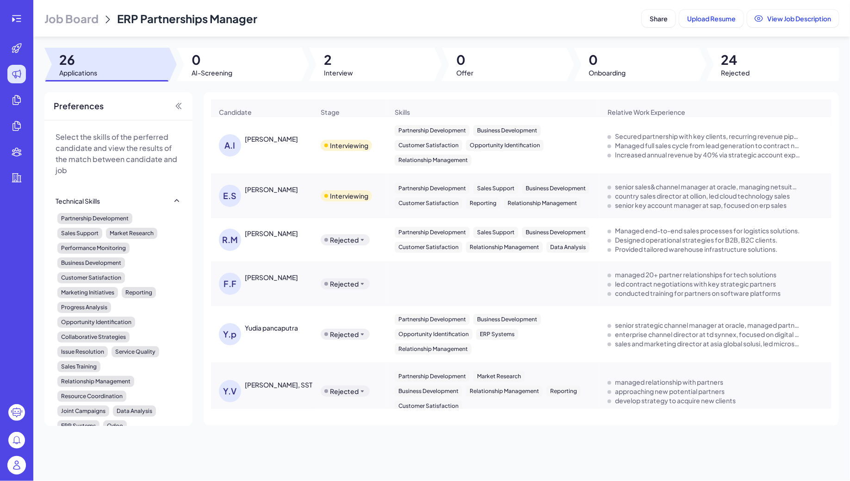
click at [264, 142] on div "[PERSON_NAME]" at bounding box center [271, 138] width 53 height 9
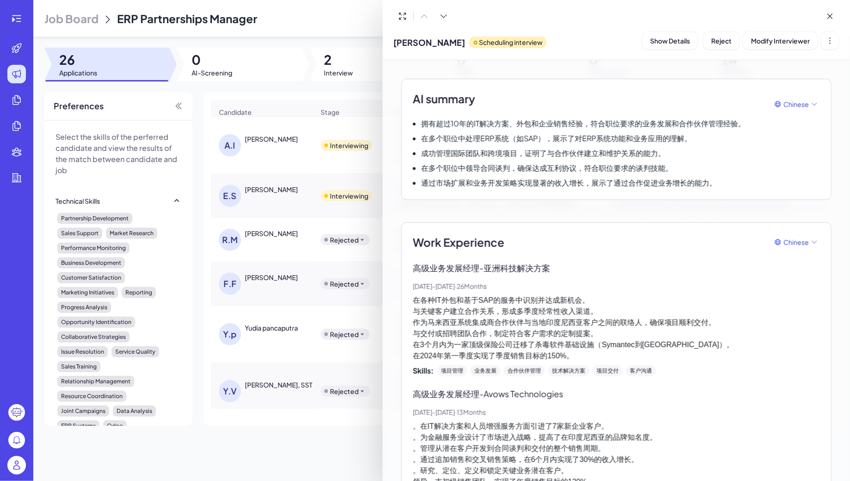
scroll to position [61, 0]
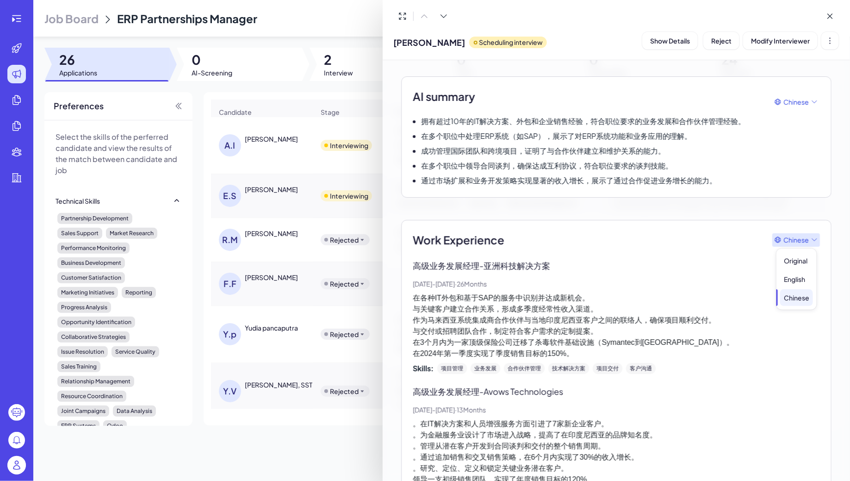
click at [800, 240] on span "Chinese" at bounding box center [795, 240] width 25 height 10
click at [800, 278] on div "English" at bounding box center [796, 279] width 33 height 17
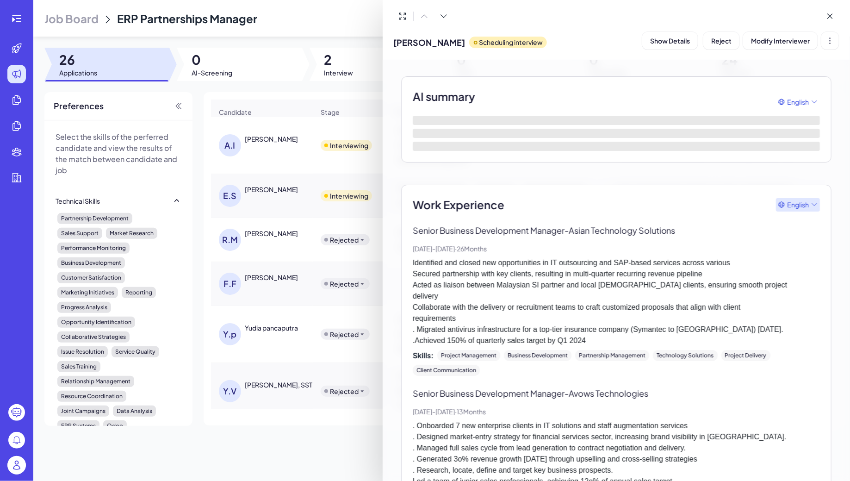
click at [790, 200] on span "English" at bounding box center [798, 205] width 22 height 10
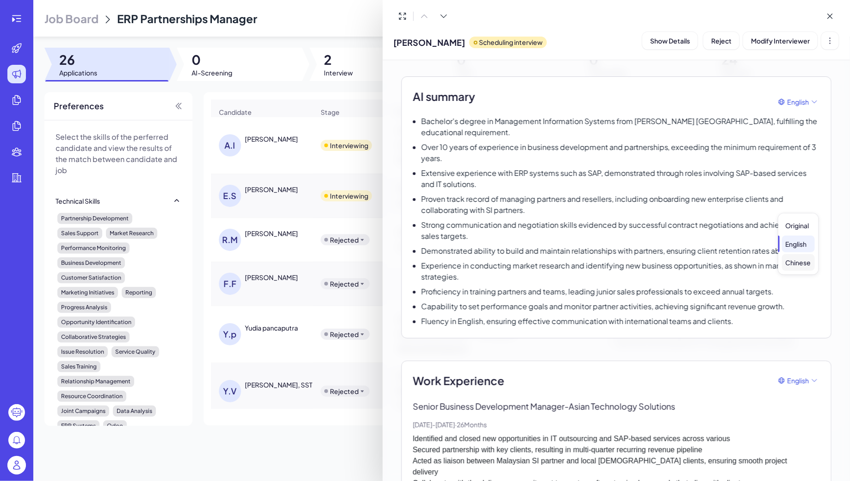
click at [800, 260] on div "Chinese" at bounding box center [798, 262] width 33 height 17
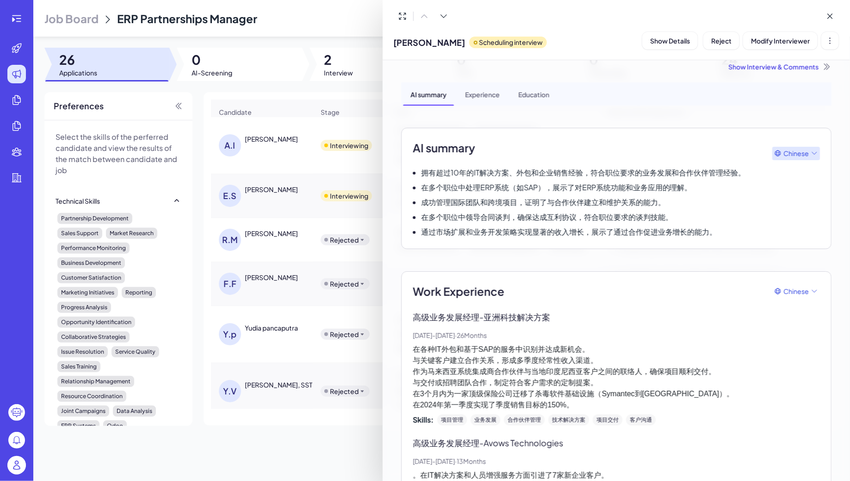
scroll to position [7, 0]
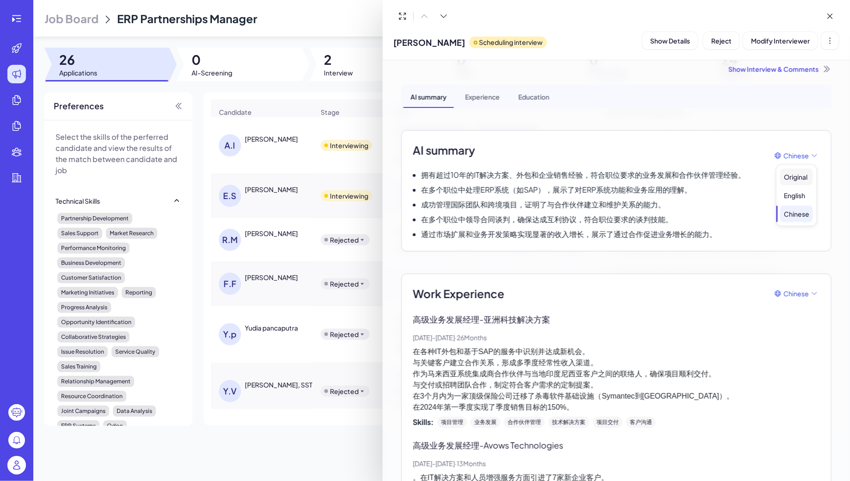
click at [791, 177] on div "Original" at bounding box center [796, 176] width 33 height 17
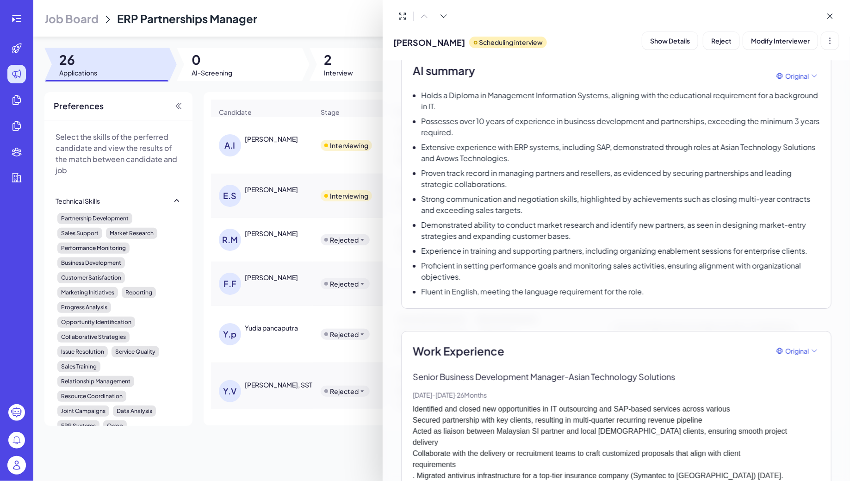
scroll to position [0, 0]
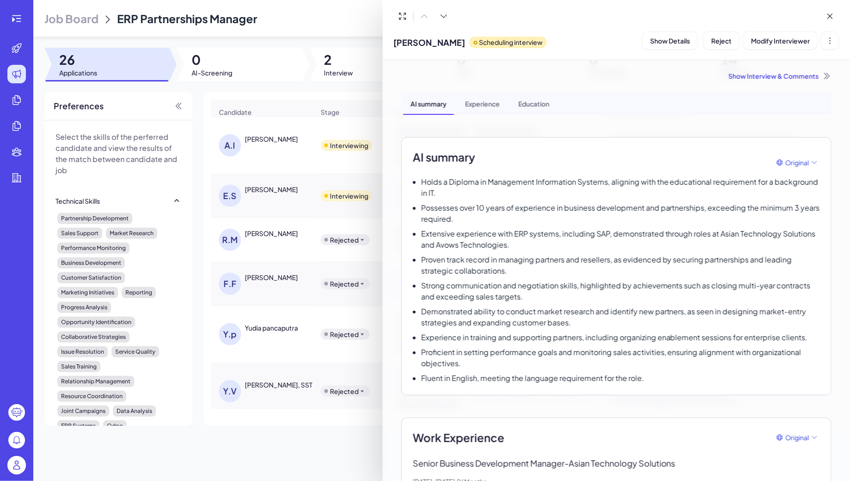
click at [630, 156] on div "AI summary Original" at bounding box center [616, 162] width 407 height 28
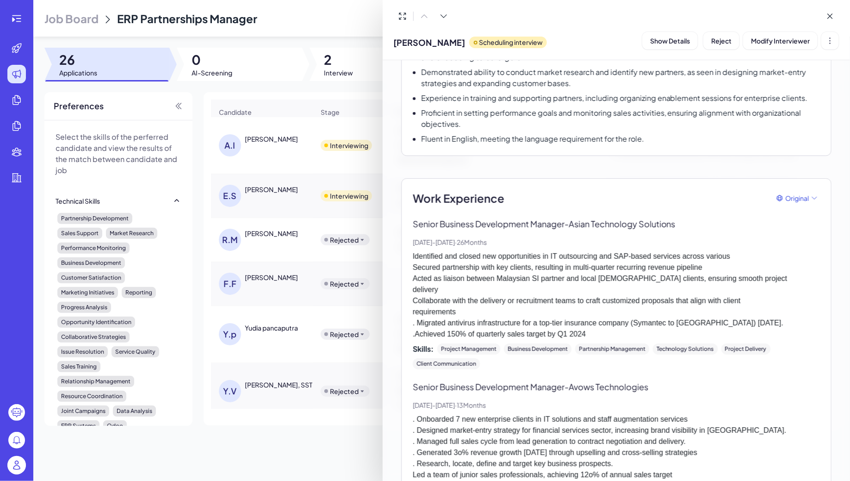
scroll to position [260, 0]
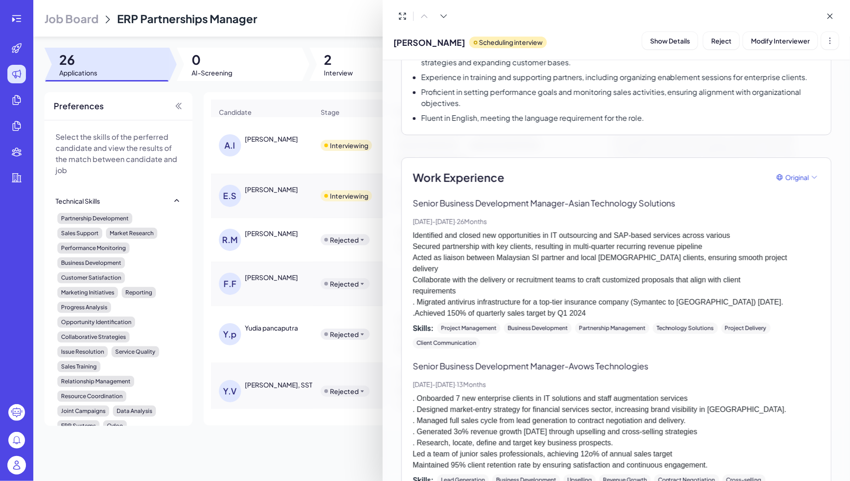
click at [15, 18] on div at bounding box center [425, 240] width 850 height 481
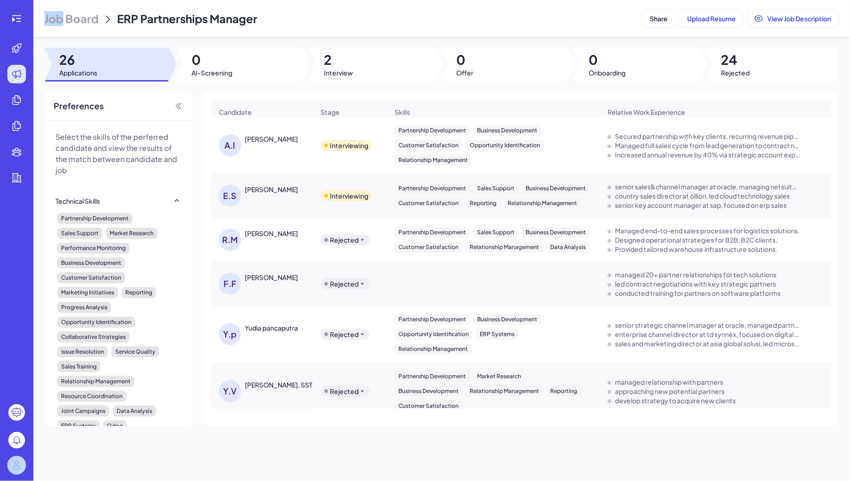
click at [15, 18] on icon at bounding box center [16, 18] width 11 height 11
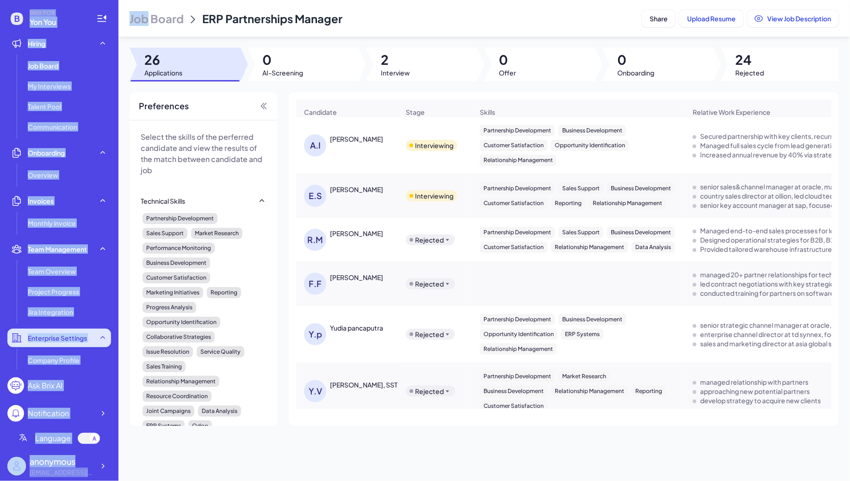
scroll to position [93, 0]
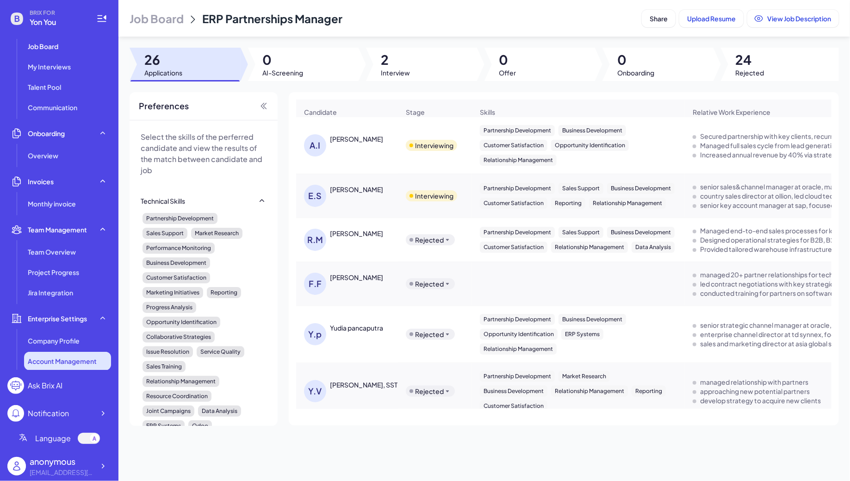
click at [86, 360] on span "Account Management" at bounding box center [62, 360] width 69 height 9
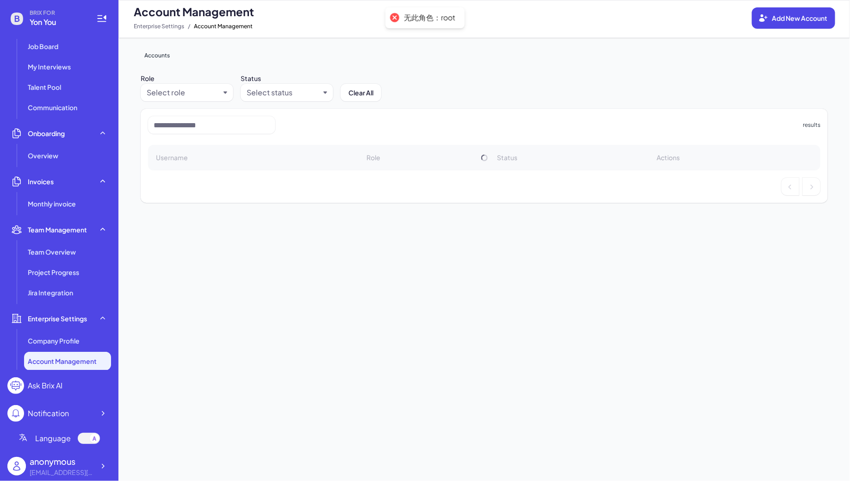
click at [315, 215] on div "Accounts Role Select role Status Select status Clear All results Username Role …" at bounding box center [483, 259] width 731 height 443
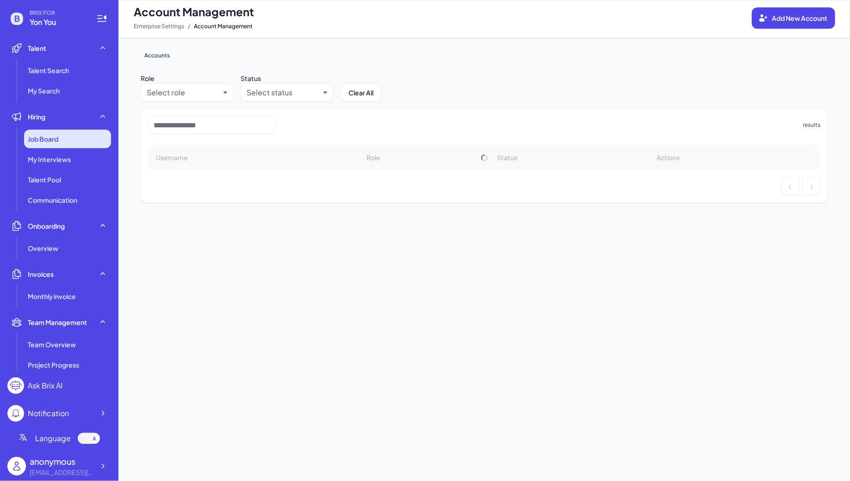
click at [73, 135] on div "Job Board" at bounding box center [67, 139] width 87 height 19
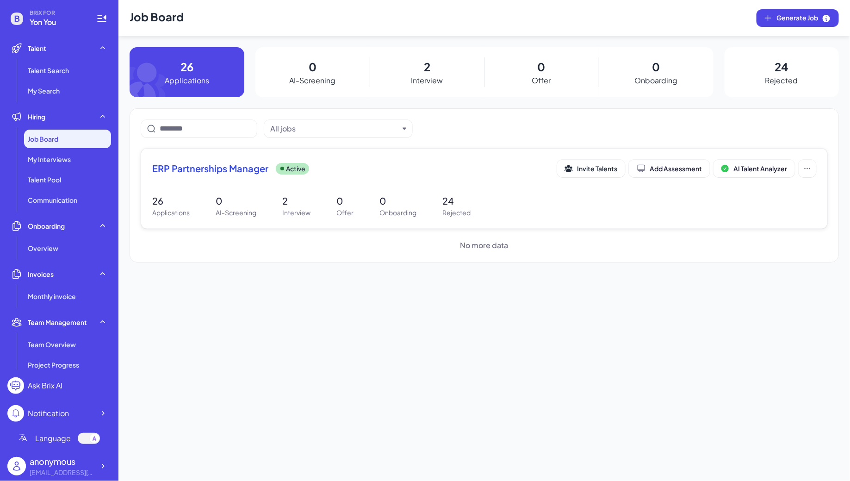
click at [331, 167] on div "ERP Partnerships Manager Active" at bounding box center [354, 168] width 405 height 13
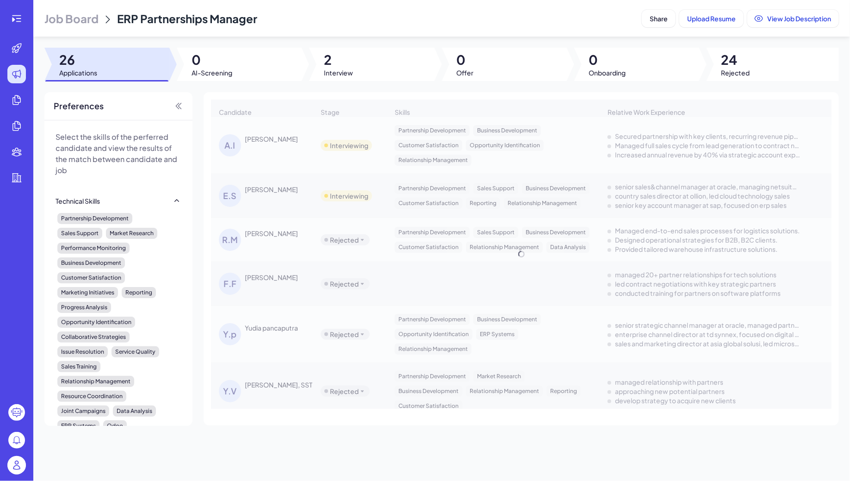
click at [271, 143] on div "Candidate Stage Skills Relative Work Experience Other Skills Background Highlig…" at bounding box center [521, 253] width 620 height 309
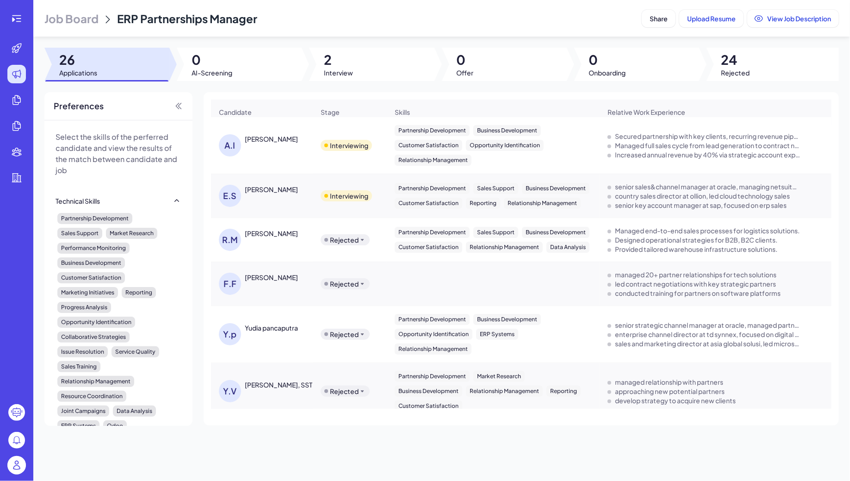
click at [253, 137] on div "[PERSON_NAME]" at bounding box center [271, 138] width 53 height 9
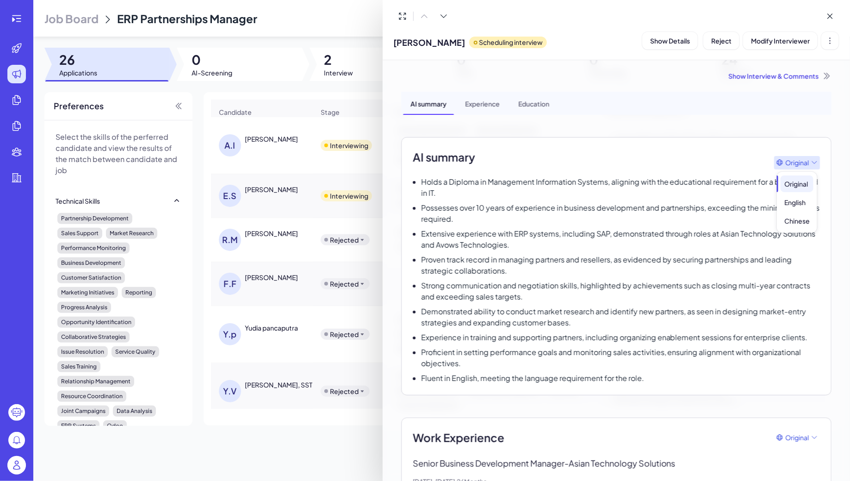
click at [791, 160] on span "Original" at bounding box center [797, 163] width 24 height 10
click at [809, 156] on div "Original" at bounding box center [797, 162] width 46 height 13
click at [802, 216] on div "Chinese" at bounding box center [796, 220] width 33 height 17
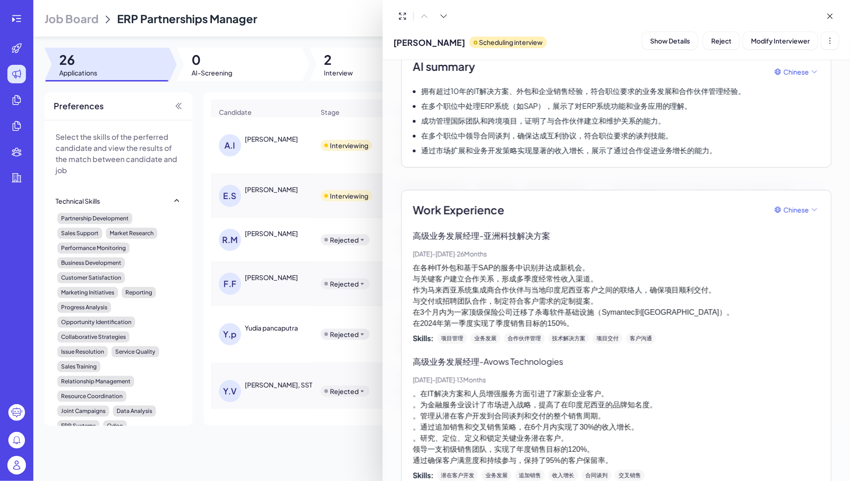
scroll to position [132, 0]
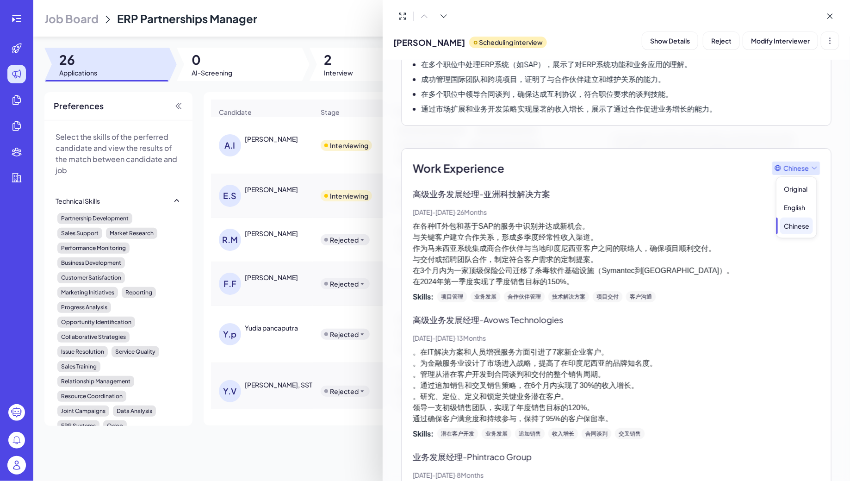
click at [800, 168] on span "Chinese" at bounding box center [795, 168] width 25 height 10
click at [704, 188] on p "高级业务发展经理 - 亚洲科技解决方案" at bounding box center [616, 193] width 407 height 12
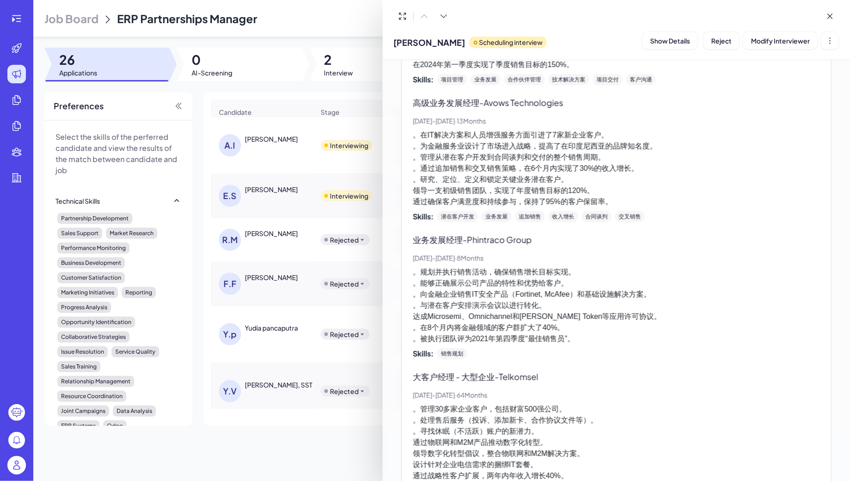
scroll to position [0, 0]
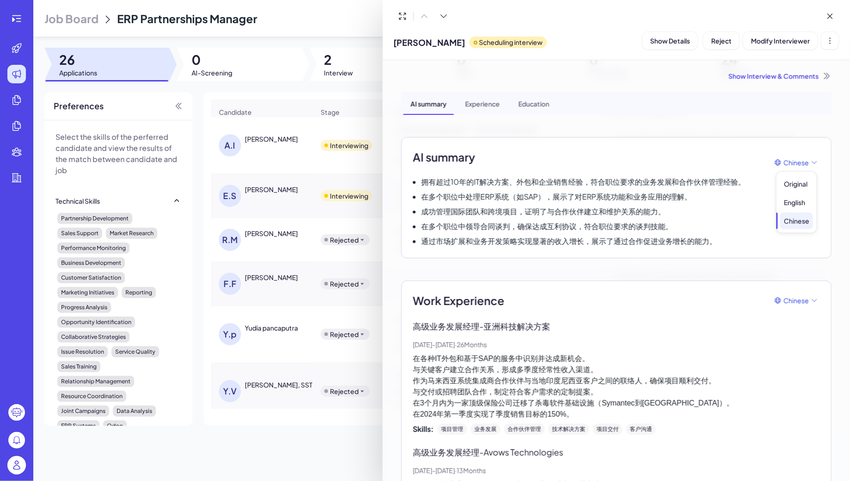
click at [788, 168] on span "Original English Chinese" at bounding box center [796, 198] width 40 height 68
click at [802, 159] on span "Chinese" at bounding box center [795, 163] width 25 height 10
click at [799, 192] on div "Original English Chinese" at bounding box center [796, 202] width 40 height 61
click at [797, 185] on div "Original" at bounding box center [796, 183] width 33 height 17
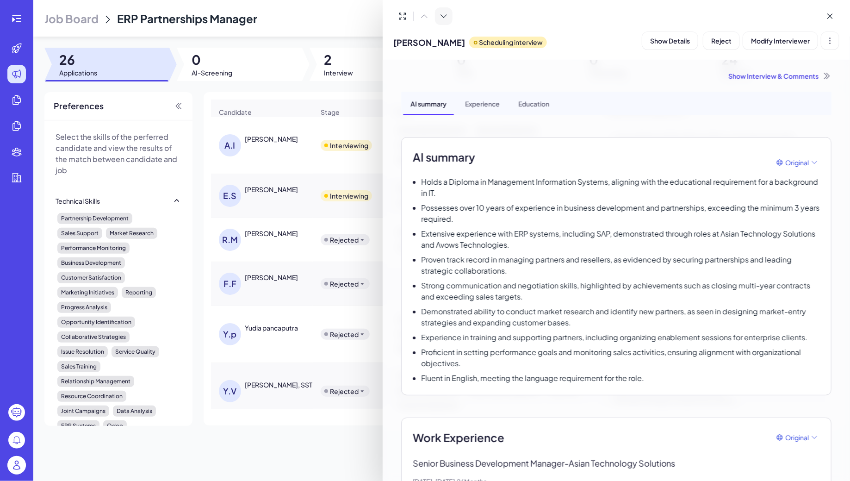
click at [444, 14] on icon at bounding box center [443, 16] width 9 height 9
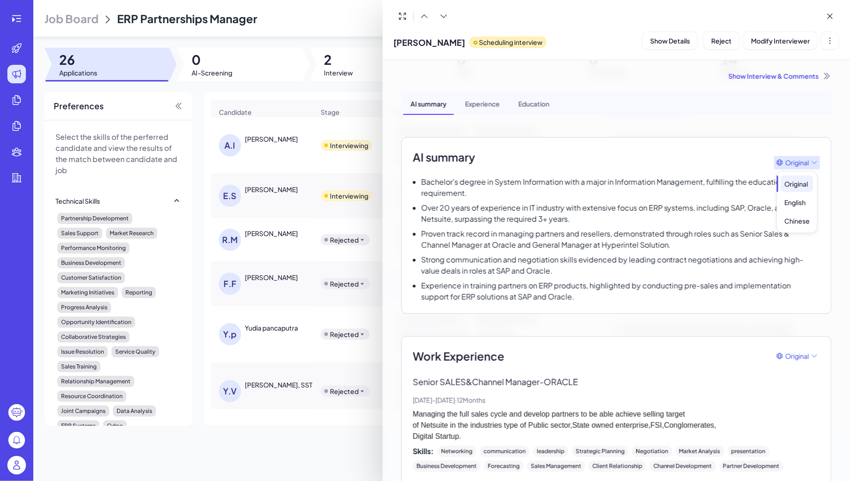
click at [811, 162] on icon at bounding box center [813, 162] width 7 height 7
click at [805, 158] on span "Original" at bounding box center [797, 163] width 24 height 10
click at [801, 219] on div "Chinese" at bounding box center [796, 220] width 33 height 17
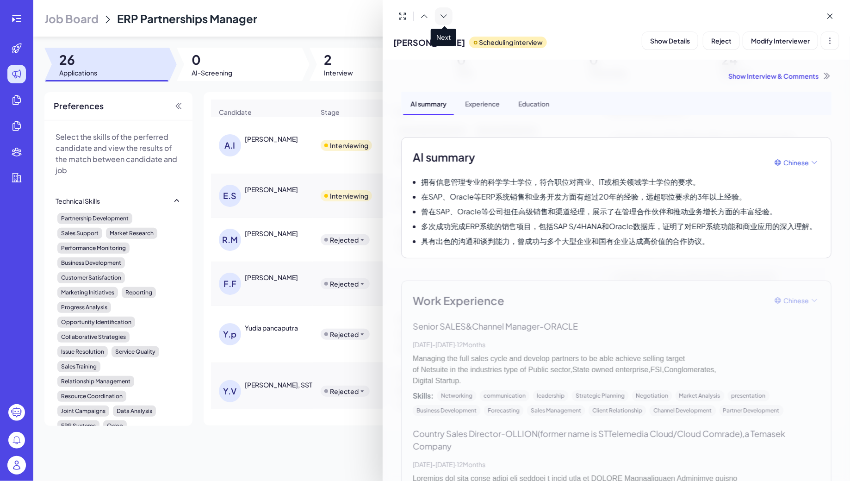
click at [446, 15] on icon at bounding box center [443, 16] width 9 height 9
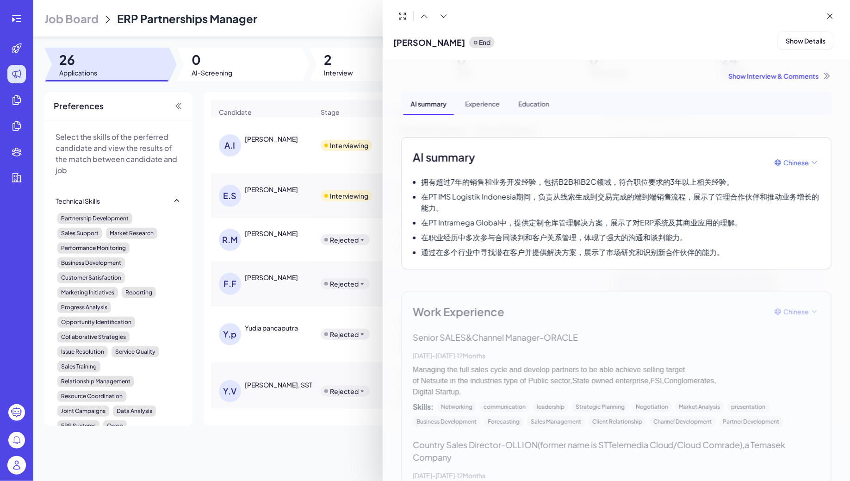
click at [834, 16] on icon at bounding box center [829, 16] width 9 height 9
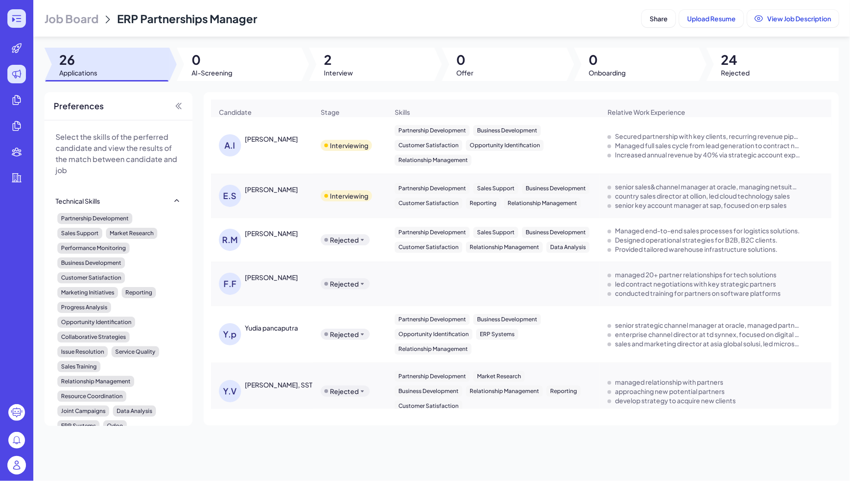
click at [15, 15] on icon at bounding box center [16, 18] width 9 height 6
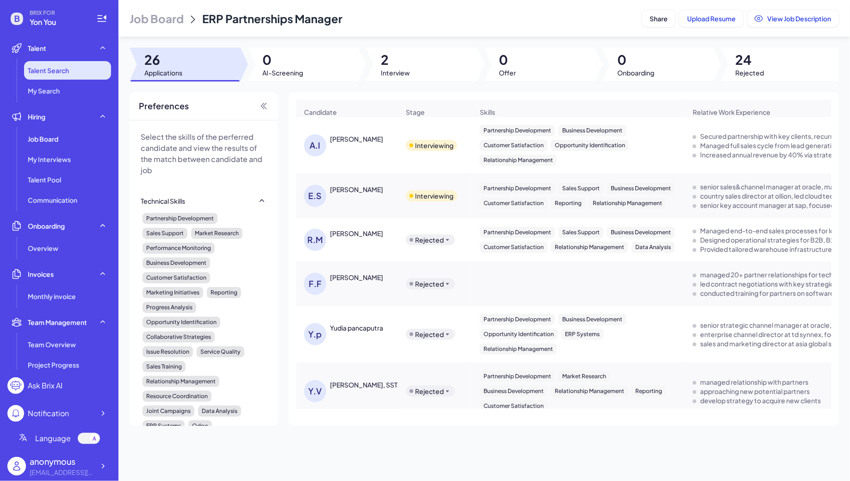
click at [54, 71] on span "Talent Search" at bounding box center [48, 70] width 41 height 9
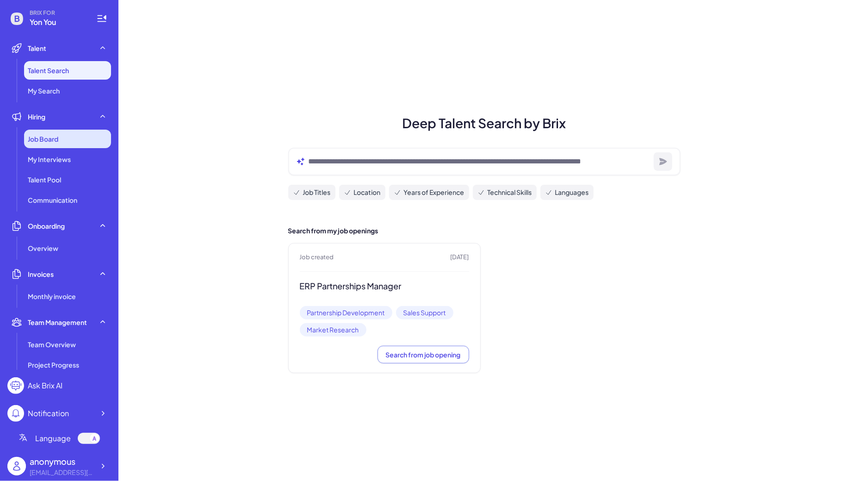
click at [75, 133] on div "Job Board" at bounding box center [67, 139] width 87 height 19
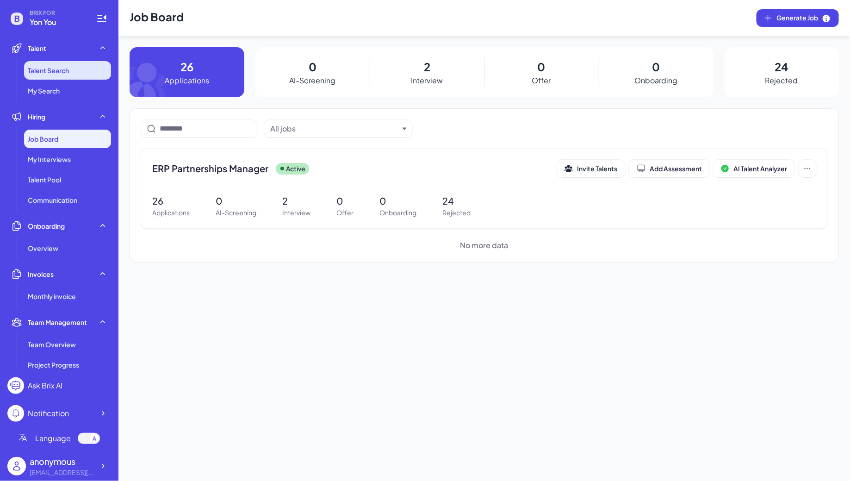
click at [82, 74] on li "Talent Search" at bounding box center [67, 70] width 87 height 19
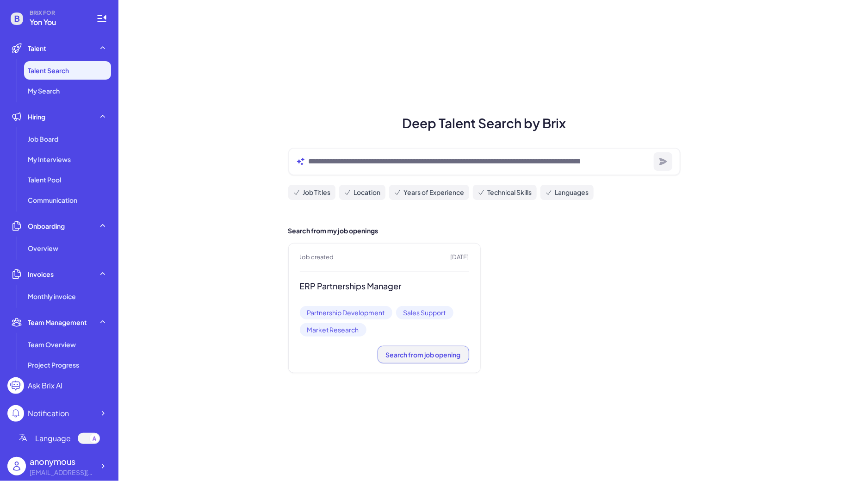
click at [423, 357] on span "Search from job opening" at bounding box center [423, 354] width 75 height 8
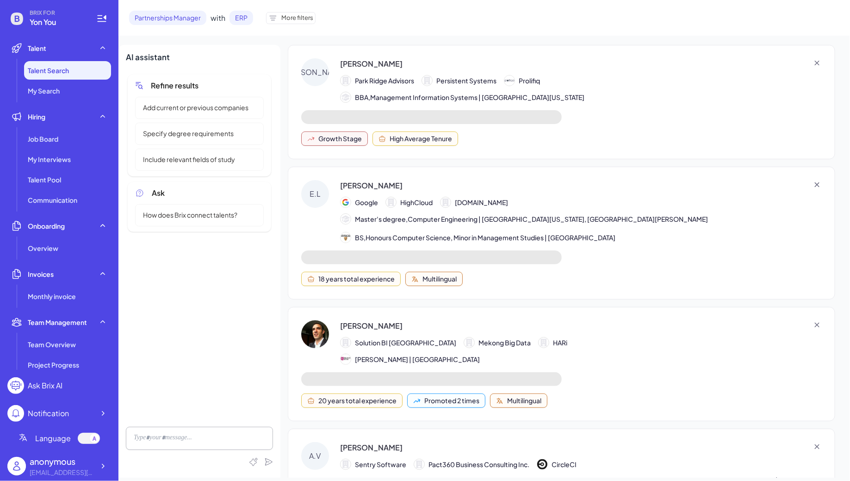
click at [367, 65] on div "[PERSON_NAME]" at bounding box center [371, 63] width 62 height 11
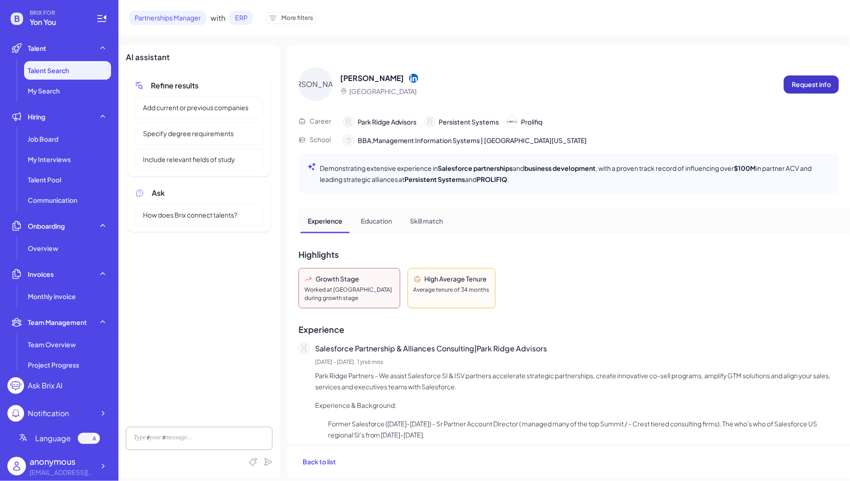
click at [809, 88] on p "Request info" at bounding box center [810, 85] width 39 height 10
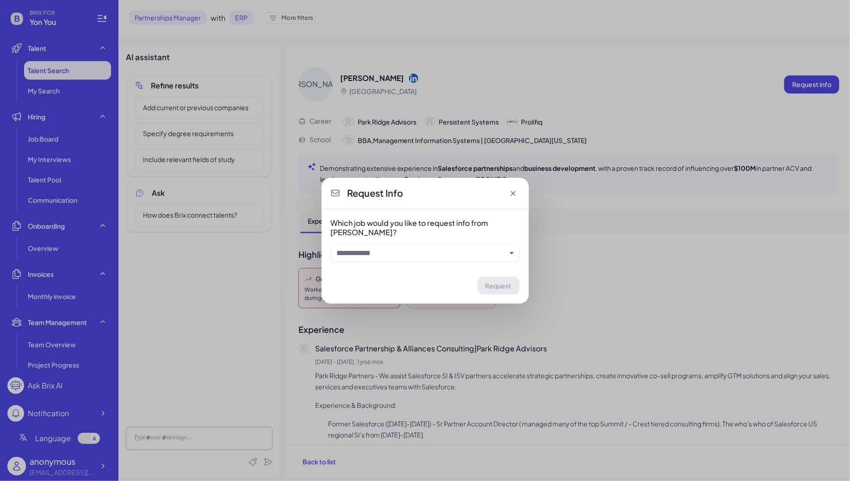
click at [438, 251] on input "text" at bounding box center [421, 252] width 169 height 11
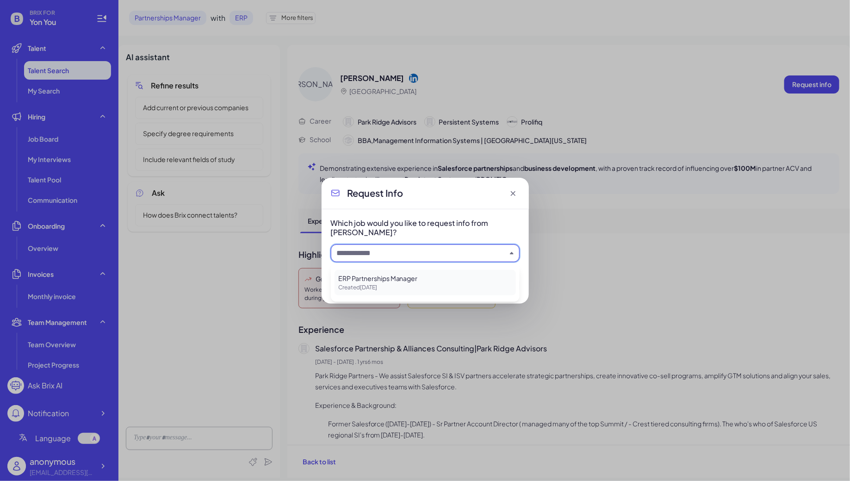
click at [403, 284] on p "Created [DATE]" at bounding box center [425, 287] width 174 height 8
type input "**********"
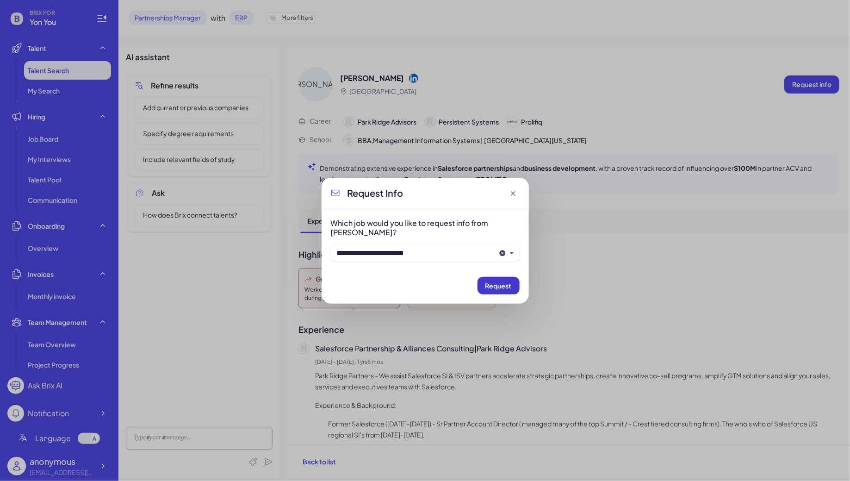
click at [502, 284] on span "Request" at bounding box center [498, 285] width 26 height 8
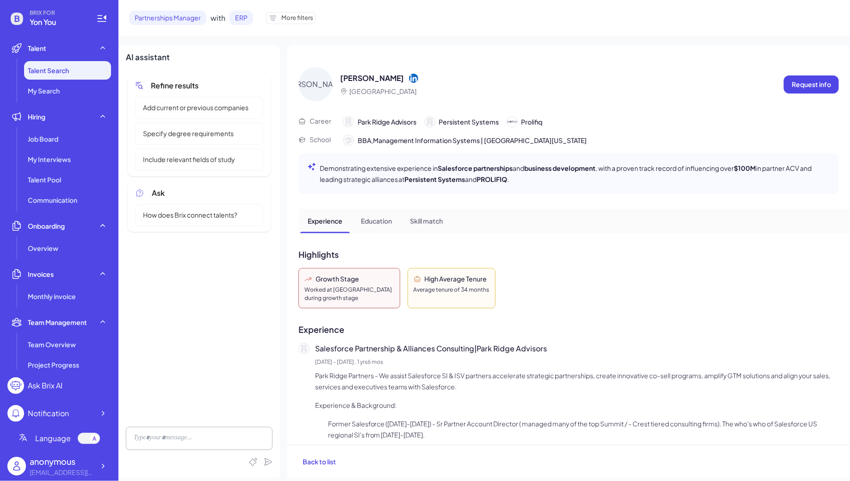
click at [88, 67] on li "Talent Search" at bounding box center [67, 70] width 87 height 19
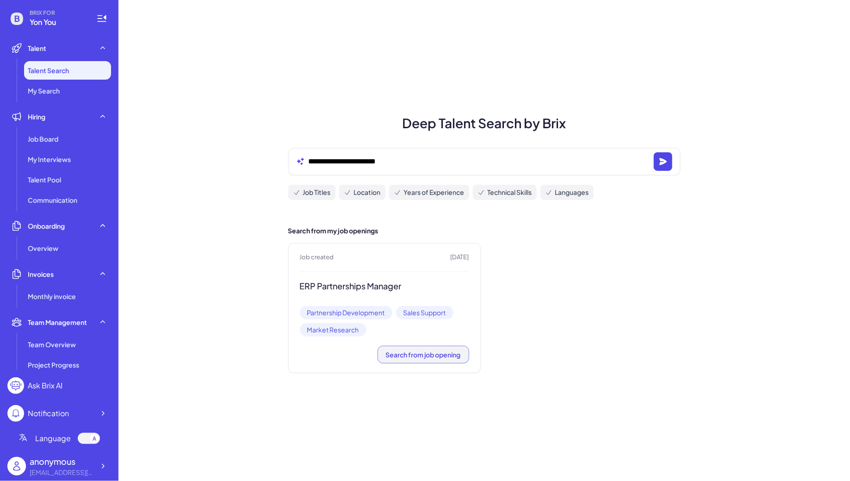
click at [411, 355] on span "Search from job opening" at bounding box center [423, 354] width 75 height 8
click at [404, 292] on div "ERP Partnerships Manager" at bounding box center [384, 289] width 169 height 16
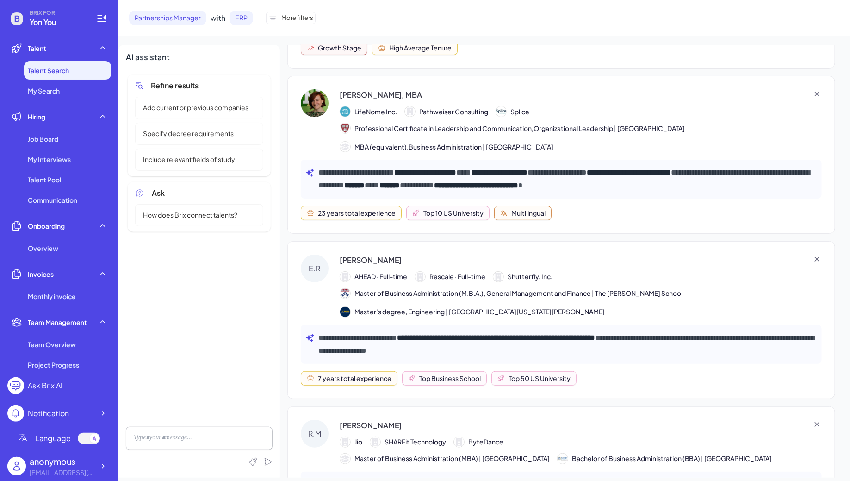
scroll to position [99, 0]
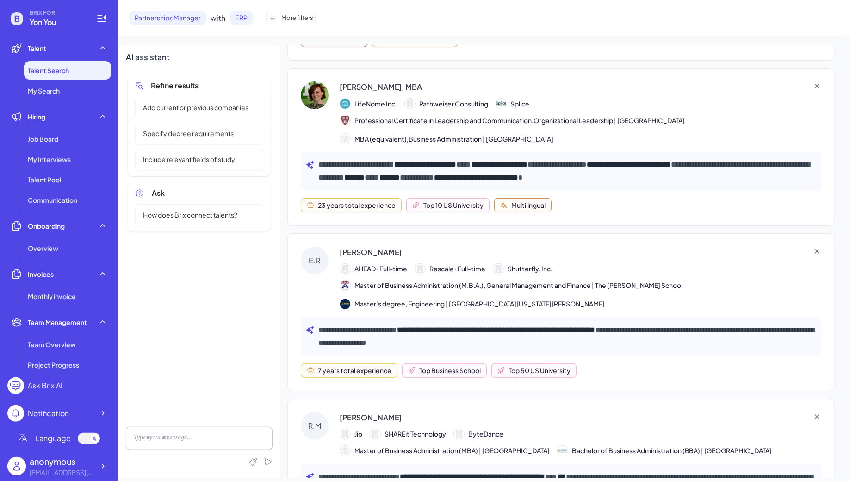
click at [448, 264] on span "Rescale · Full-time" at bounding box center [457, 269] width 56 height 10
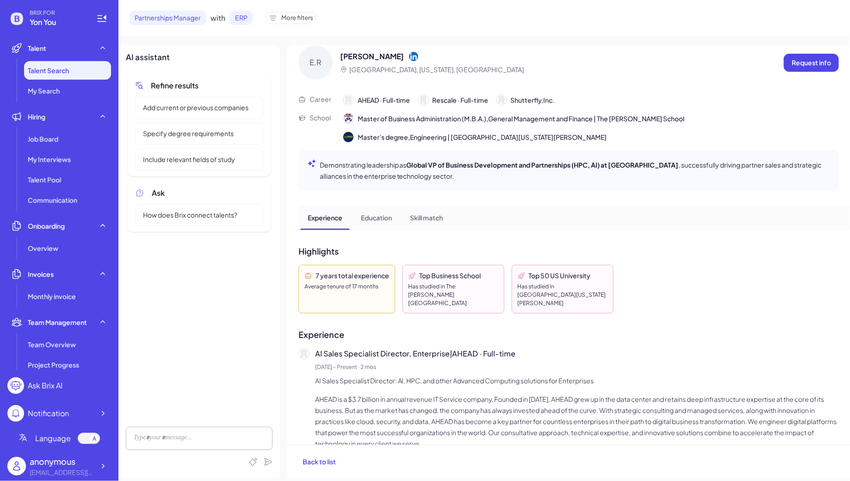
scroll to position [0, 0]
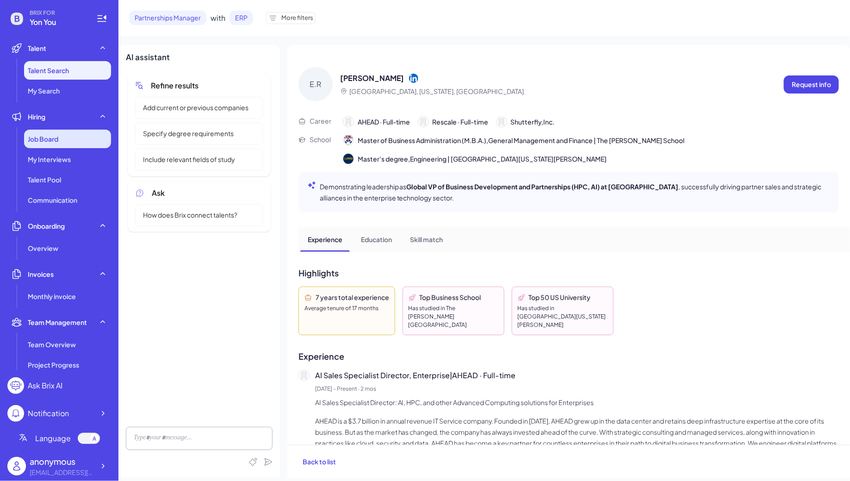
click at [62, 144] on div "Job Board" at bounding box center [67, 139] width 87 height 19
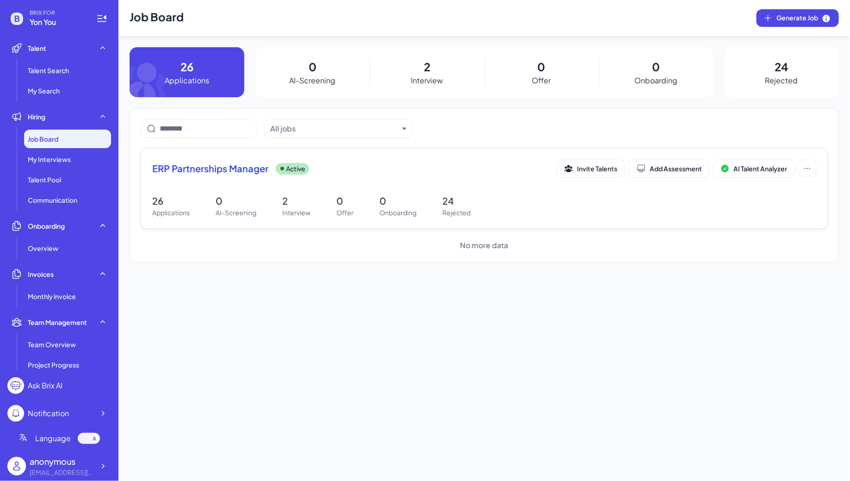
click at [238, 183] on div "ERP Partnerships Manager Active Invite Talents Add Assessment AI Talent Analyze…" at bounding box center [484, 188] width 686 height 80
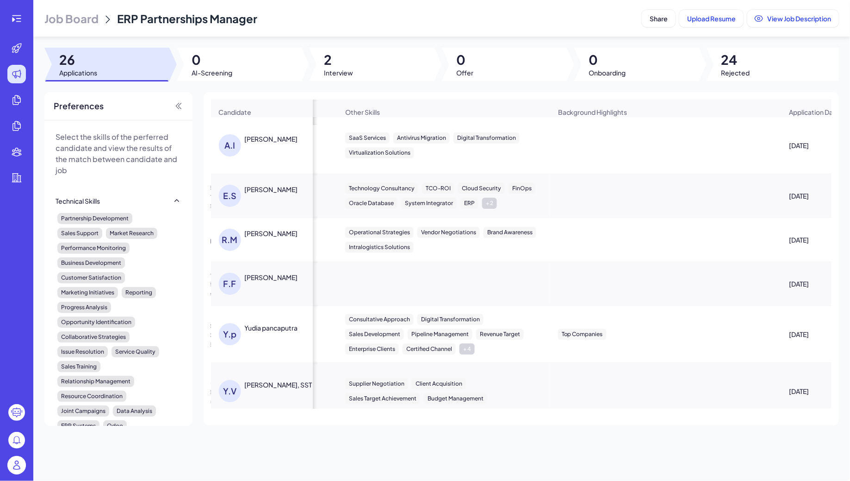
scroll to position [0, 610]
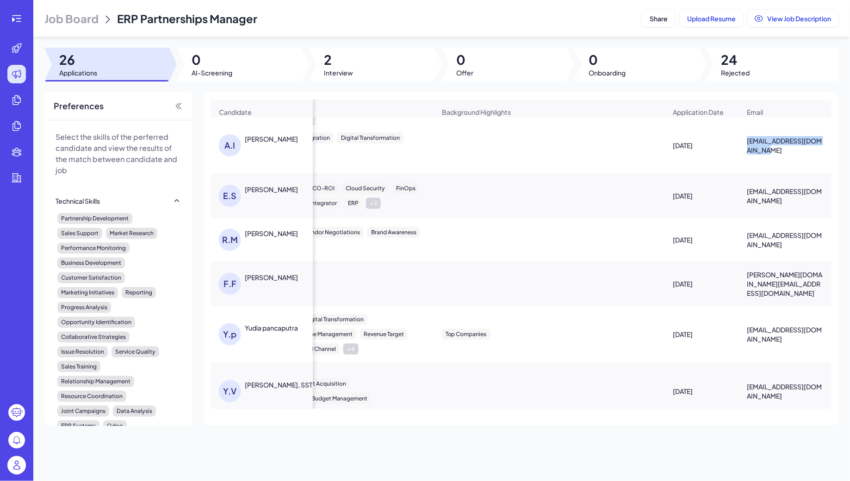
drag, startPoint x: 745, startPoint y: 135, endPoint x: 776, endPoint y: 146, distance: 33.2
click at [776, 147] on div "[EMAIL_ADDRESS][DOMAIN_NAME]" at bounding box center [786, 145] width 92 height 33
click at [771, 147] on span "[EMAIL_ADDRESS][DOMAIN_NAME]" at bounding box center [785, 145] width 77 height 19
drag, startPoint x: 746, startPoint y: 142, endPoint x: 797, endPoint y: 149, distance: 52.3
click at [797, 150] on div "[EMAIL_ADDRESS][DOMAIN_NAME]" at bounding box center [786, 145] width 92 height 33
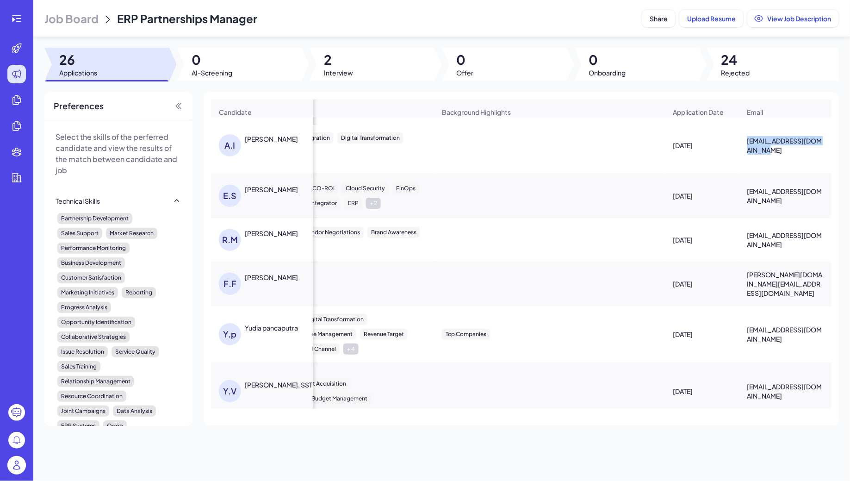
click at [797, 149] on span "[EMAIL_ADDRESS][DOMAIN_NAME]" at bounding box center [785, 145] width 77 height 19
drag, startPoint x: 745, startPoint y: 142, endPoint x: 766, endPoint y: 148, distance: 22.6
click at [766, 148] on div "[EMAIL_ADDRESS][DOMAIN_NAME]" at bounding box center [786, 145] width 92 height 33
click at [767, 148] on span "[EMAIL_ADDRESS][DOMAIN_NAME]" at bounding box center [785, 145] width 77 height 19
drag, startPoint x: 748, startPoint y: 138, endPoint x: 776, endPoint y: 152, distance: 31.0
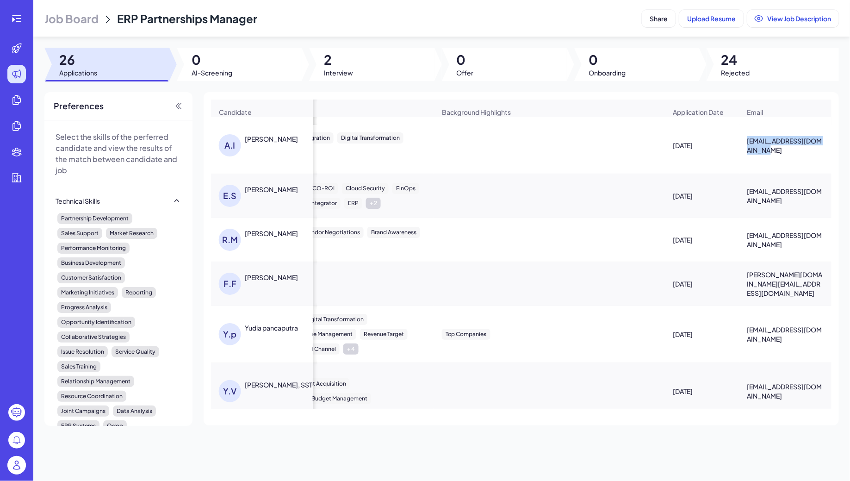
click at [776, 152] on span "[EMAIL_ADDRESS][DOMAIN_NAME]" at bounding box center [785, 145] width 77 height 19
drag, startPoint x: 743, startPoint y: 140, endPoint x: 764, endPoint y: 150, distance: 23.6
click at [765, 151] on div "[EMAIL_ADDRESS][DOMAIN_NAME]" at bounding box center [786, 145] width 92 height 33
click at [724, 149] on div "[DATE]" at bounding box center [702, 145] width 73 height 26
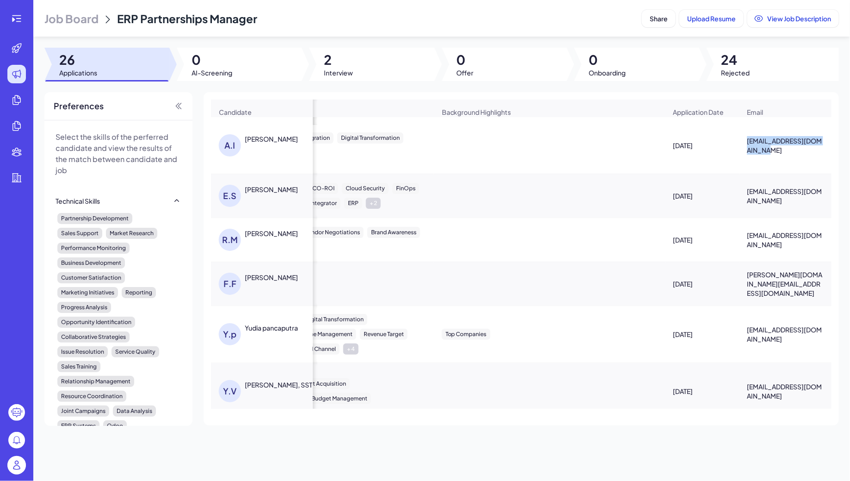
drag, startPoint x: 745, startPoint y: 136, endPoint x: 765, endPoint y: 150, distance: 24.5
click at [765, 150] on div "[EMAIL_ADDRESS][DOMAIN_NAME]" at bounding box center [786, 145] width 92 height 33
click at [19, 15] on icon at bounding box center [16, 18] width 11 height 11
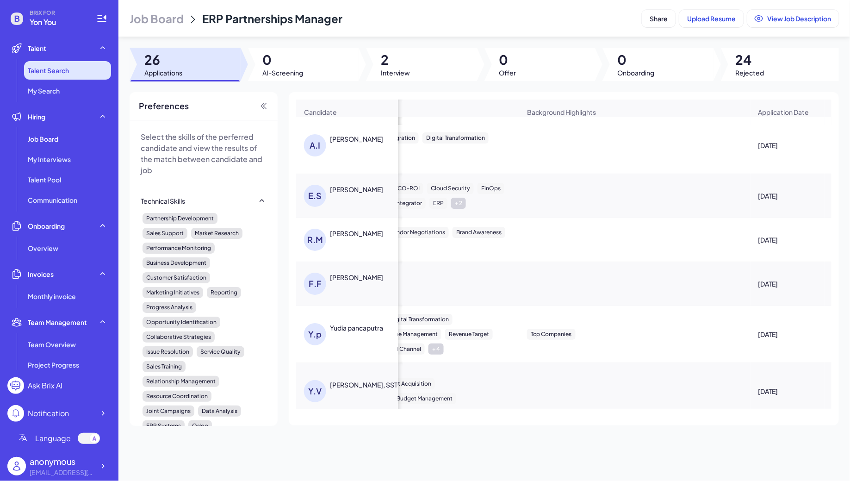
click at [89, 71] on li "Talent Search" at bounding box center [67, 70] width 87 height 19
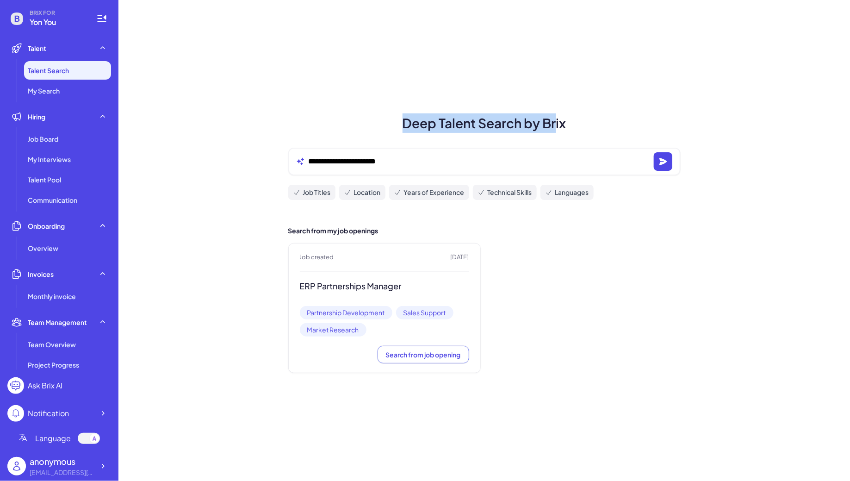
drag, startPoint x: 403, startPoint y: 121, endPoint x: 555, endPoint y: 121, distance: 151.2
click at [555, 121] on h1 "Deep Talent Search by Brix" at bounding box center [484, 122] width 414 height 19
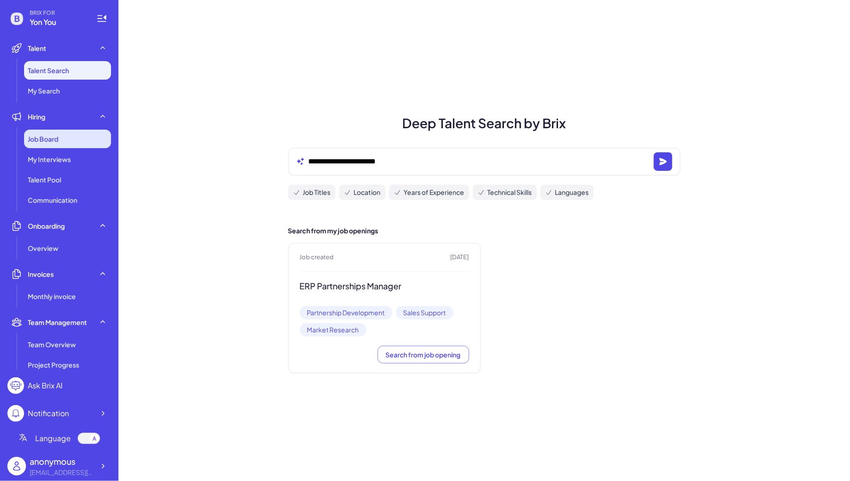
click at [74, 140] on div "Job Board" at bounding box center [67, 139] width 87 height 19
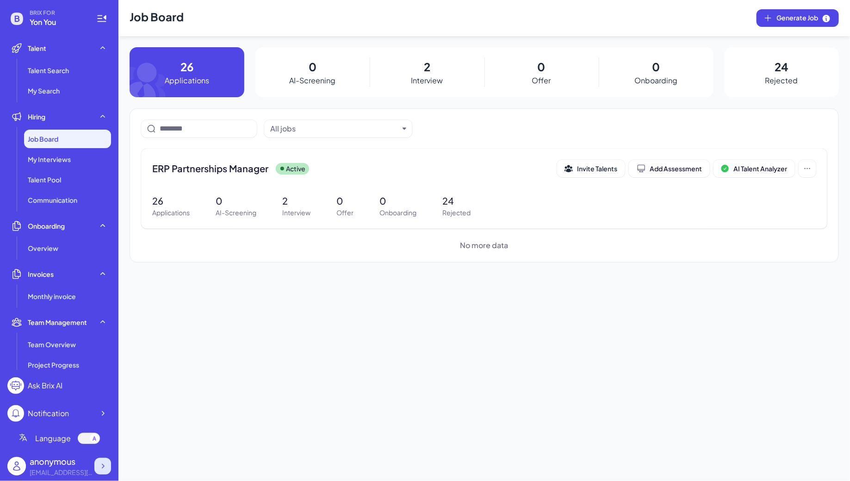
click at [103, 466] on icon at bounding box center [103, 465] width 3 height 5
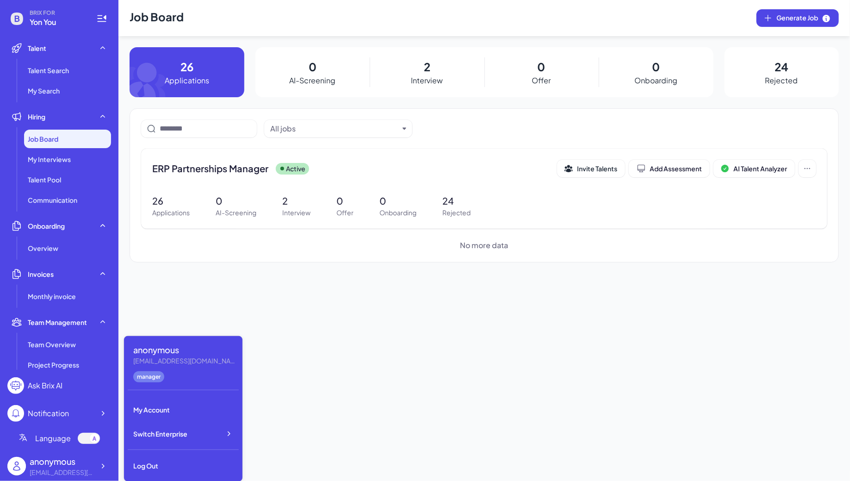
click at [324, 308] on div "Job Board Generate Job 26 Applications 0 AI-Screening 2 Interview 0 Offer 0 Onb…" at bounding box center [483, 240] width 731 height 481
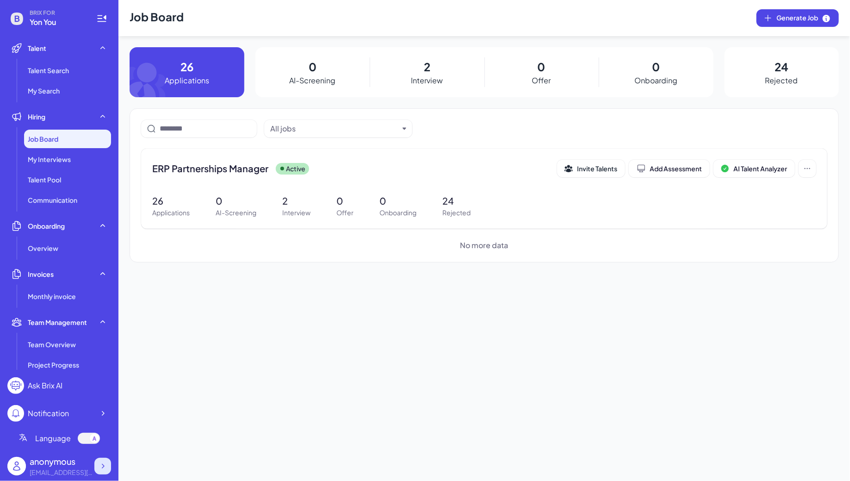
click at [104, 467] on icon at bounding box center [102, 465] width 9 height 9
